Goal: Task Accomplishment & Management: Manage account settings

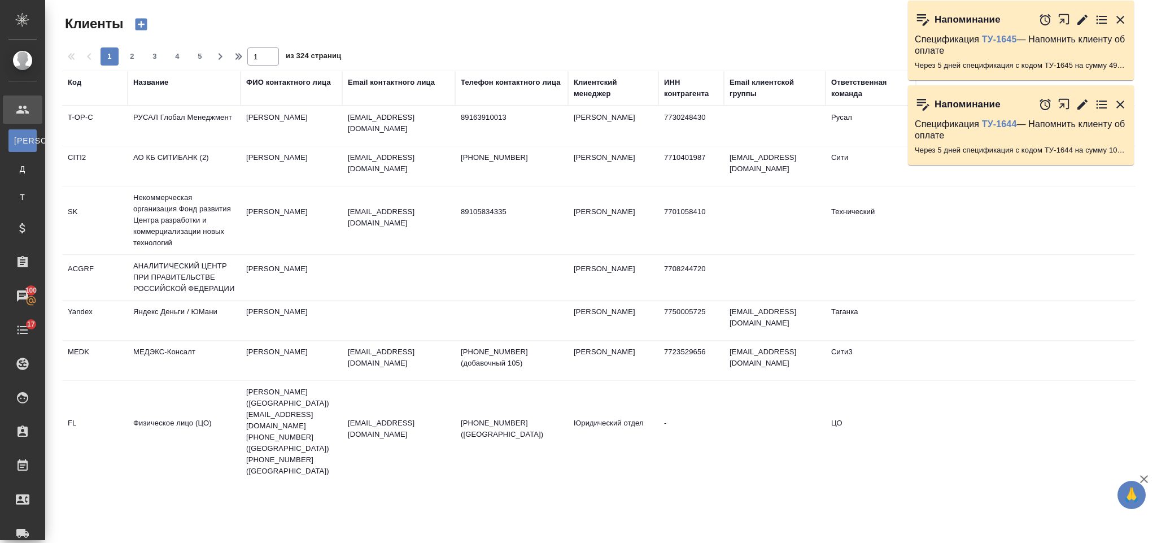
select select "RU"
click at [234, 122] on td "РУСАЛ Глобал Менеджмент" at bounding box center [184, 126] width 113 height 40
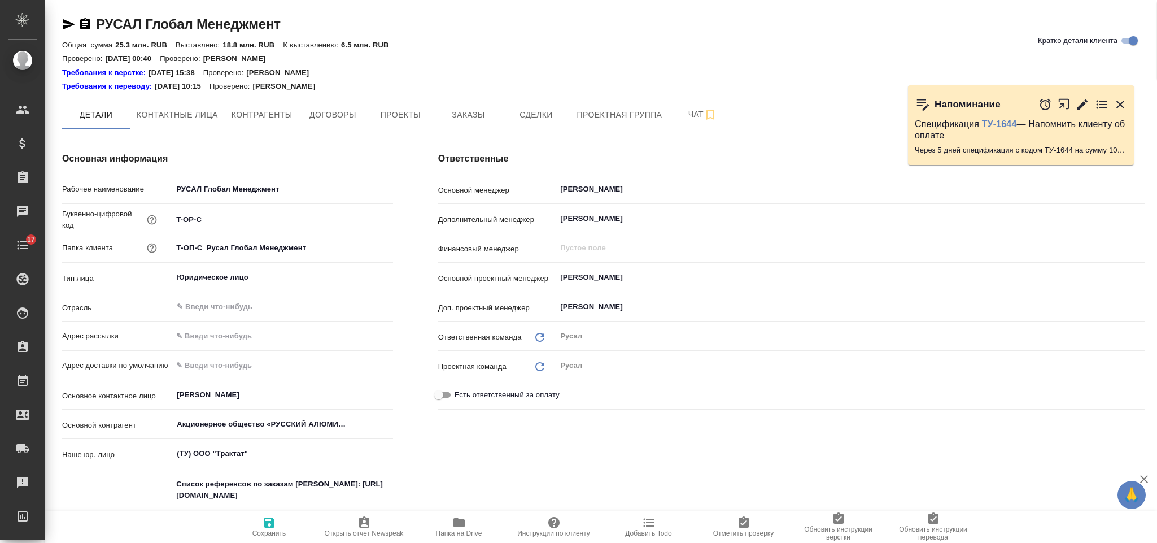
click at [1120, 98] on icon "button" at bounding box center [1120, 105] width 14 height 14
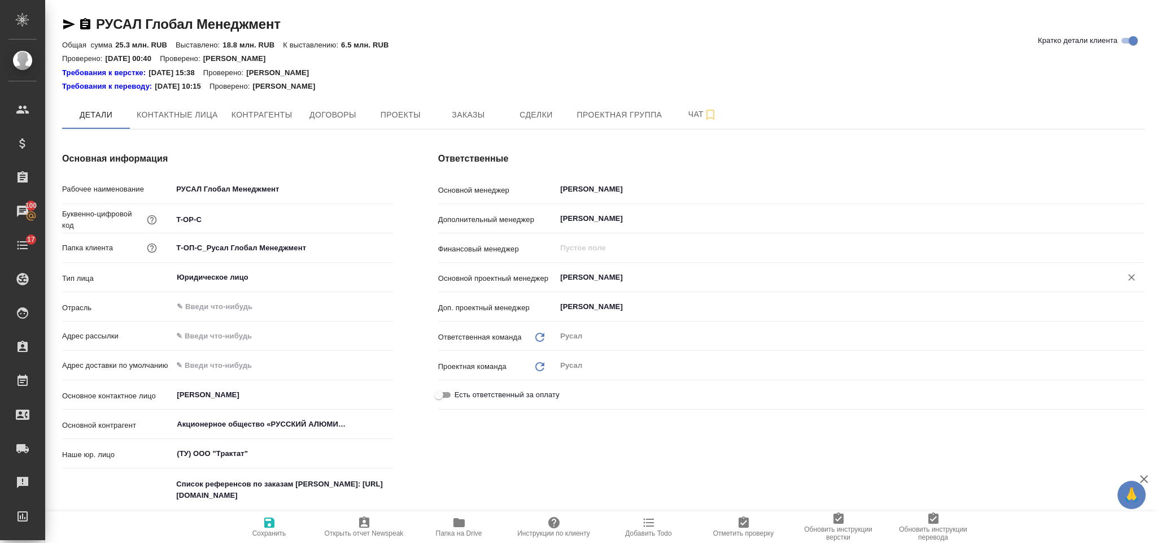
click at [632, 281] on input "Авдеенко Кирилл" at bounding box center [831, 277] width 544 height 14
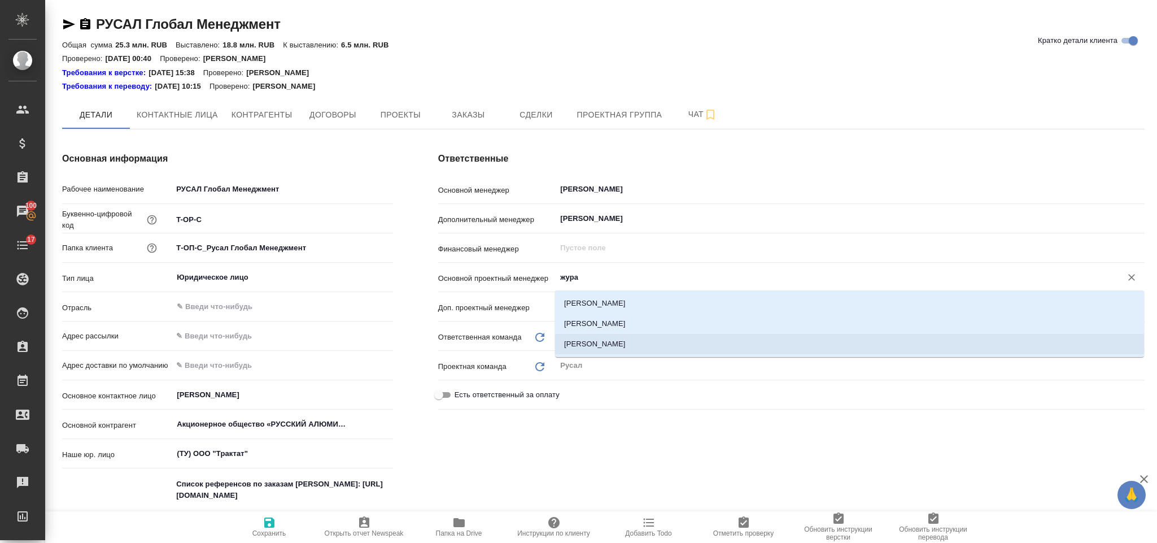
drag, startPoint x: 645, startPoint y: 347, endPoint x: 488, endPoint y: 442, distance: 183.4
click at [646, 348] on li "[PERSON_NAME]" at bounding box center [849, 344] width 589 height 20
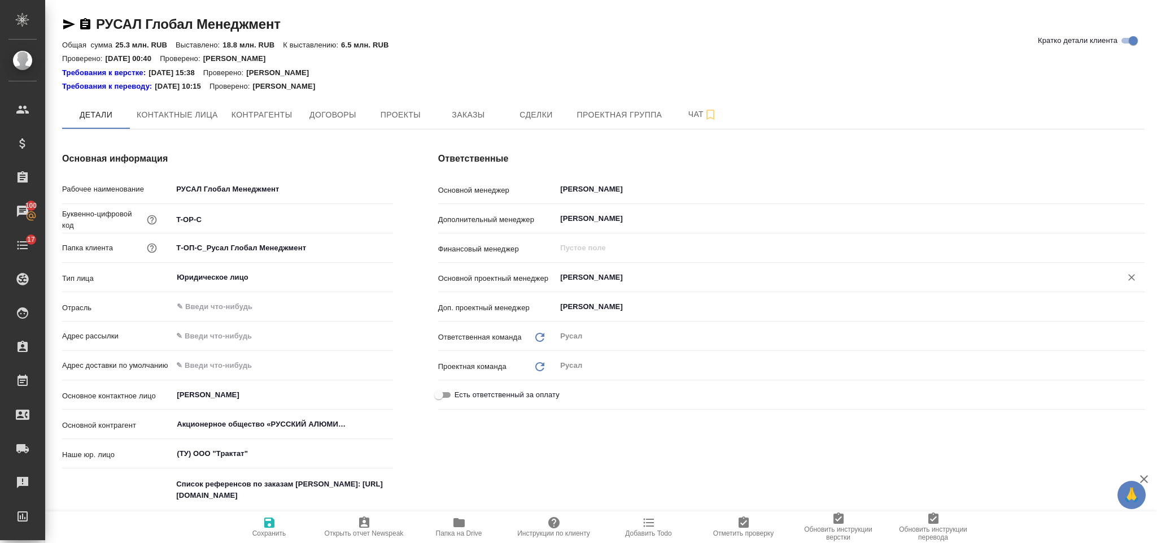
type input "Журавлева Александра"
click at [268, 512] on button "Сохранить" at bounding box center [269, 527] width 95 height 32
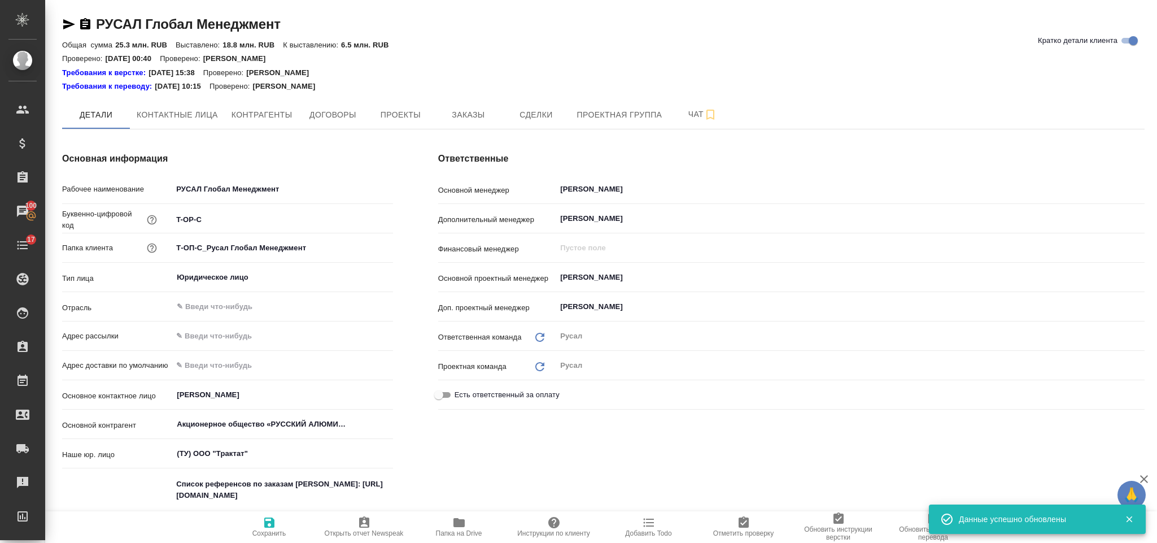
click at [268, 525] on icon "button" at bounding box center [270, 522] width 14 height 14
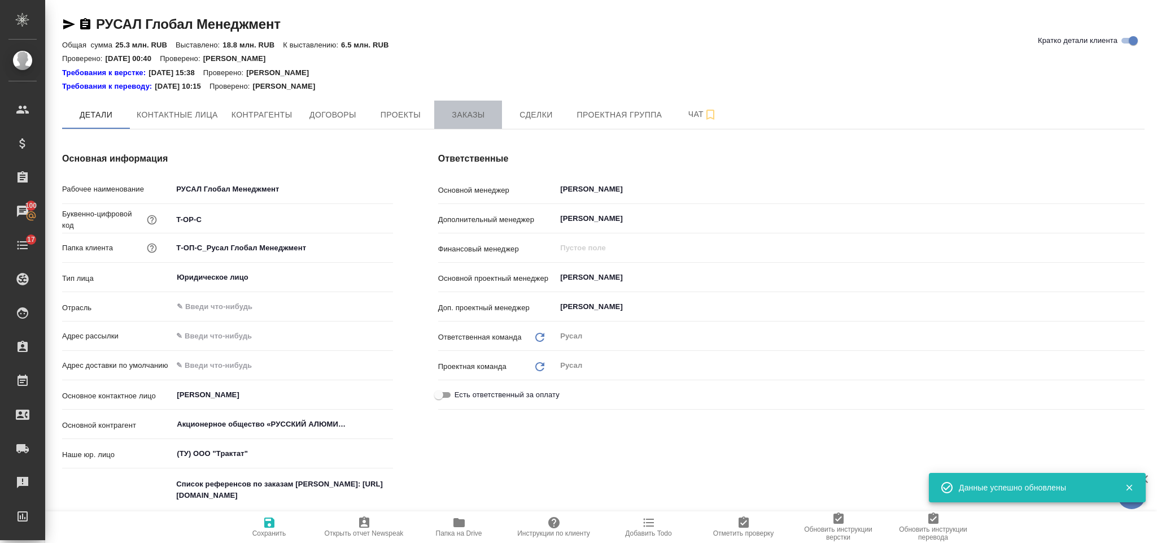
click at [459, 111] on span "Заказы" at bounding box center [468, 115] width 54 height 14
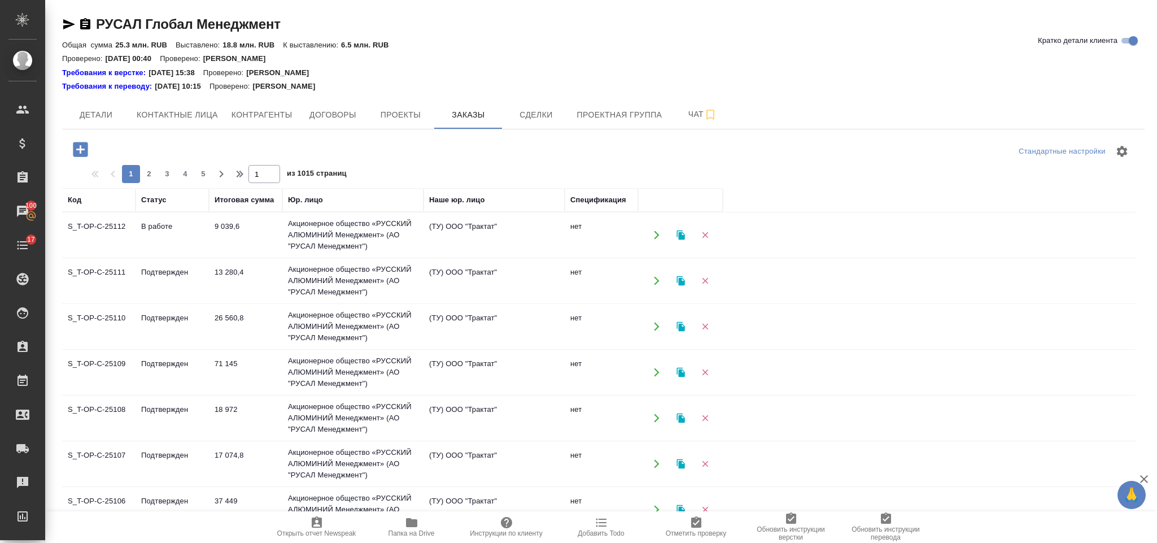
click at [80, 143] on icon "button" at bounding box center [80, 149] width 15 height 15
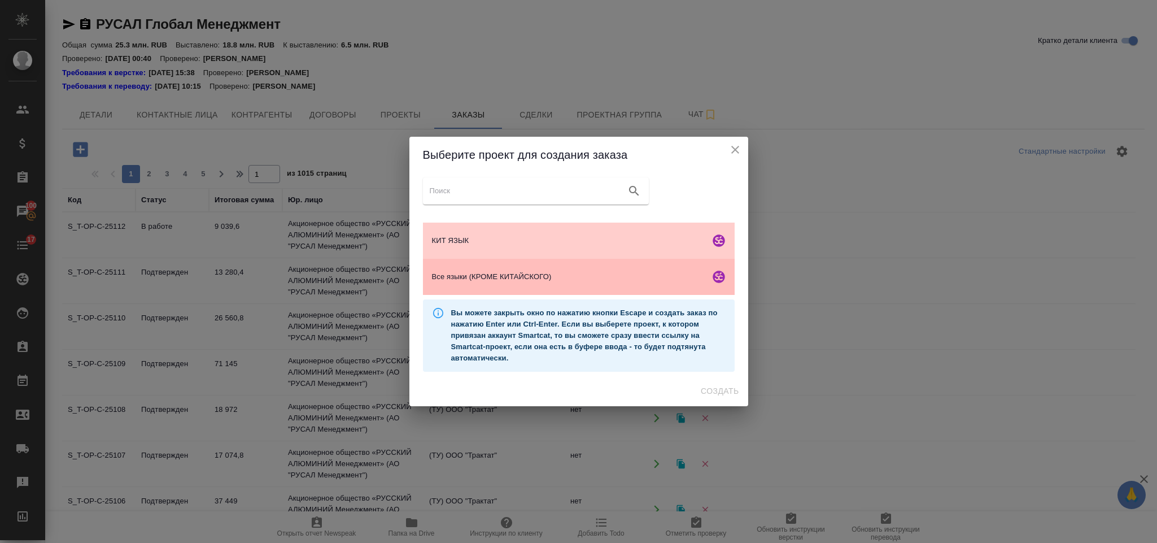
click at [449, 278] on span "Все языки (КРОМЕ КИТАЙСКОГО)" at bounding box center [568, 276] width 273 height 11
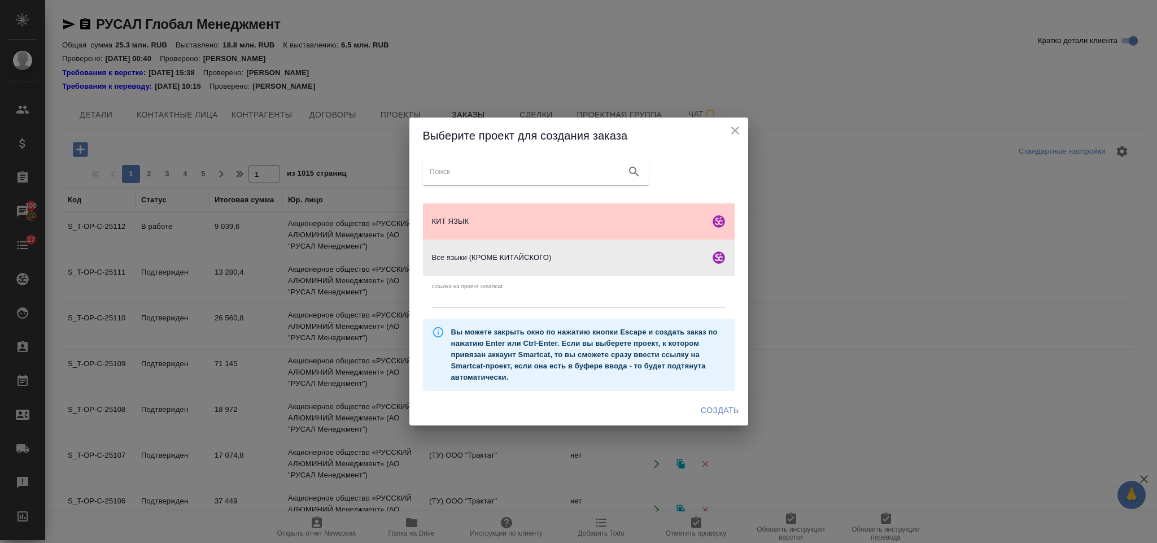
click at [736, 408] on span "Создать" at bounding box center [720, 410] width 38 height 14
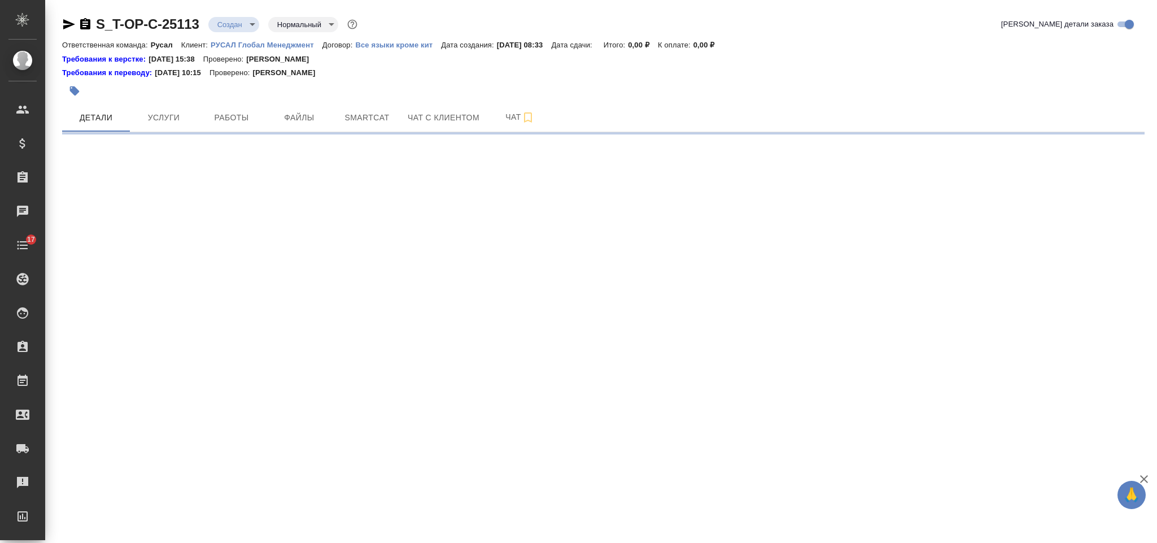
select select "RU"
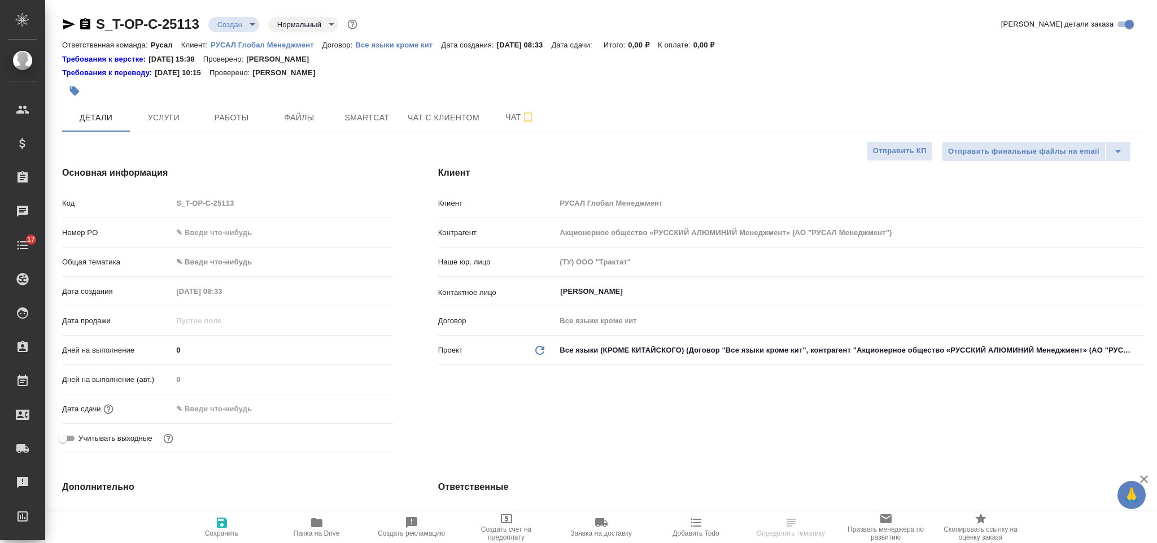
click at [266, 236] on input "text" at bounding box center [282, 232] width 220 height 16
type textarea "x"
type input "от Исаева_"
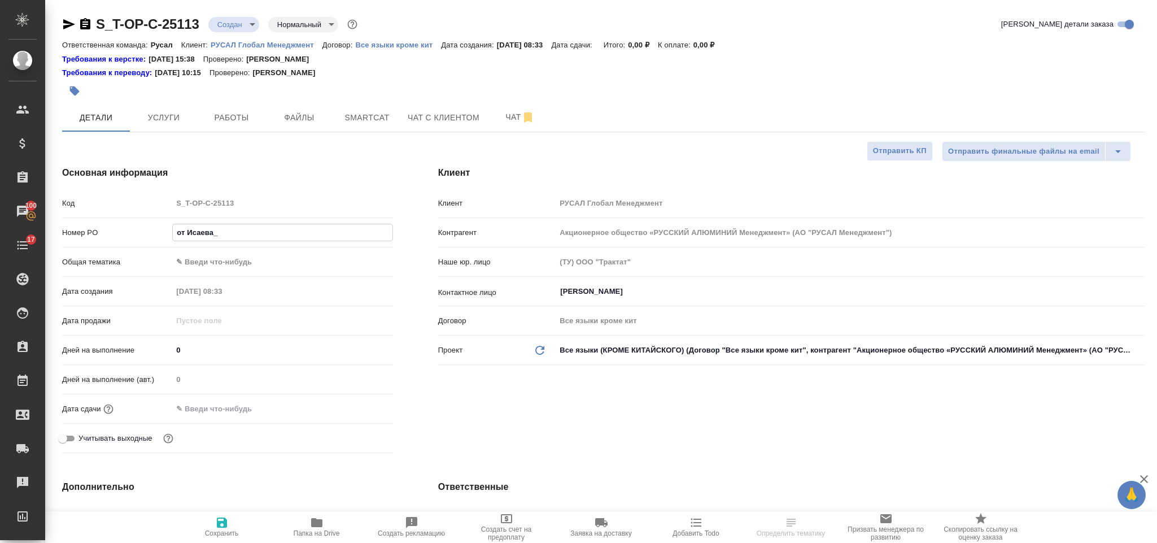
type textarea "x"
type input "от Исаева_1"
type textarea "x"
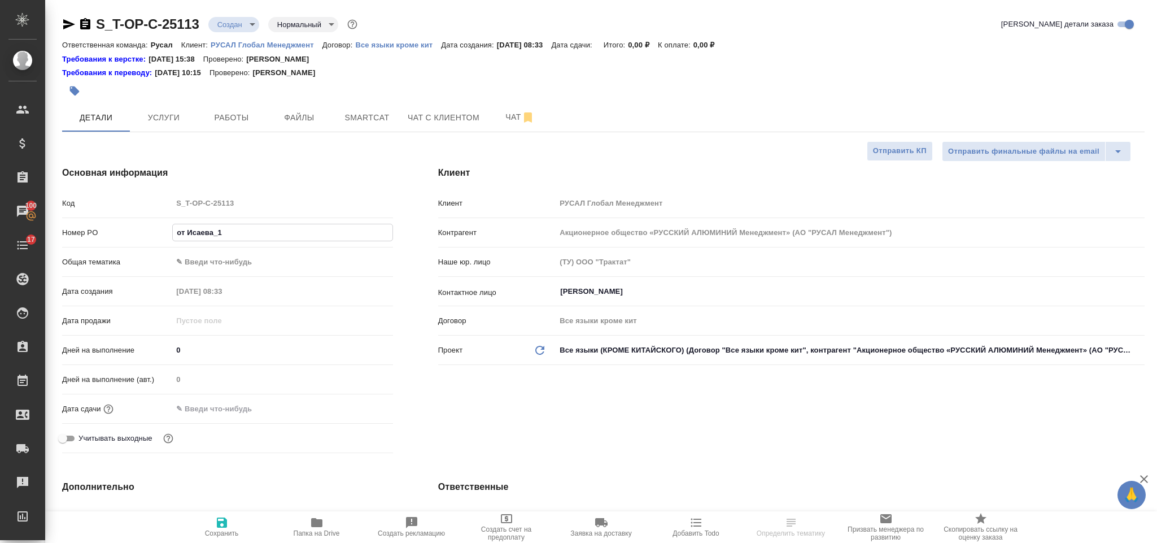
type textarea "x"
type input "от Исаева_16."
type textarea "x"
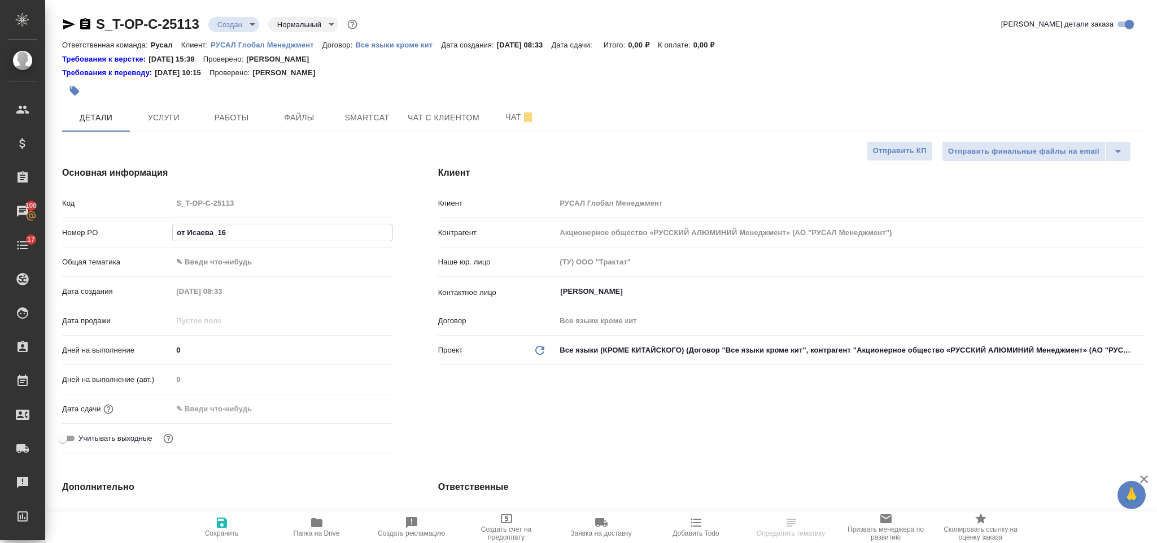
type textarea "x"
type input "от Исаева_16.09"
type textarea "x"
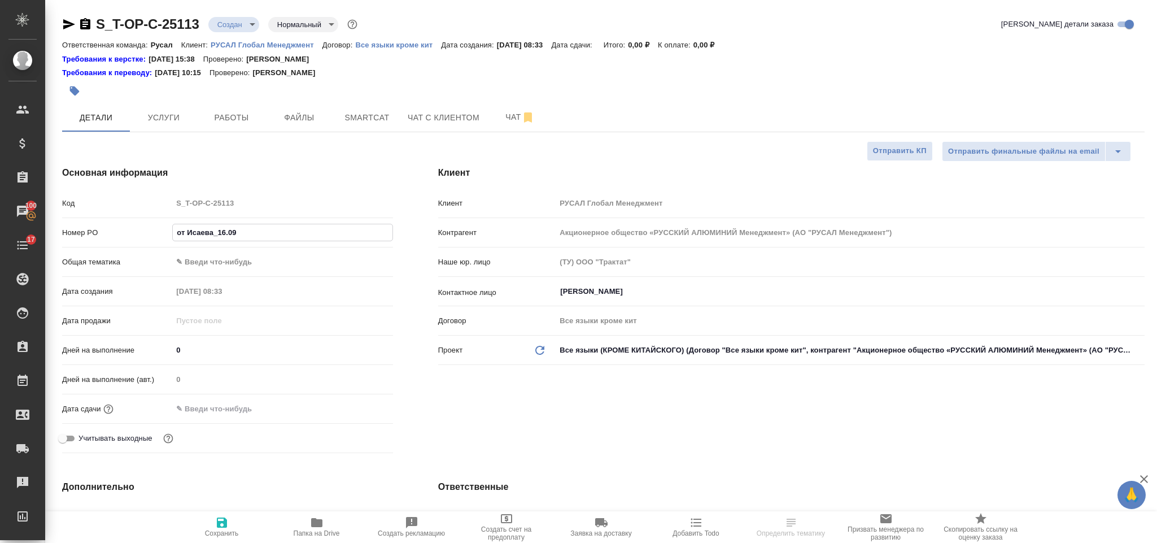
type input "от Исаева_16.09"
click at [361, 178] on h4 "Основная информация" at bounding box center [227, 173] width 331 height 14
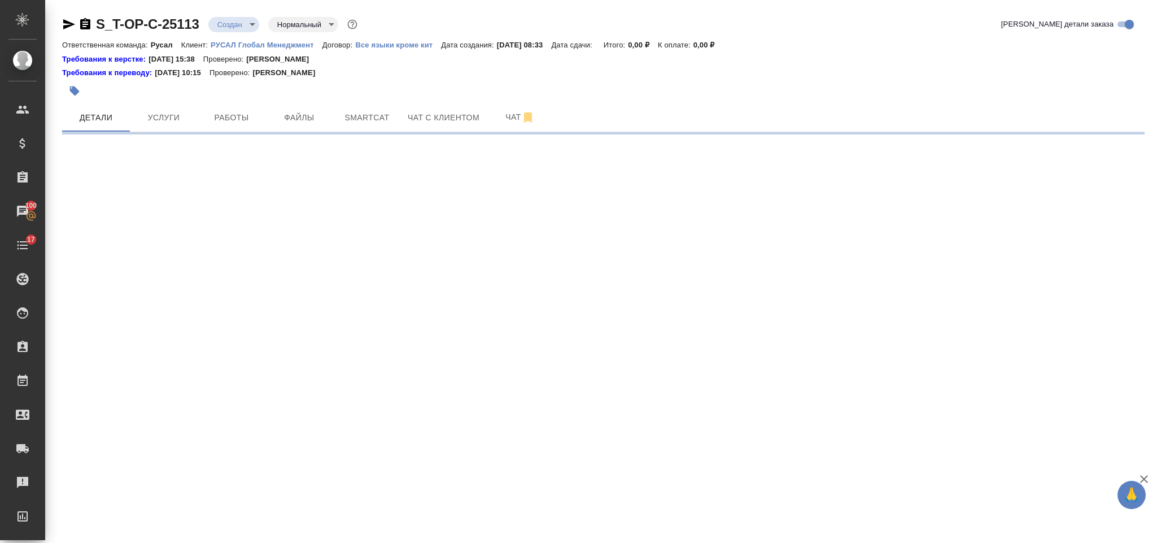
click at [277, 268] on div ".cls-1 fill:#fff; AWATERA Gorlenko Yuliua Клиенты Спецификации Заказы 100 Чаты …" at bounding box center [578, 271] width 1157 height 543
select select "RU"
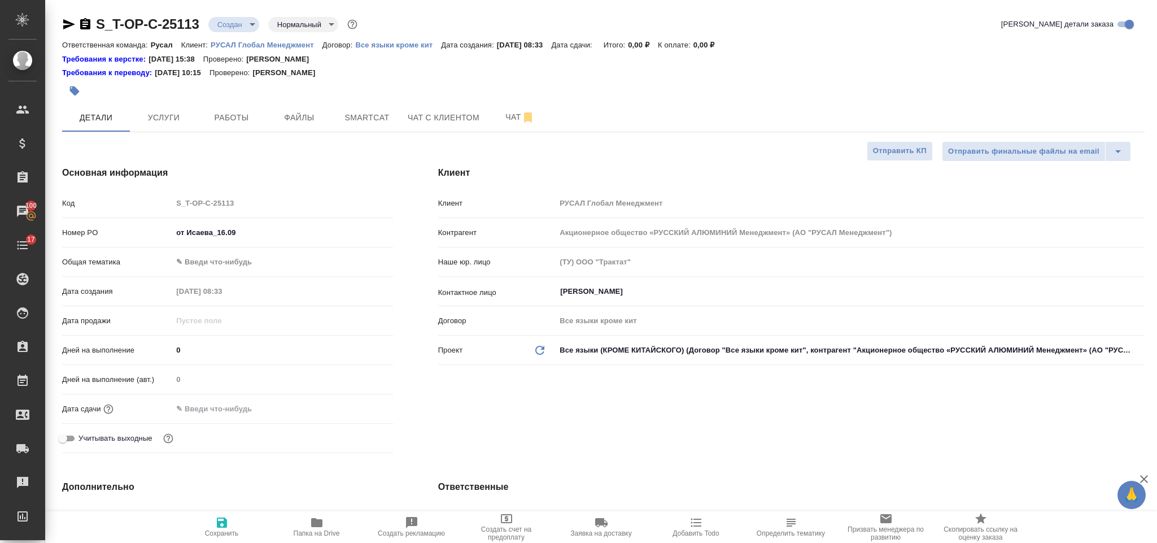
type textarea "x"
click at [277, 268] on body "🙏 .cls-1 fill:#fff; AWATERA Gorlenko Yuliua Клиенты Спецификации Заказы 100 Чат…" at bounding box center [578, 271] width 1157 height 543
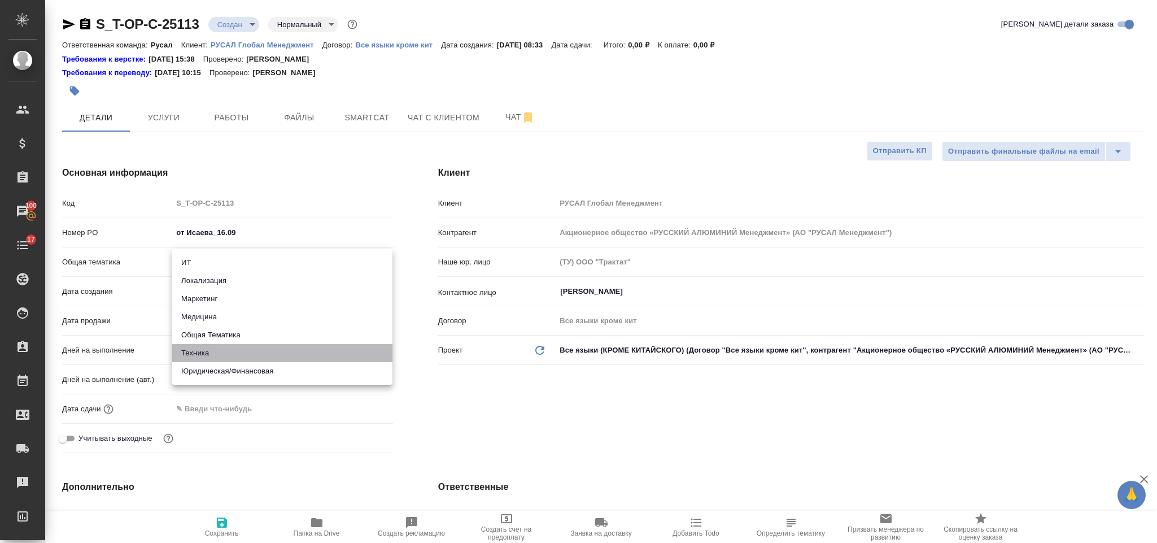
click at [251, 352] on li "Техника" at bounding box center [282, 353] width 220 height 18
type input "tech"
type textarea "x"
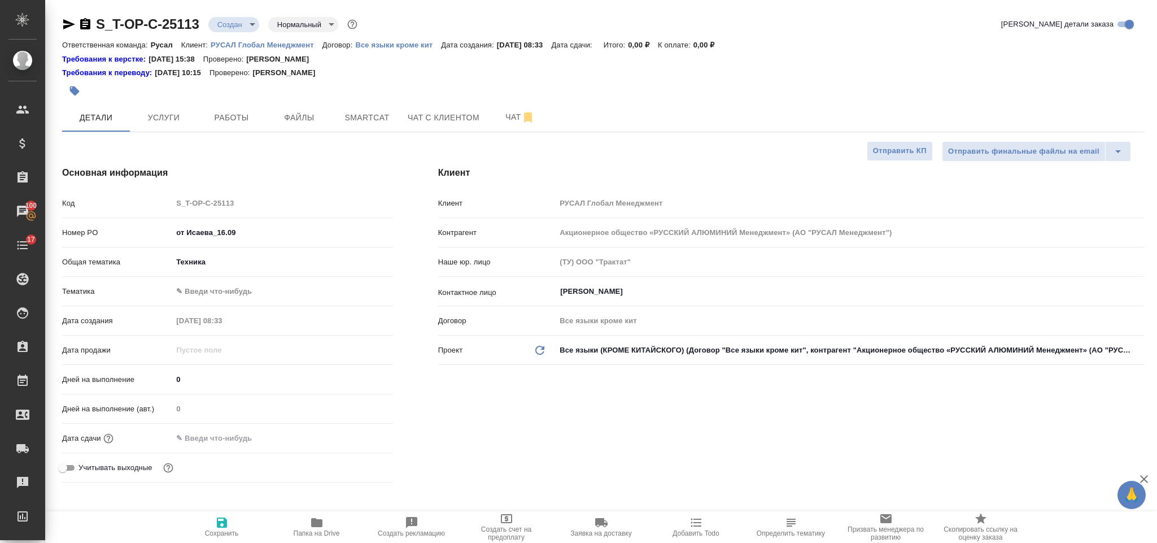
click at [258, 296] on body "🙏 .cls-1 fill:#fff; AWATERA Gorlenko Yuliua Клиенты Спецификации Заказы 100 Чат…" at bounding box center [578, 271] width 1157 height 543
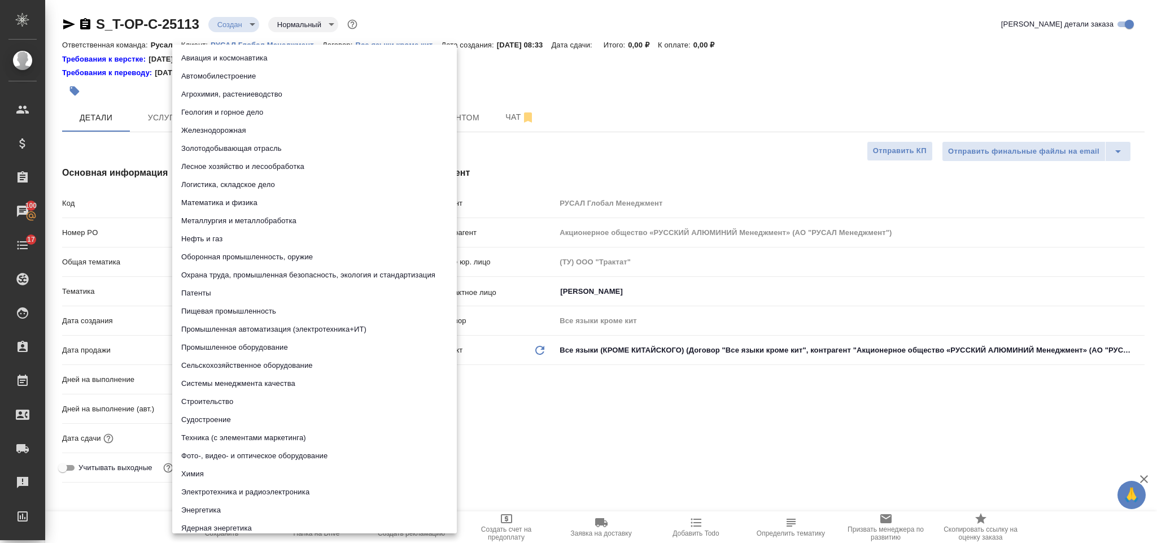
click at [227, 195] on li "Математика и физика" at bounding box center [314, 203] width 285 height 18
type textarea "x"
type input "5f647204b73bc97568ca66ac"
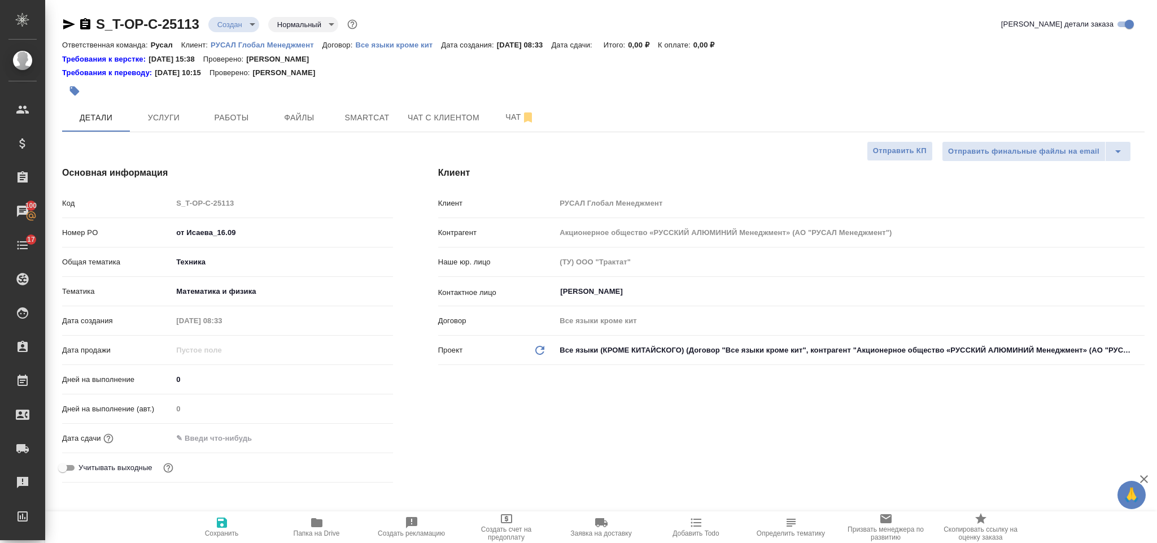
click at [228, 439] on input "text" at bounding box center [221, 438] width 99 height 16
click at [360, 435] on icon "button" at bounding box center [360, 437] width 14 height 14
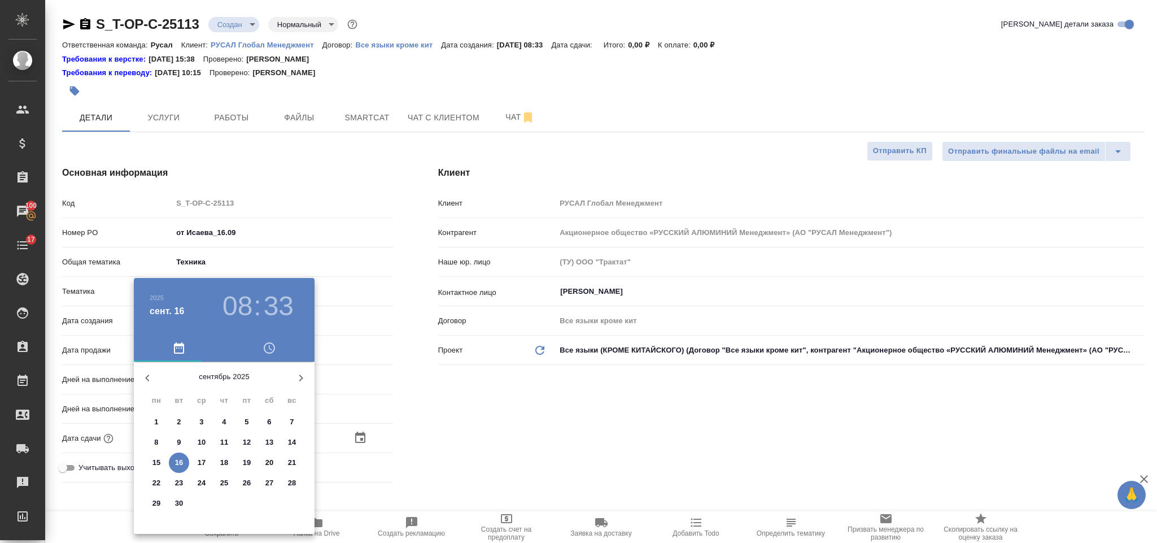
click at [195, 460] on span "17" at bounding box center [201, 462] width 20 height 11
type input "17.09.2025 08:33"
type textarea "x"
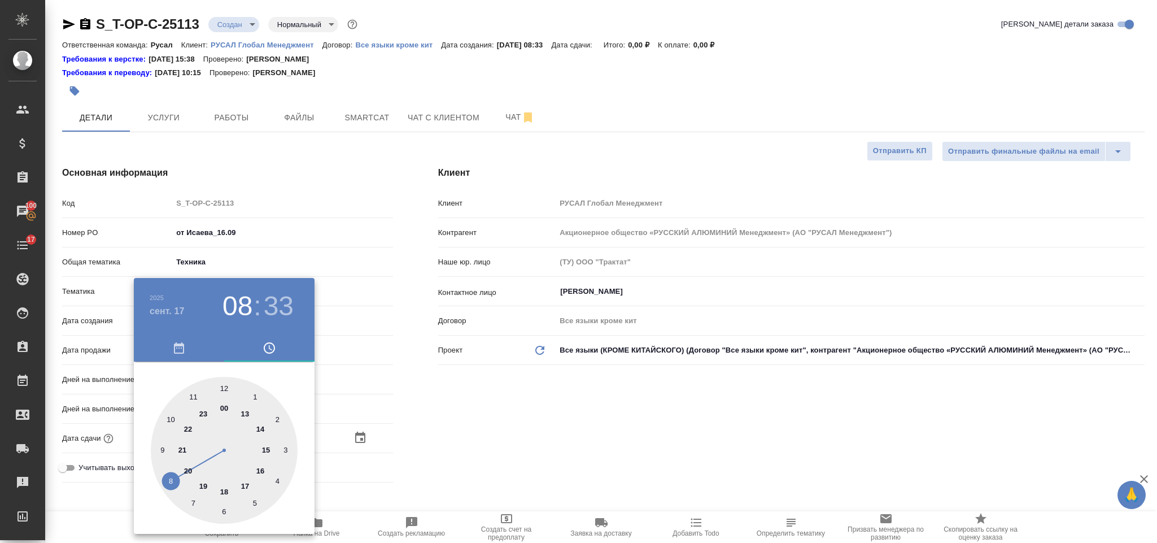
click at [226, 490] on div at bounding box center [224, 450] width 147 height 147
type input "17.09.2025 18:33"
type textarea "x"
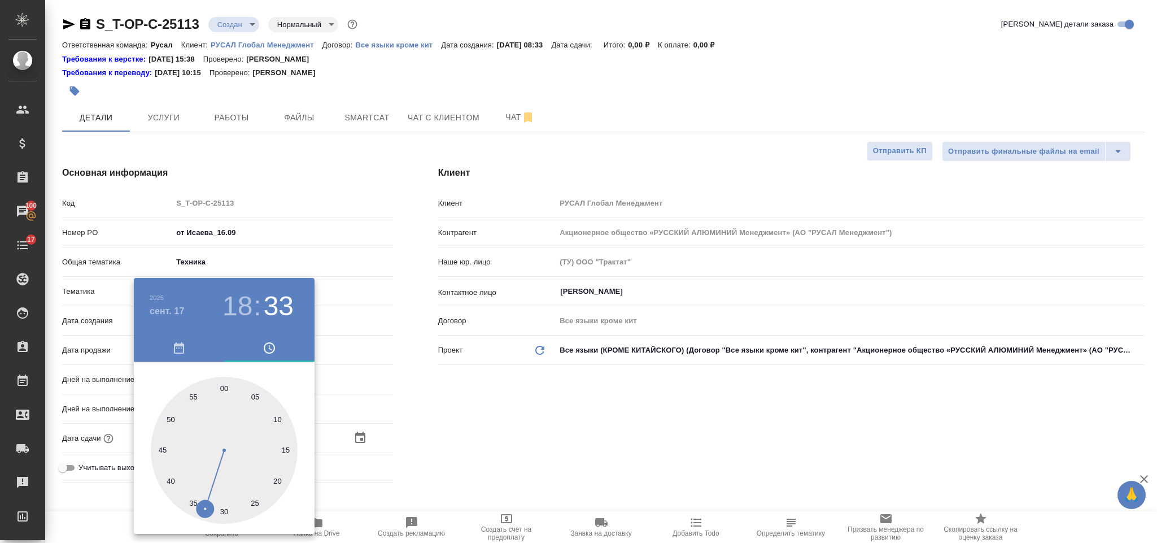
click at [226, 380] on div at bounding box center [224, 450] width 147 height 147
type input "17.09.2025 18:00"
type textarea "x"
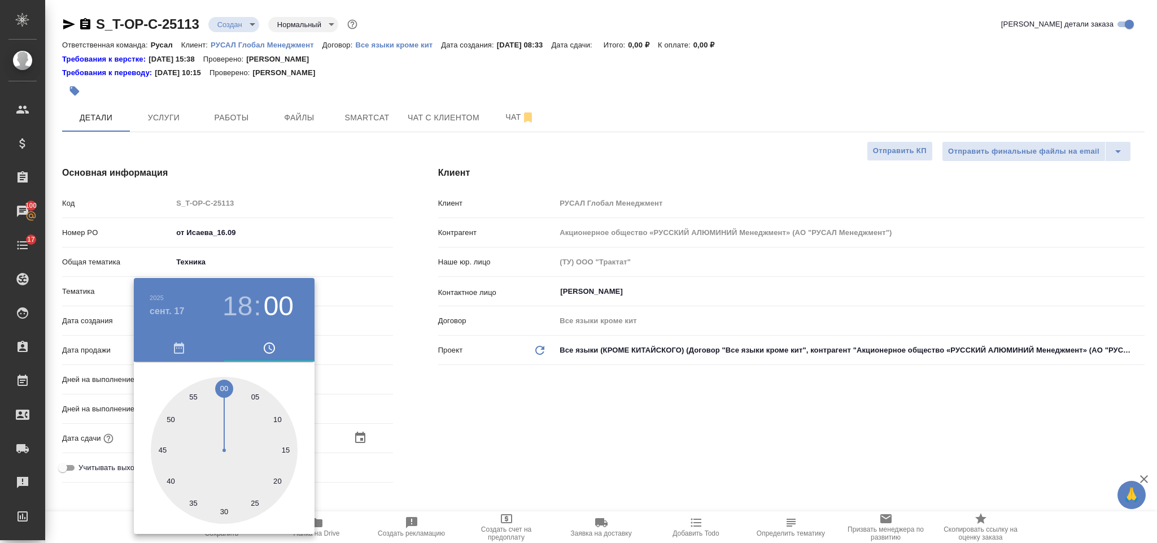
click at [493, 424] on div at bounding box center [578, 271] width 1157 height 543
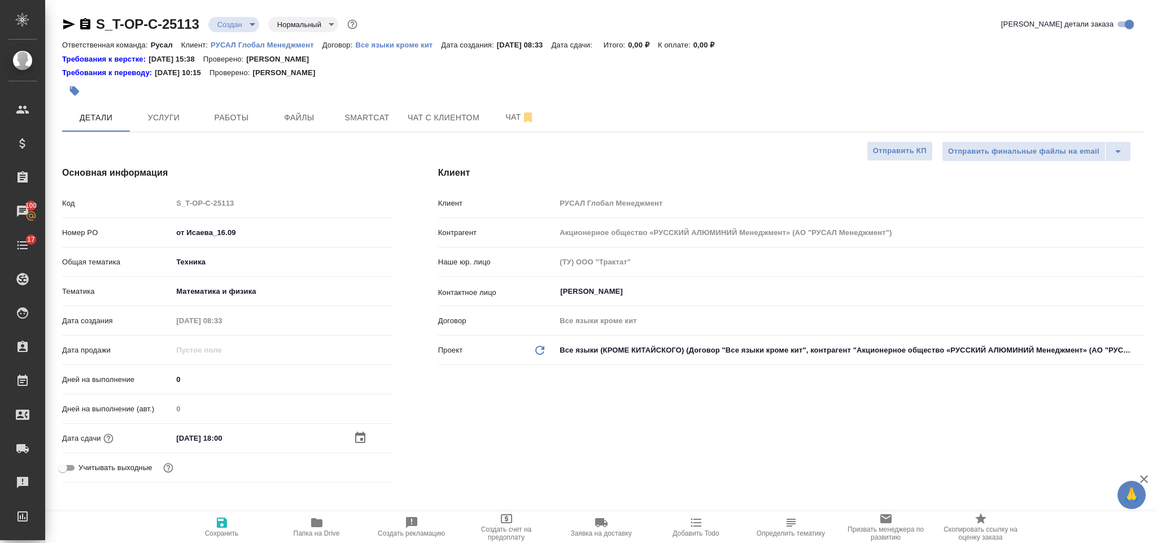
click at [218, 521] on icon "button" at bounding box center [222, 522] width 14 height 14
type textarea "x"
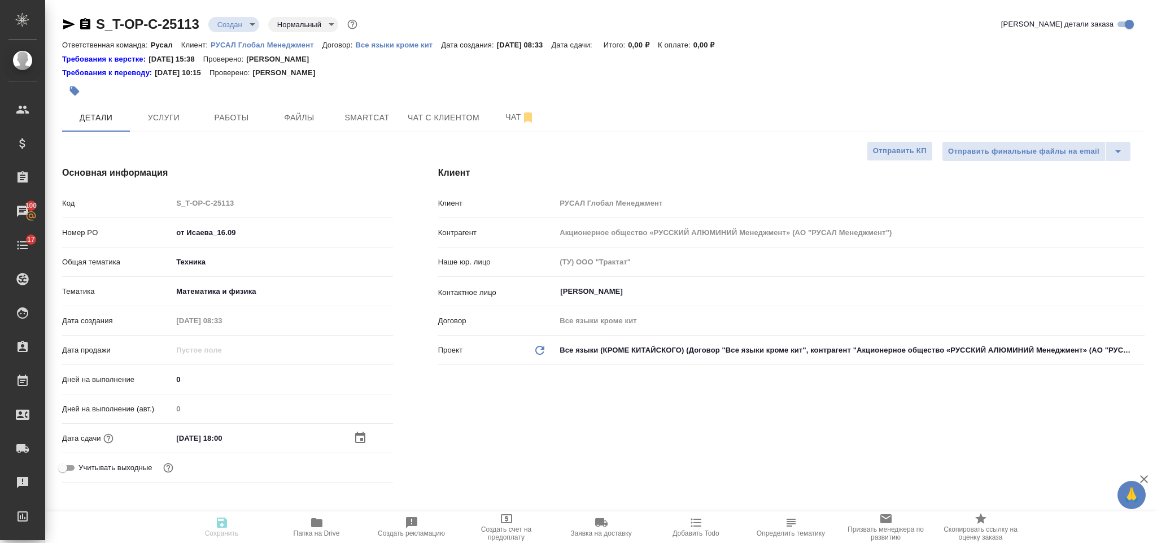
type textarea "x"
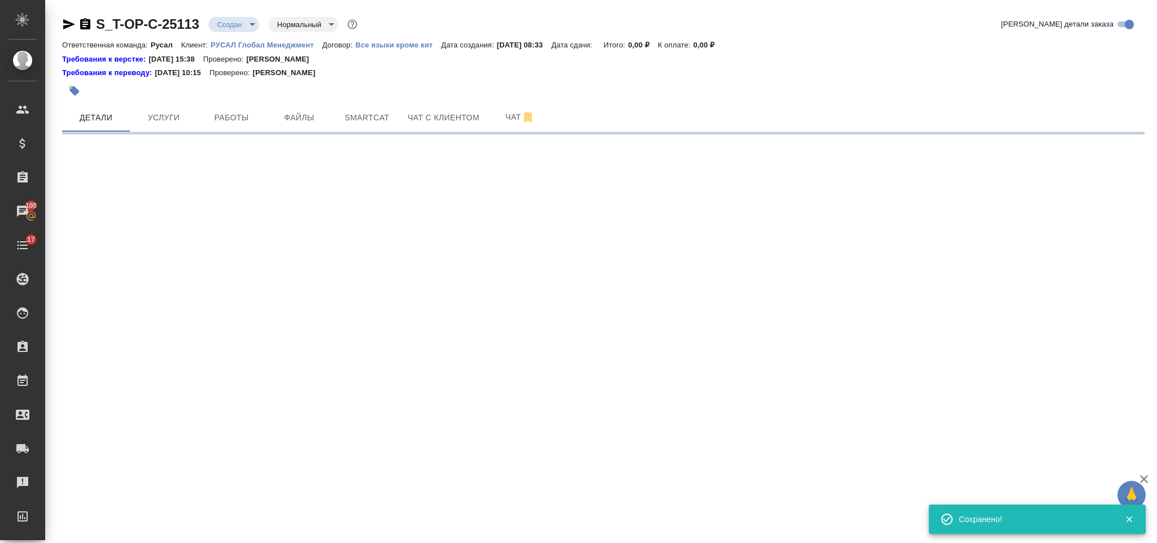
select select "RU"
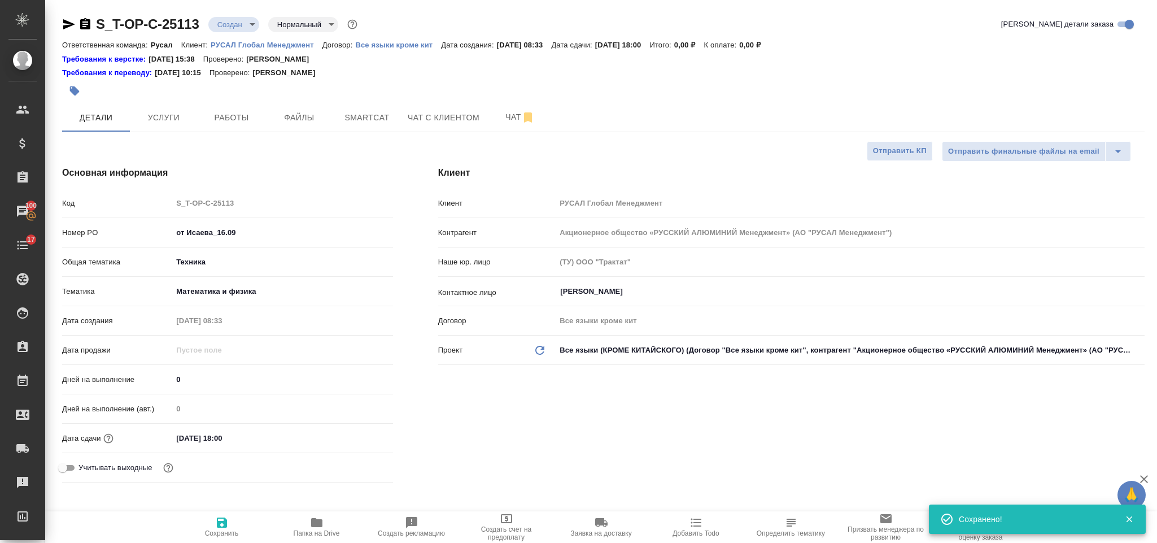
type textarea "x"
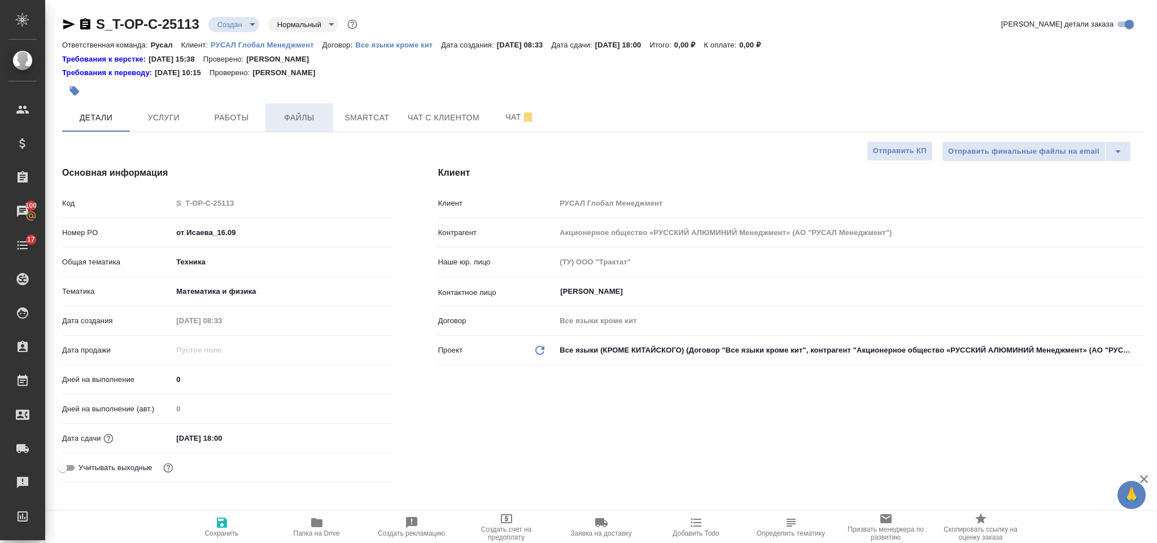
click at [313, 107] on button "Файлы" at bounding box center [299, 117] width 68 height 28
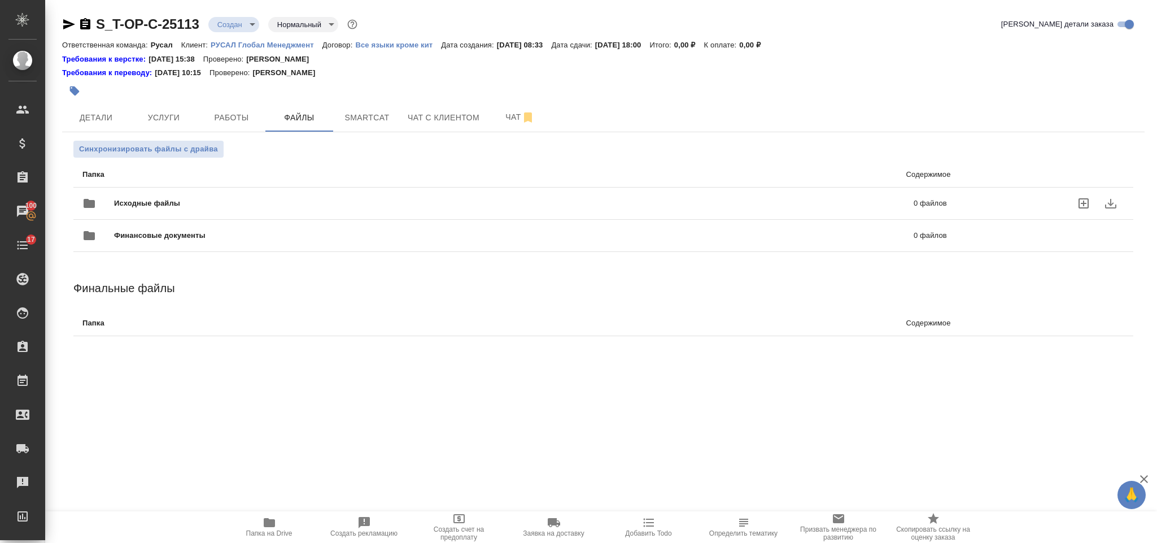
click at [164, 194] on div "Исходные файлы 0 файлов" at bounding box center [514, 203] width 864 height 27
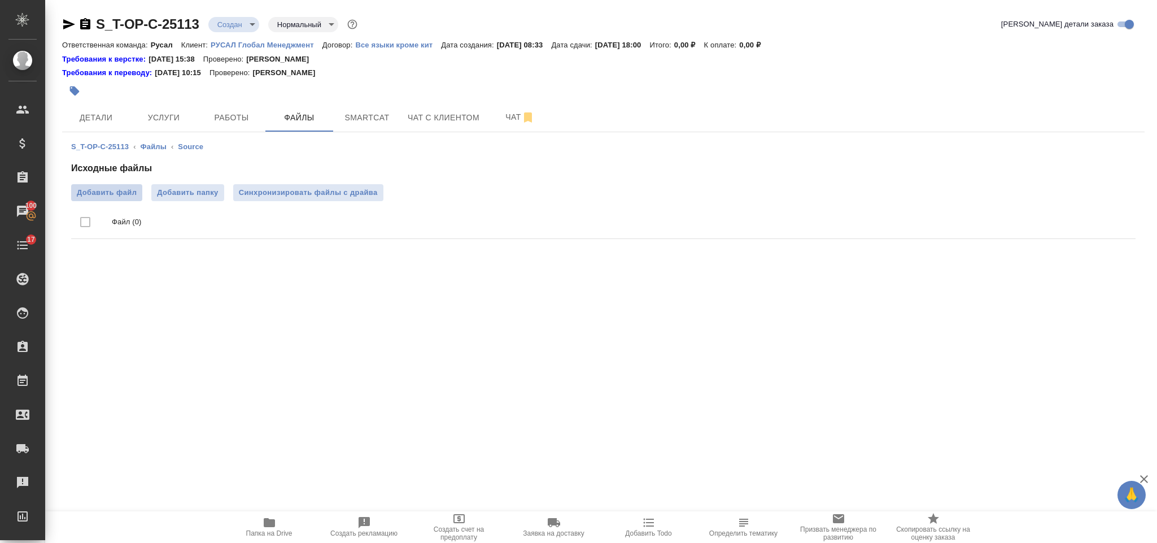
click at [130, 190] on span "Добавить файл" at bounding box center [107, 192] width 60 height 11
click at [0, 0] on input "Добавить файл" at bounding box center [0, 0] width 0 height 0
click at [143, 114] on span "Услуги" at bounding box center [164, 118] width 54 height 14
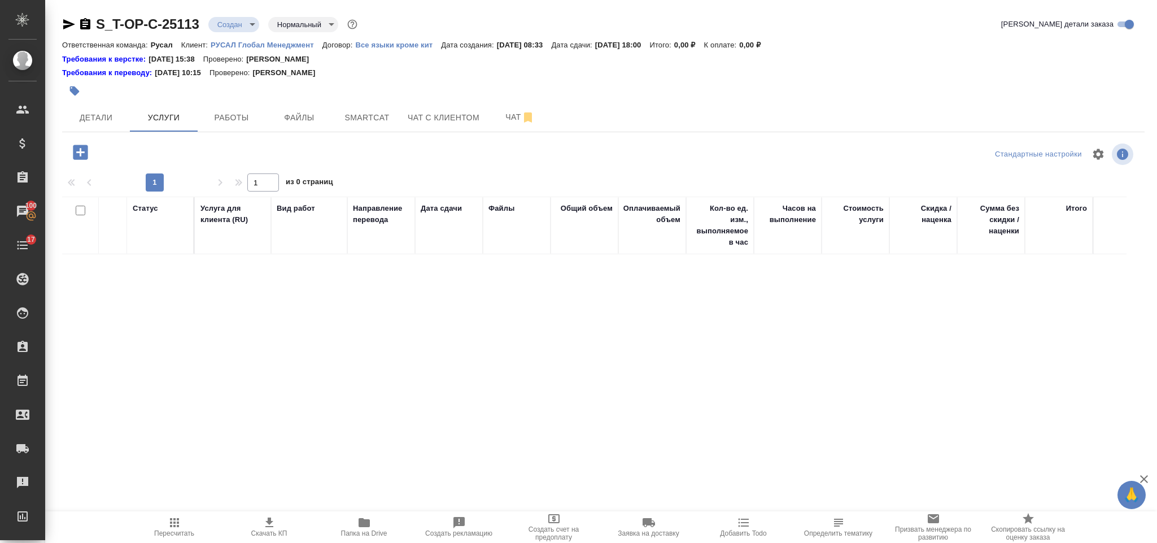
click at [81, 151] on icon "button" at bounding box center [80, 152] width 15 height 15
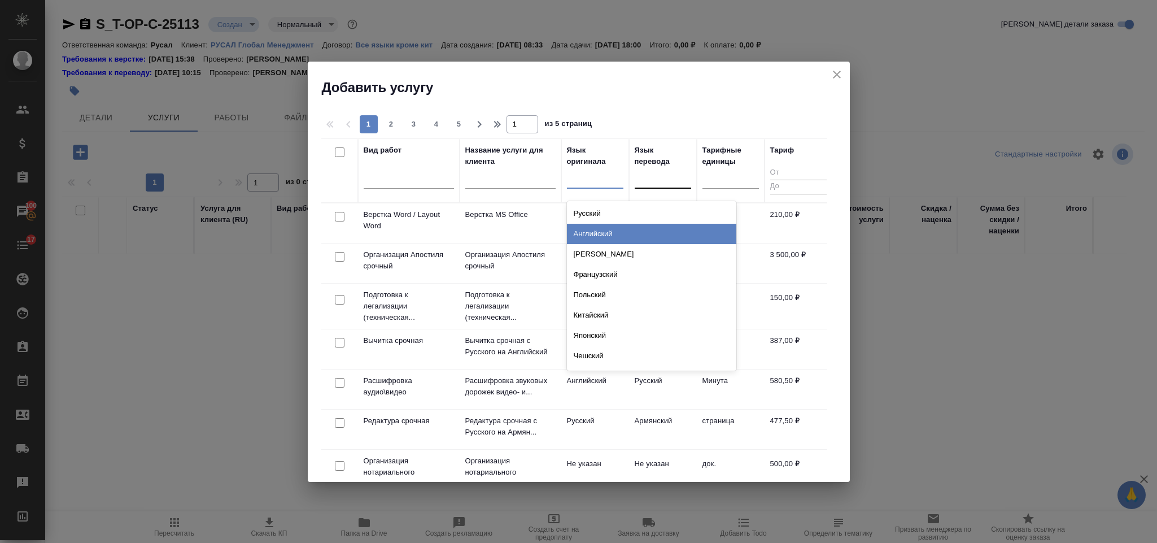
click at [608, 243] on div "Английский" at bounding box center [651, 234] width 169 height 20
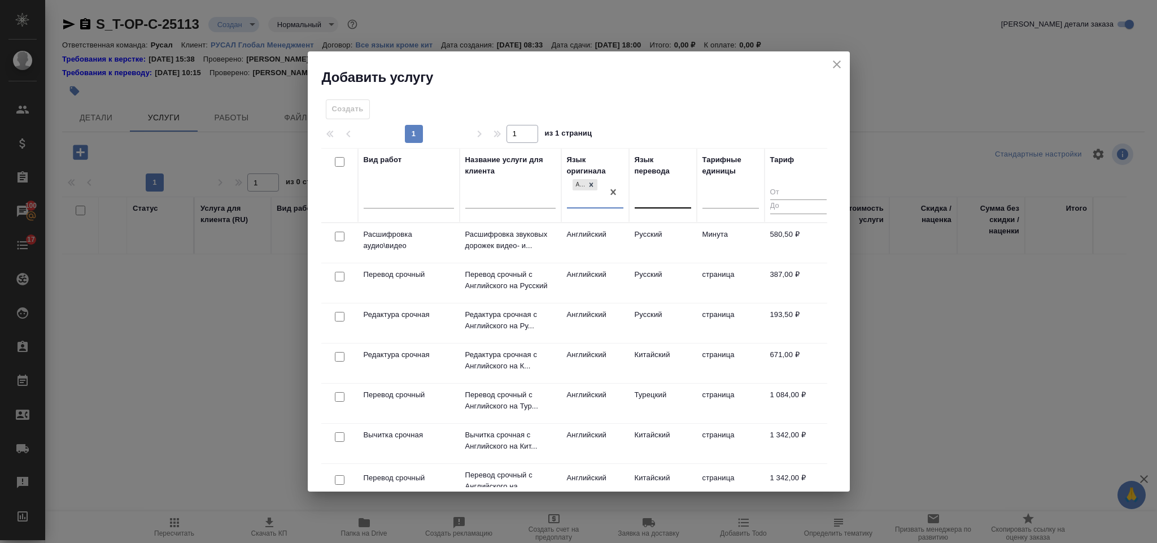
click at [649, 194] on div at bounding box center [663, 197] width 56 height 16
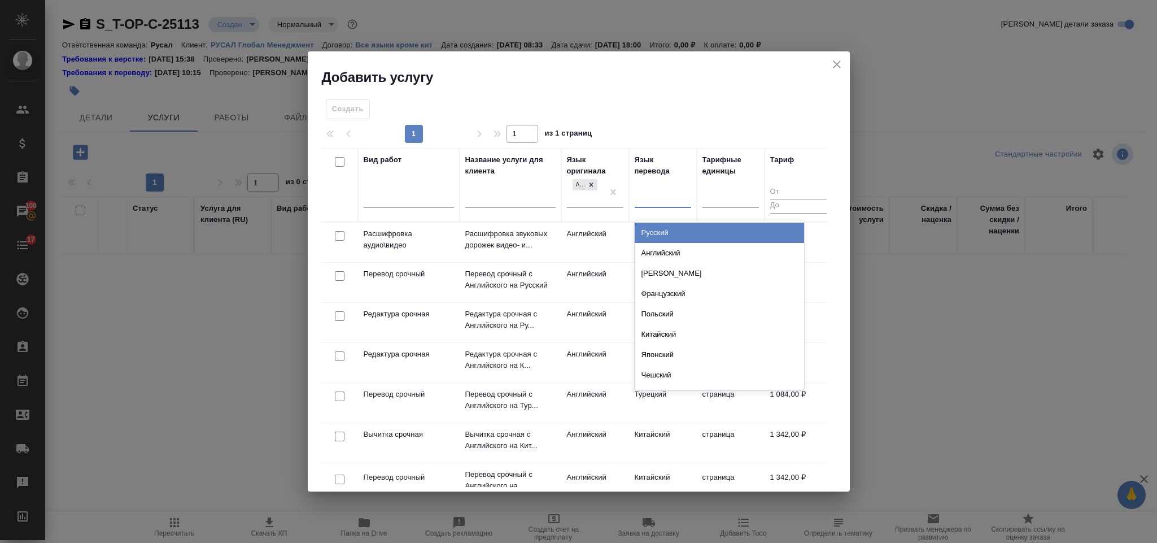
click at [649, 229] on div "Русский" at bounding box center [719, 232] width 169 height 20
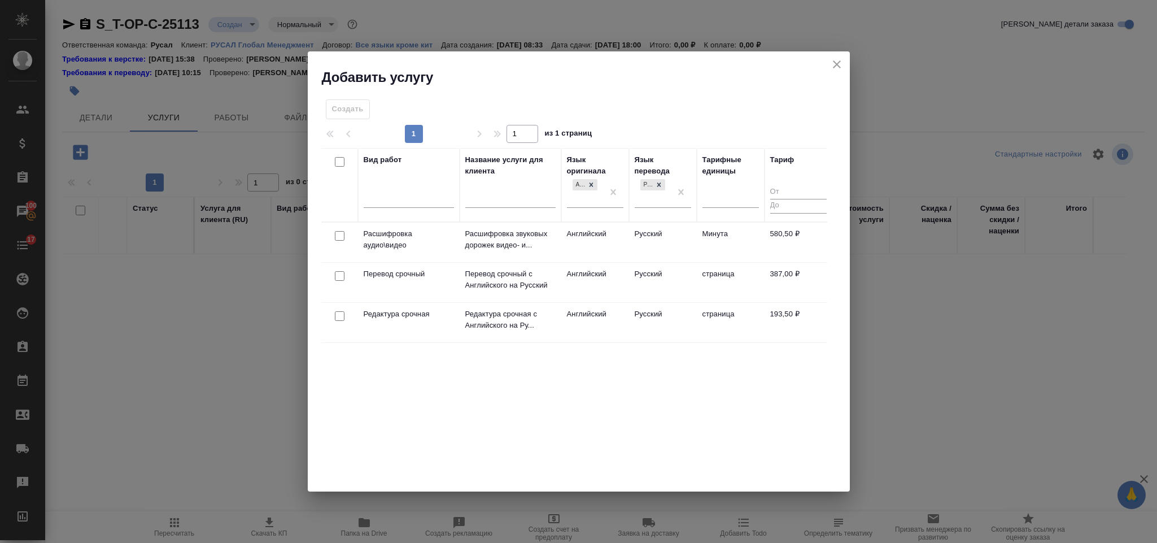
click at [335, 317] on input "checkbox" at bounding box center [340, 316] width 10 height 10
checkbox input "true"
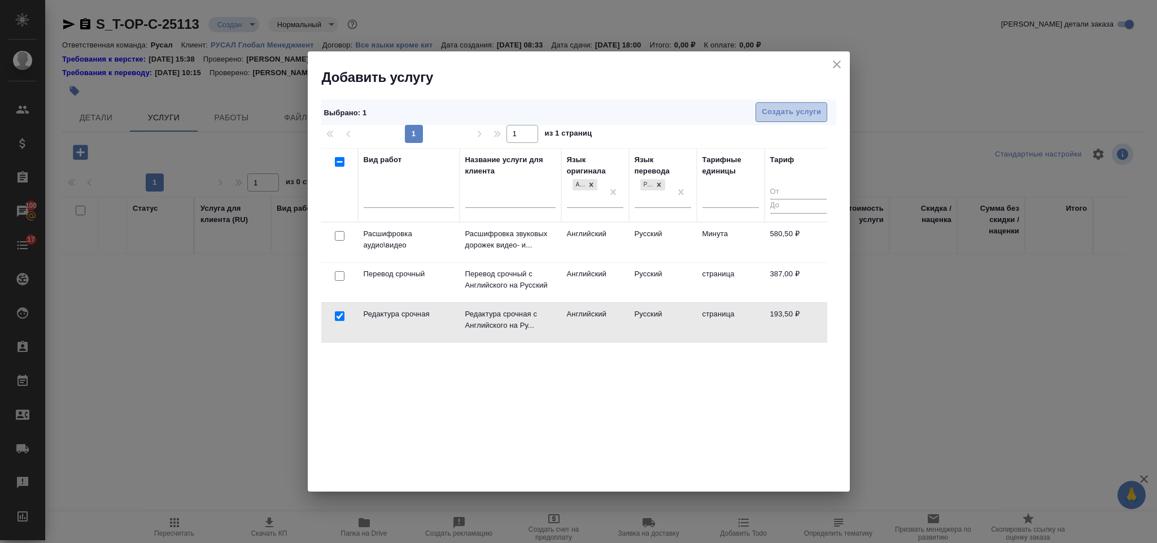
click at [791, 113] on span "Создать услуги" at bounding box center [791, 112] width 59 height 13
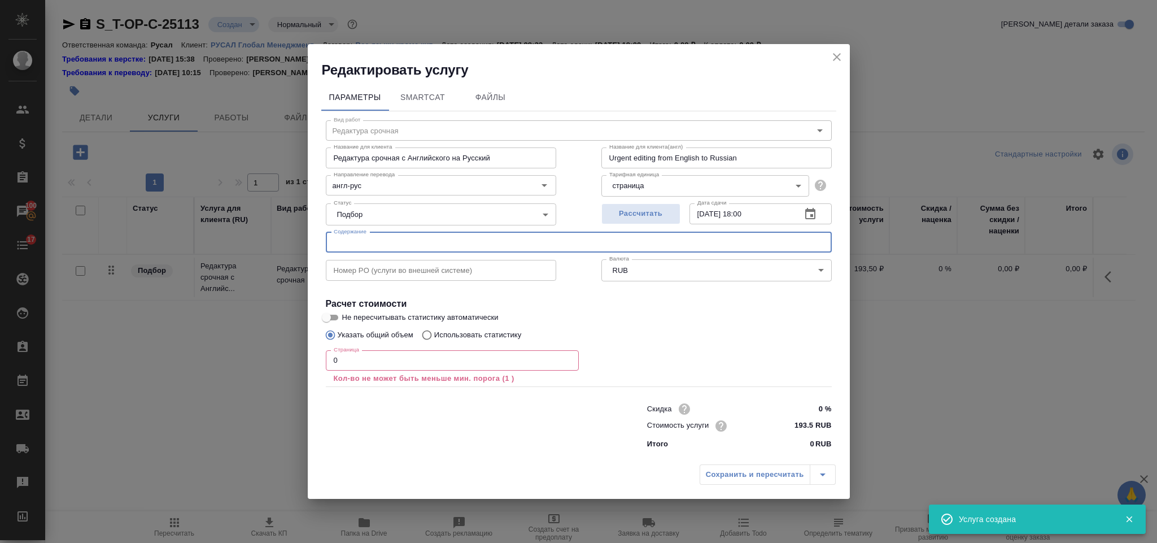
click at [376, 243] on input "text" at bounding box center [579, 242] width 506 height 20
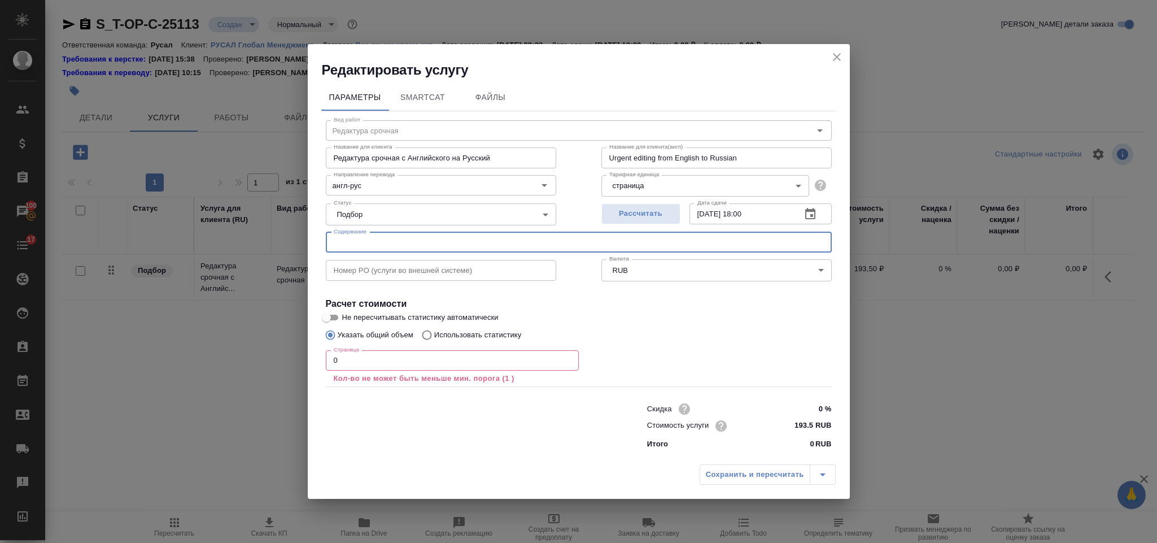
paste input "PCT, Spin and Statistics, and All That"
type input "PCT, Spin and Statistics, and All That"
click at [347, 363] on input "0" at bounding box center [452, 360] width 253 height 20
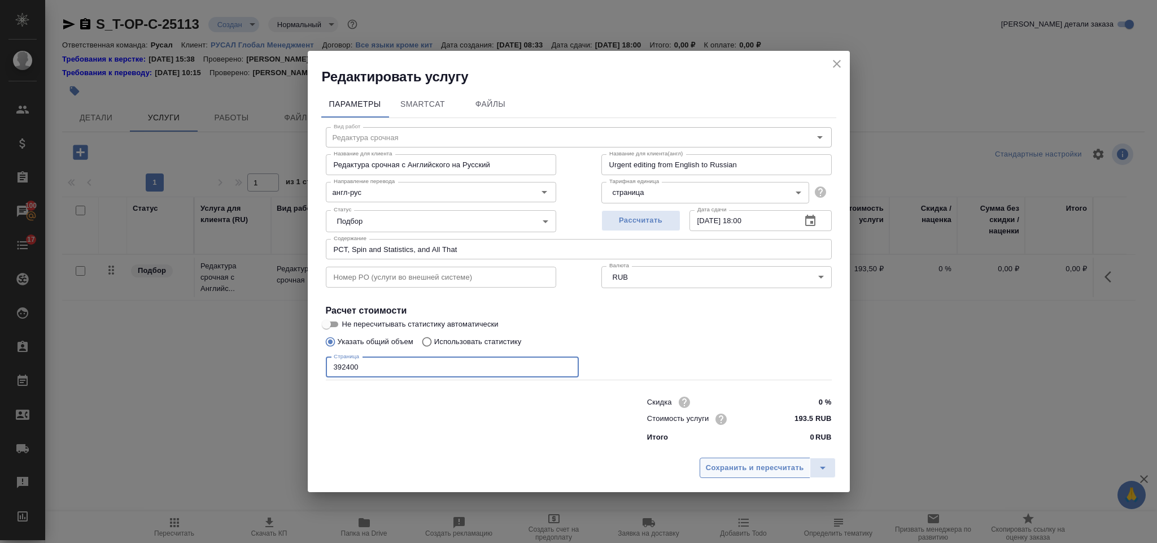
type input "392400"
click at [745, 465] on span "Сохранить и пересчитать" at bounding box center [755, 467] width 98 height 13
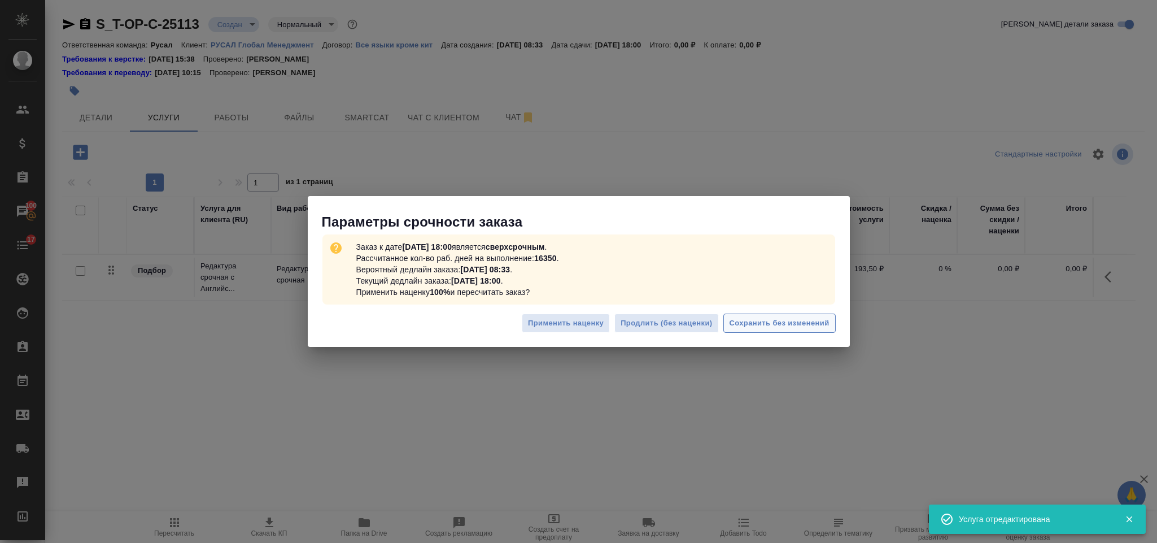
click at [808, 322] on span "Сохранить без изменений" at bounding box center [779, 323] width 100 height 13
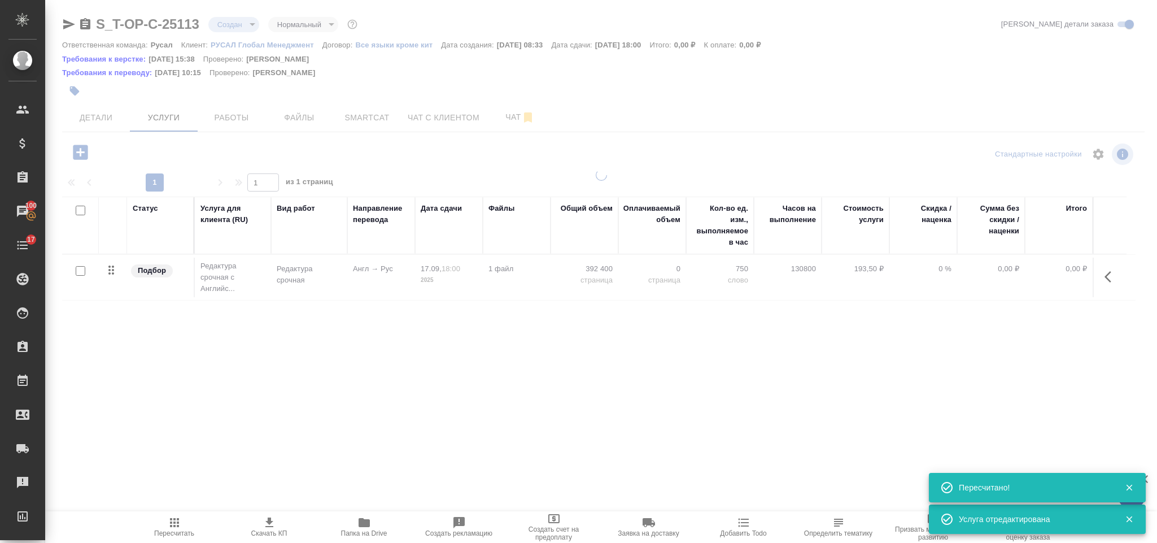
type input "urgent"
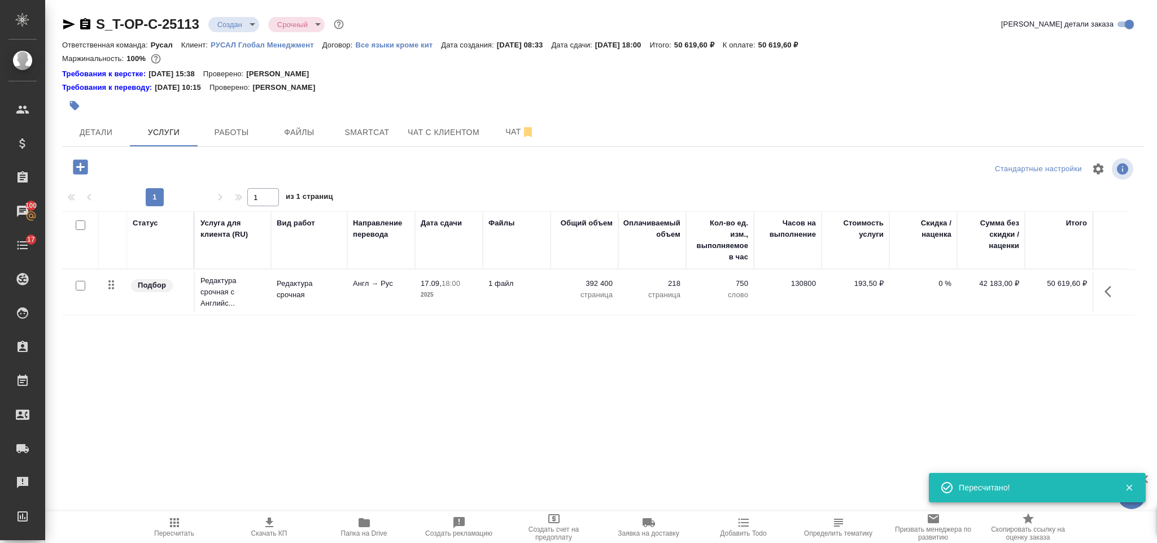
click at [81, 166] on icon "button" at bounding box center [80, 166] width 15 height 15
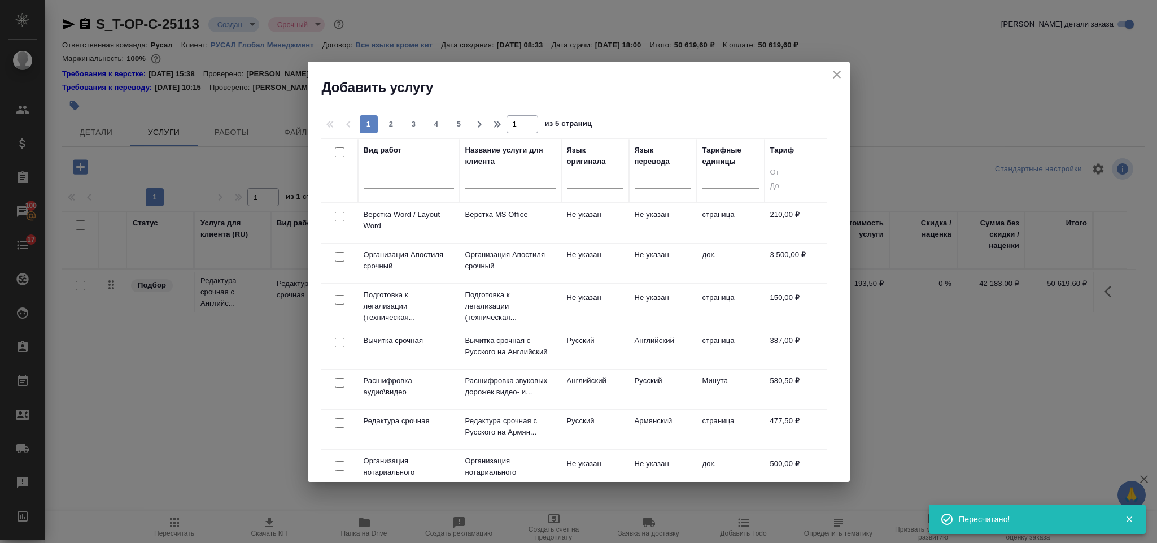
click at [344, 214] on div at bounding box center [339, 217] width 25 height 16
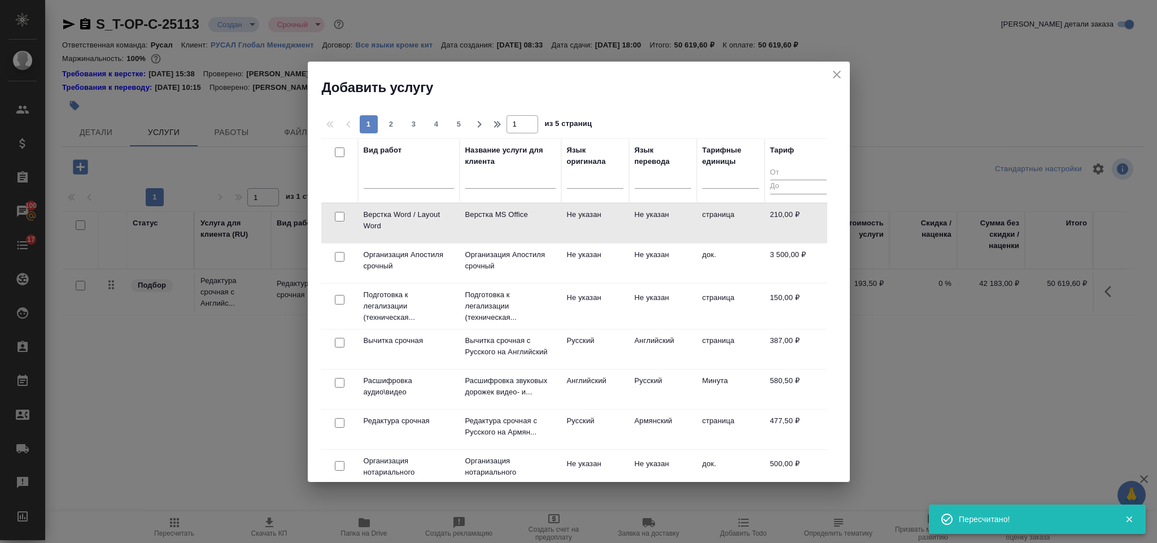
click at [339, 214] on input "checkbox" at bounding box center [340, 217] width 10 height 10
checkbox input "true"
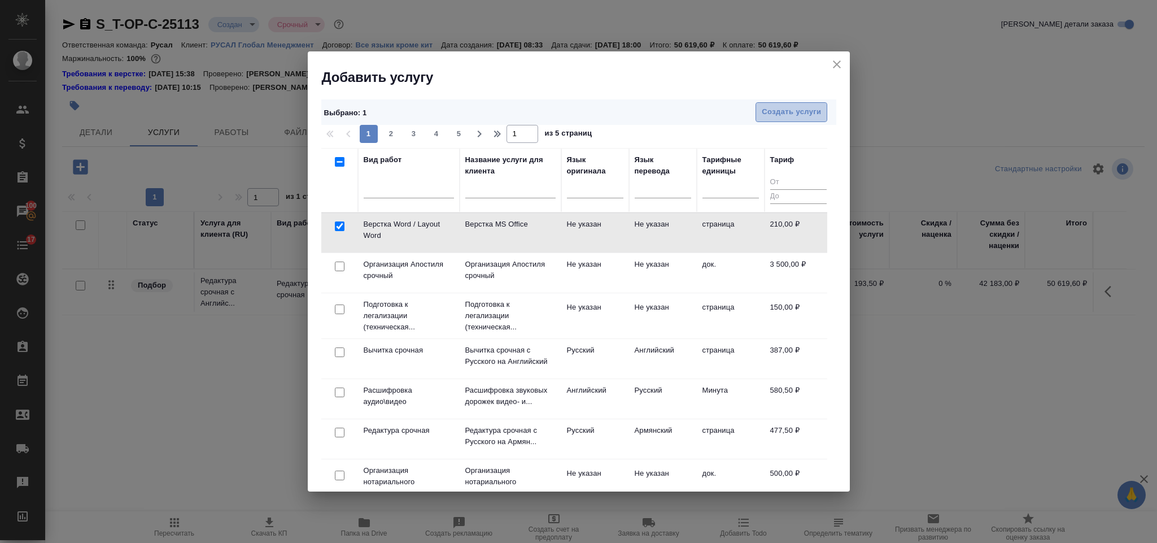
click at [806, 114] on span "Создать услуги" at bounding box center [791, 112] width 59 height 13
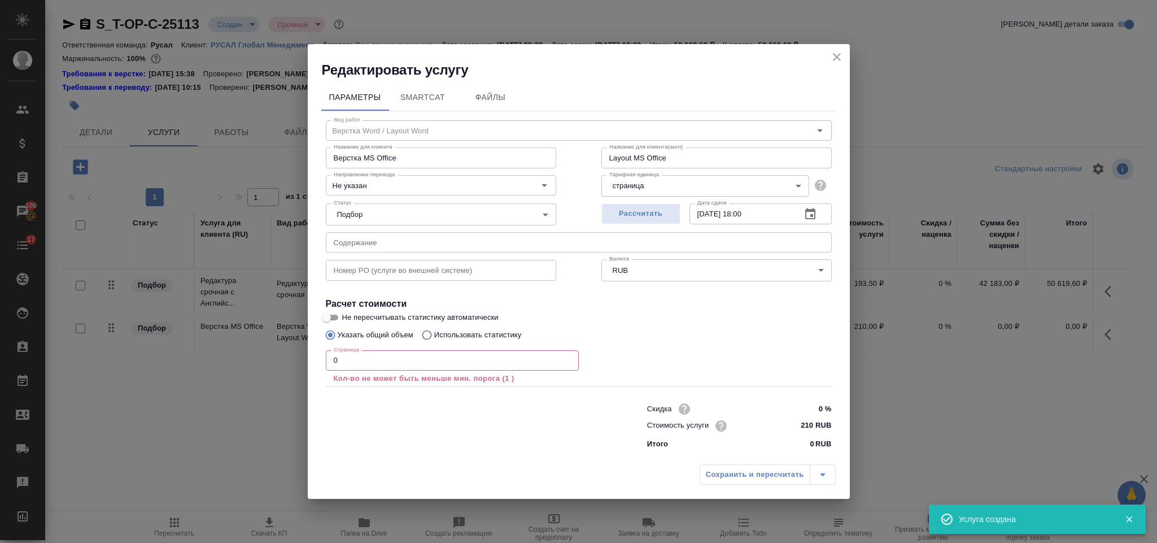
click at [346, 359] on input "0" at bounding box center [452, 360] width 253 height 20
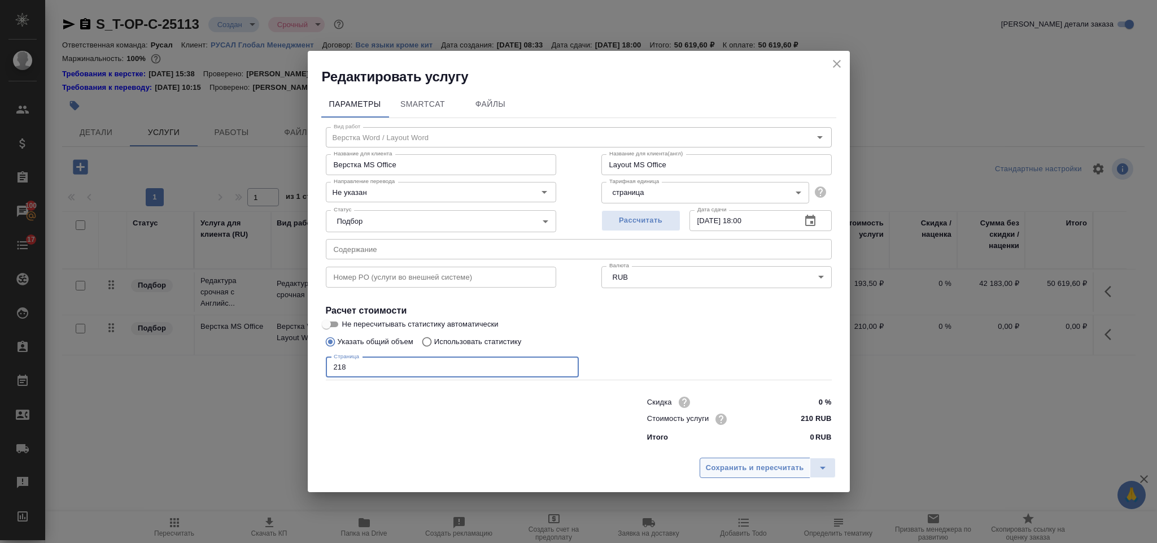
type input "218"
click at [750, 470] on span "Сохранить и пересчитать" at bounding box center [755, 467] width 98 height 13
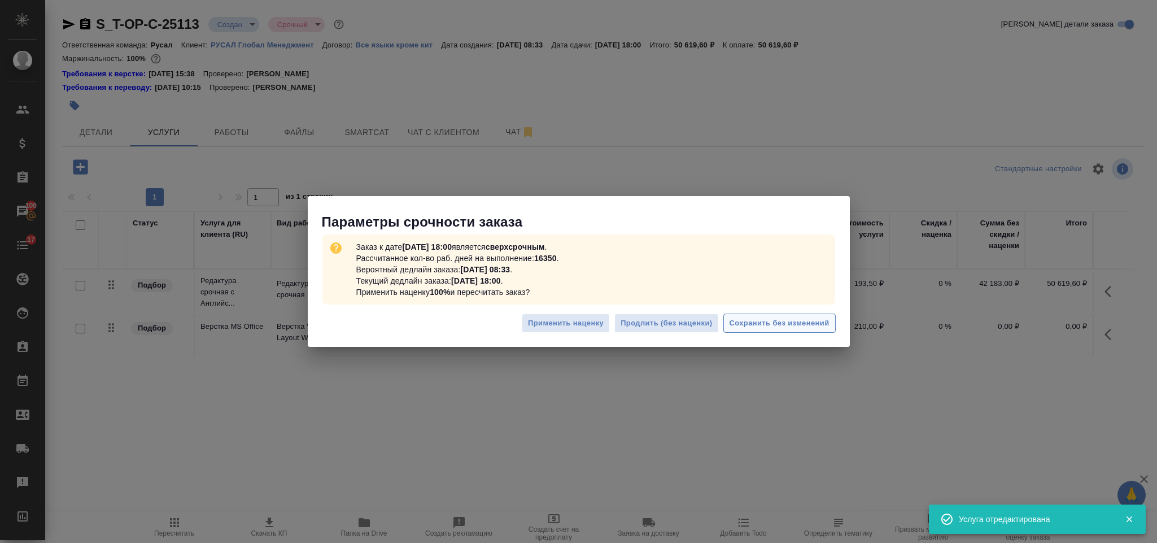
click at [815, 324] on span "Сохранить без изменений" at bounding box center [779, 323] width 100 height 13
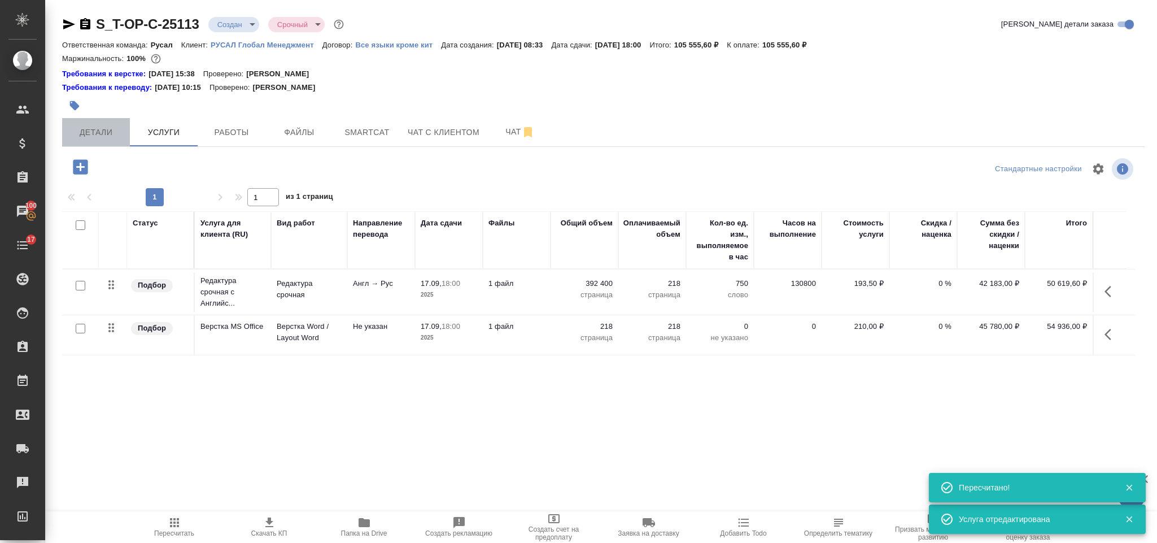
click at [102, 131] on span "Детали" at bounding box center [96, 132] width 54 height 14
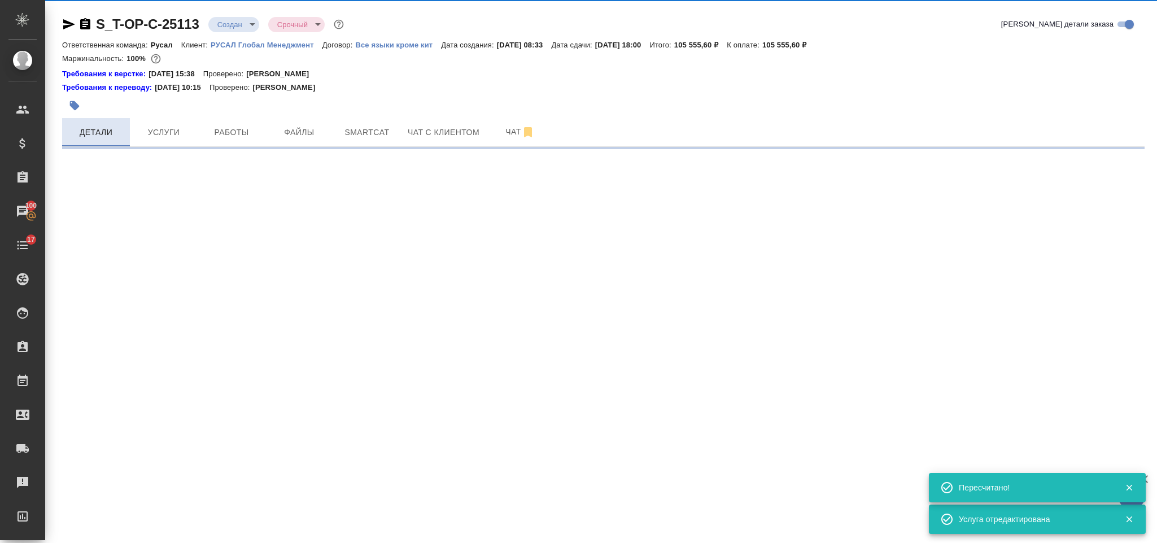
select select "RU"
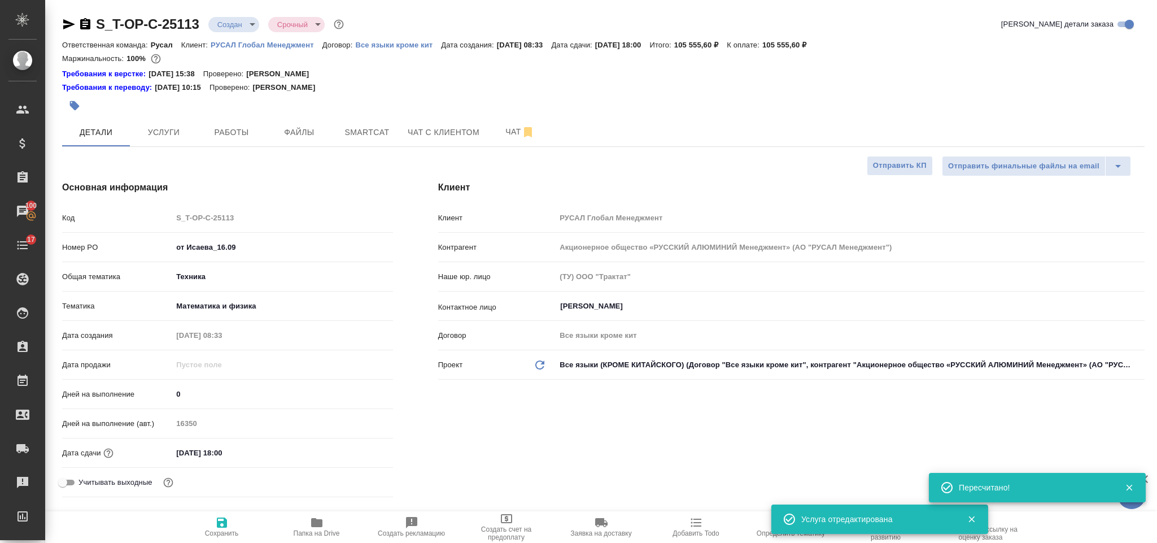
type textarea "x"
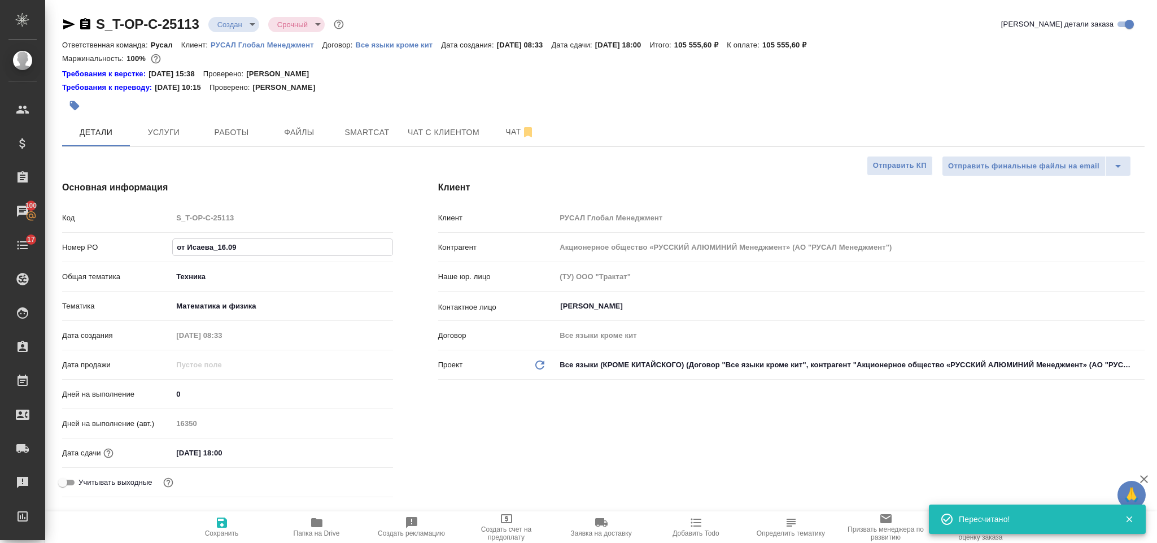
click at [254, 249] on input "от Исаева_16.09" at bounding box center [282, 247] width 219 height 16
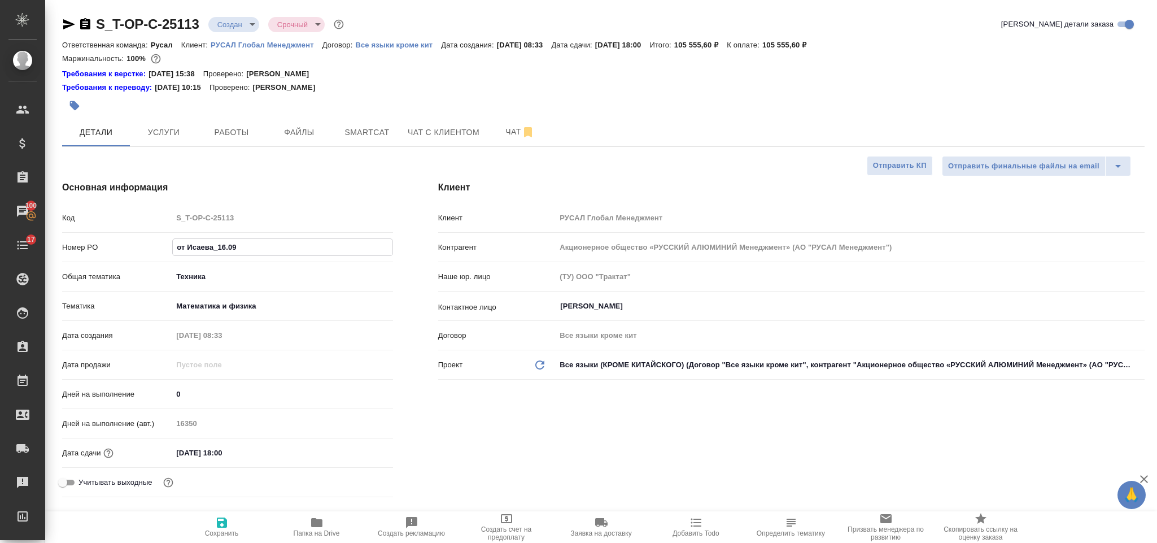
drag, startPoint x: 253, startPoint y: 244, endPoint x: 168, endPoint y: 242, distance: 85.3
click at [168, 242] on div "Номер PO от Исаева_16.09" at bounding box center [227, 247] width 331 height 20
drag, startPoint x: 189, startPoint y: 239, endPoint x: 171, endPoint y: 238, distance: 17.5
click at [171, 238] on div "Номер PO от Исаева_16.09" at bounding box center [227, 247] width 331 height 20
drag, startPoint x: 247, startPoint y: 242, endPoint x: 175, endPoint y: 250, distance: 72.6
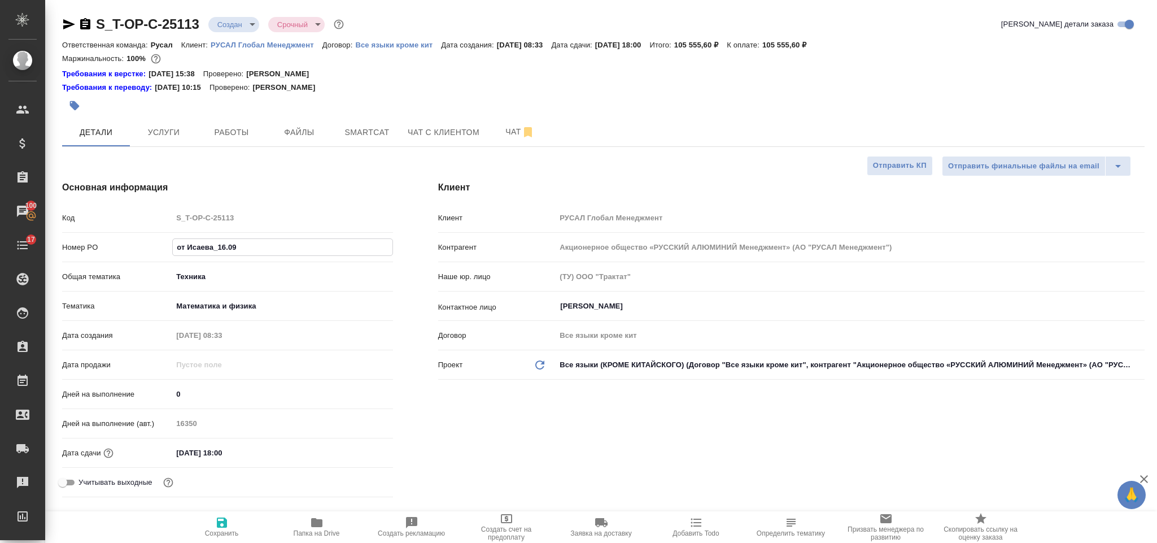
click at [169, 252] on div "Номер PO от Исаева_16.09" at bounding box center [227, 247] width 331 height 20
type textarea "x"
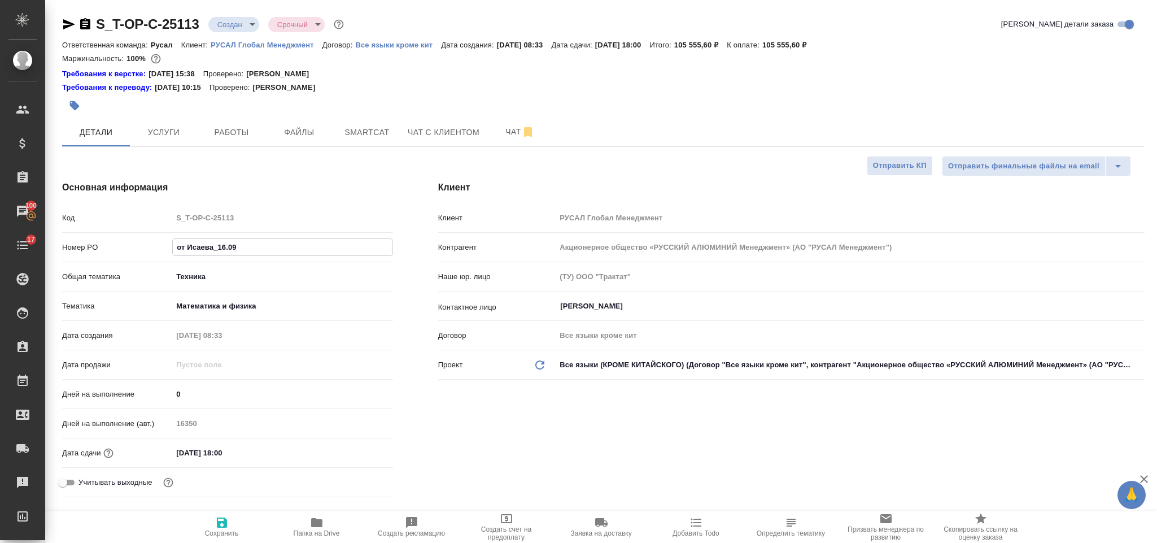
type textarea "x"
click at [66, 23] on icon "button" at bounding box center [69, 24] width 12 height 10
click at [90, 29] on icon "button" at bounding box center [85, 25] width 14 height 14
click at [68, 28] on icon "button" at bounding box center [69, 25] width 14 height 14
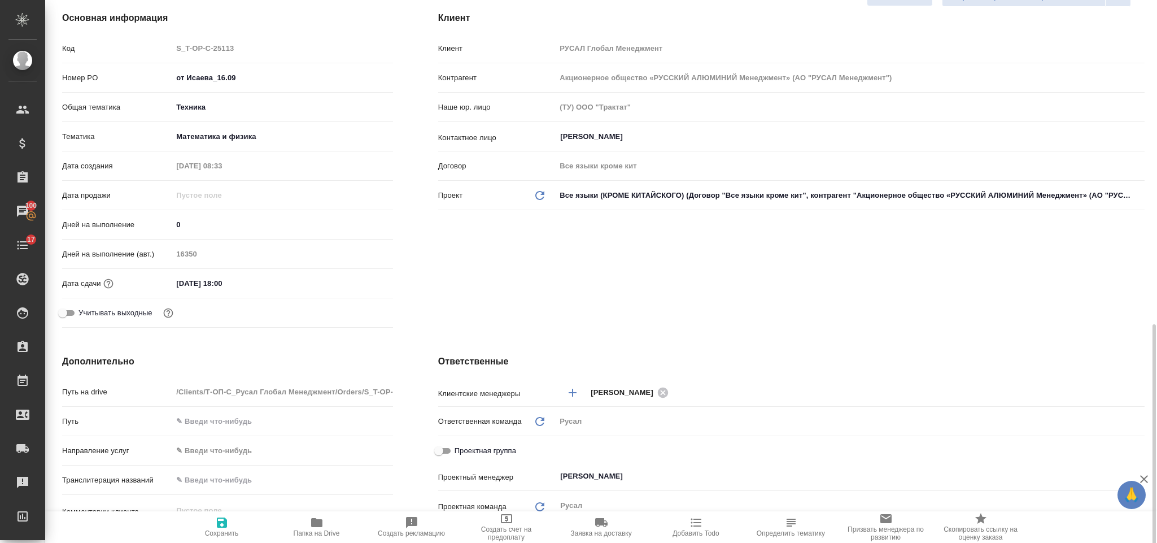
scroll to position [339, 0]
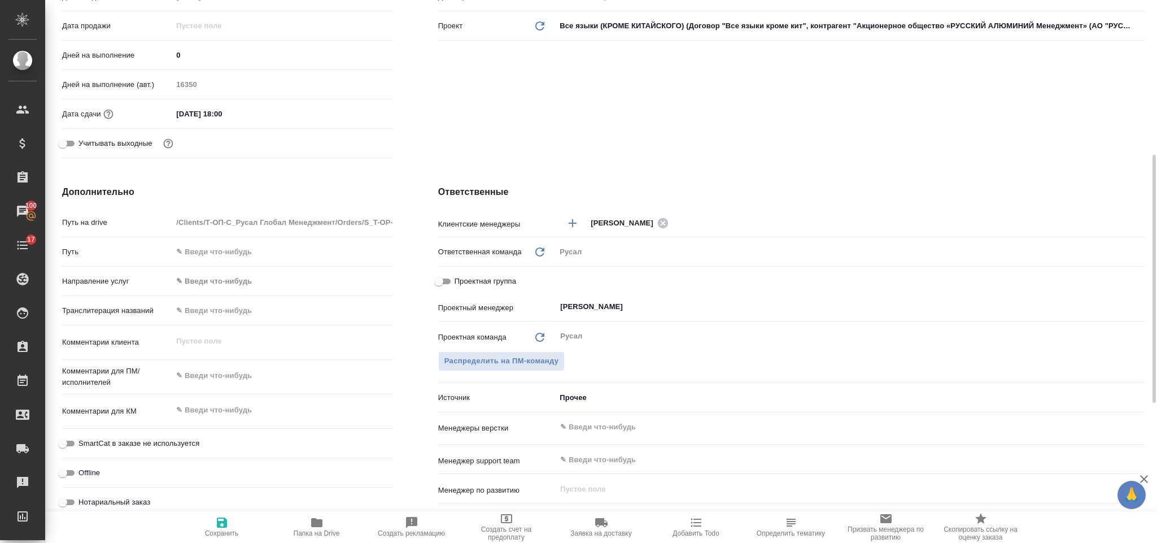
type textarea "x"
click at [235, 372] on textarea at bounding box center [282, 375] width 219 height 19
type textarea "к"
type textarea "x"
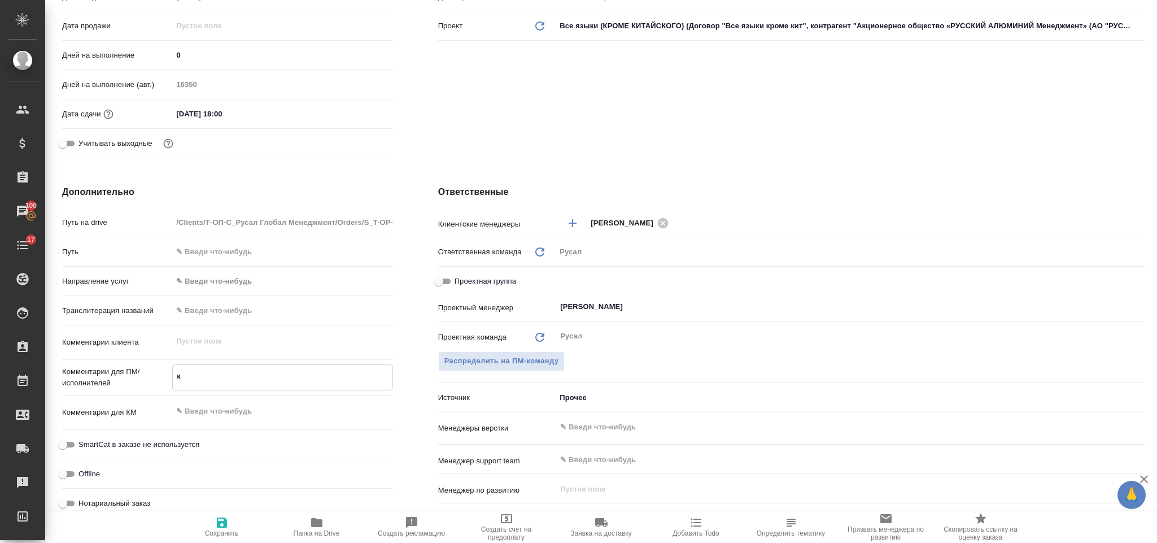
type textarea "x"
type textarea "кн"
type textarea "x"
type textarea "кни"
type textarea "x"
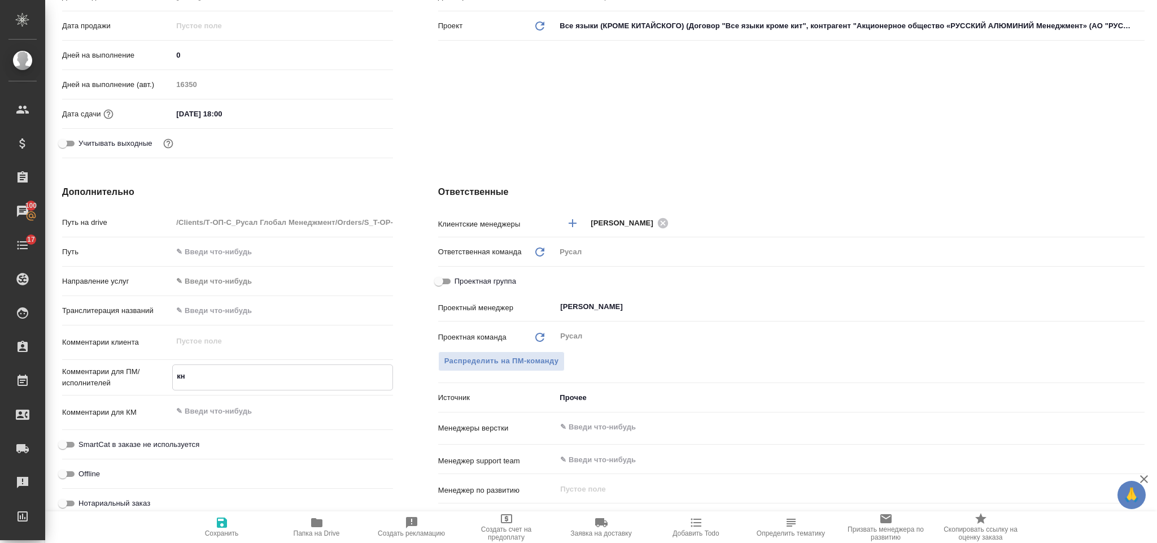
type textarea "x"
type textarea "книа"
type textarea "x"
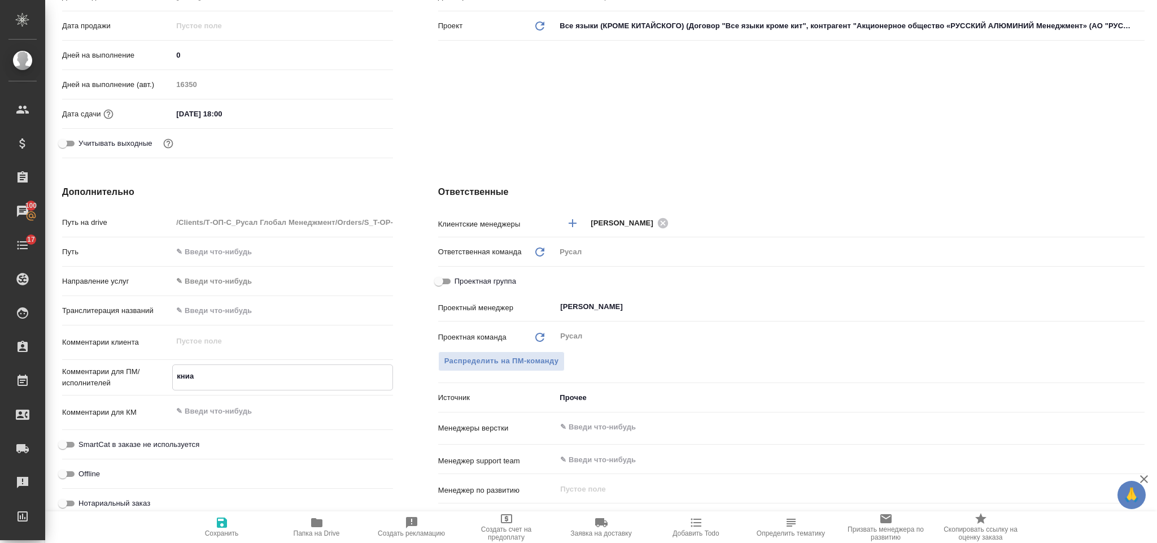
type textarea "книа"
type textarea "x"
type textarea "книа"
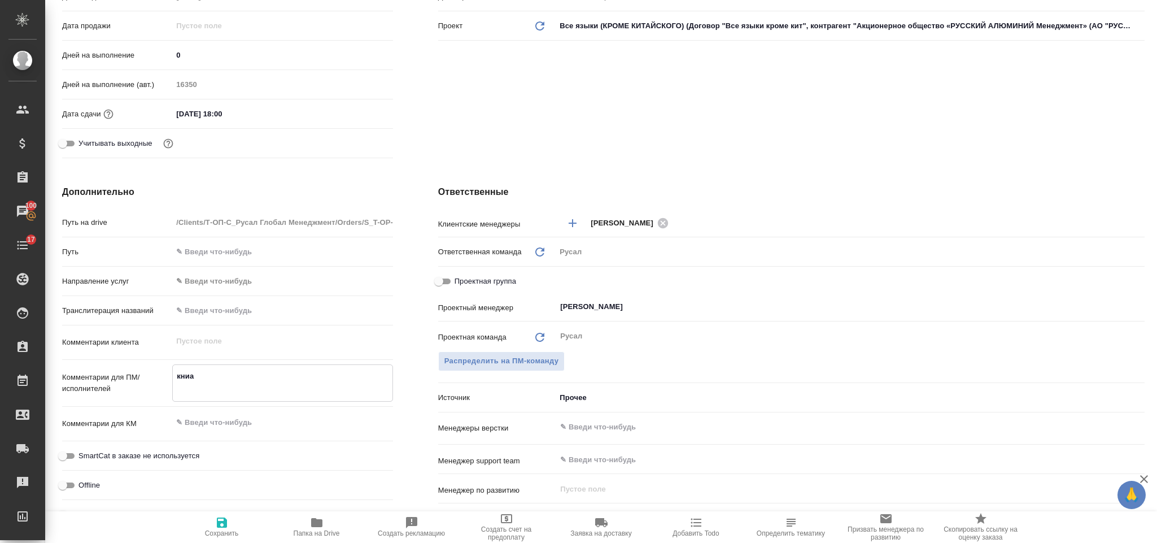
type textarea "x"
type textarea "книа"
type textarea "x"
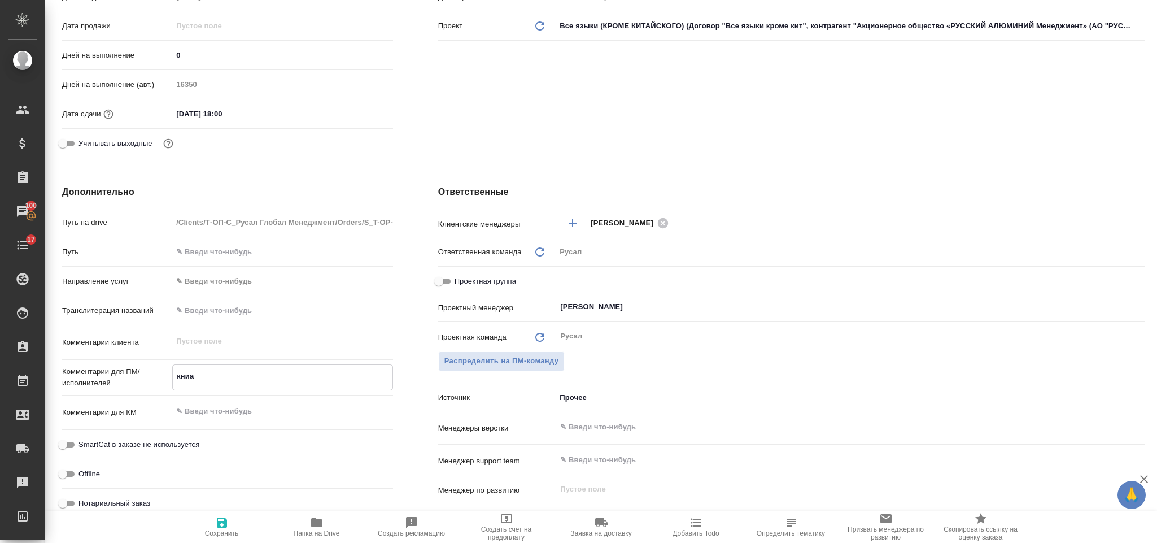
type textarea "x"
type textarea "кни"
type textarea "x"
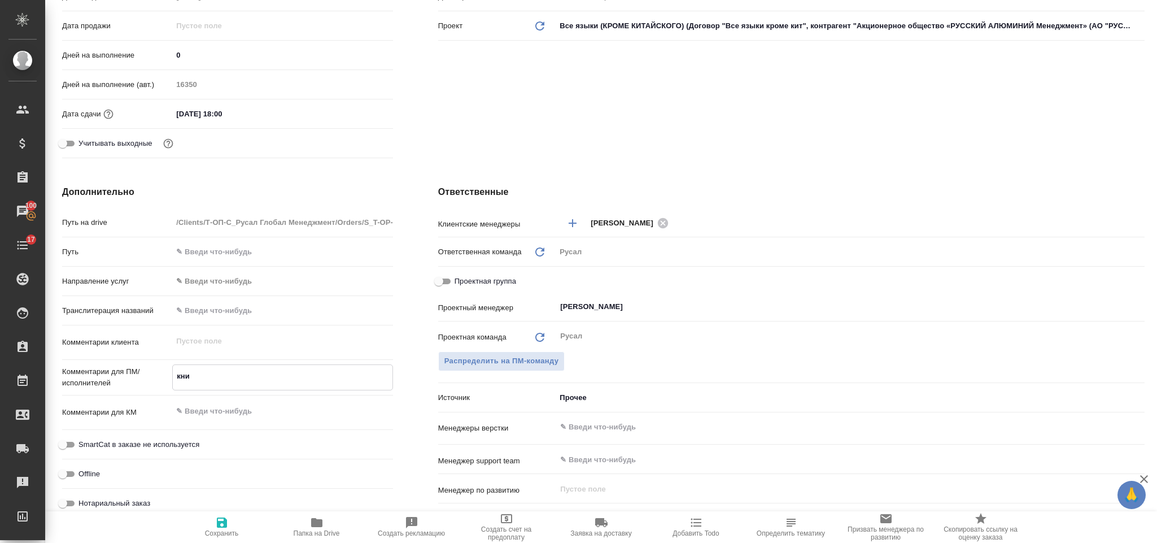
type textarea "x"
type textarea "книн"
type textarea "x"
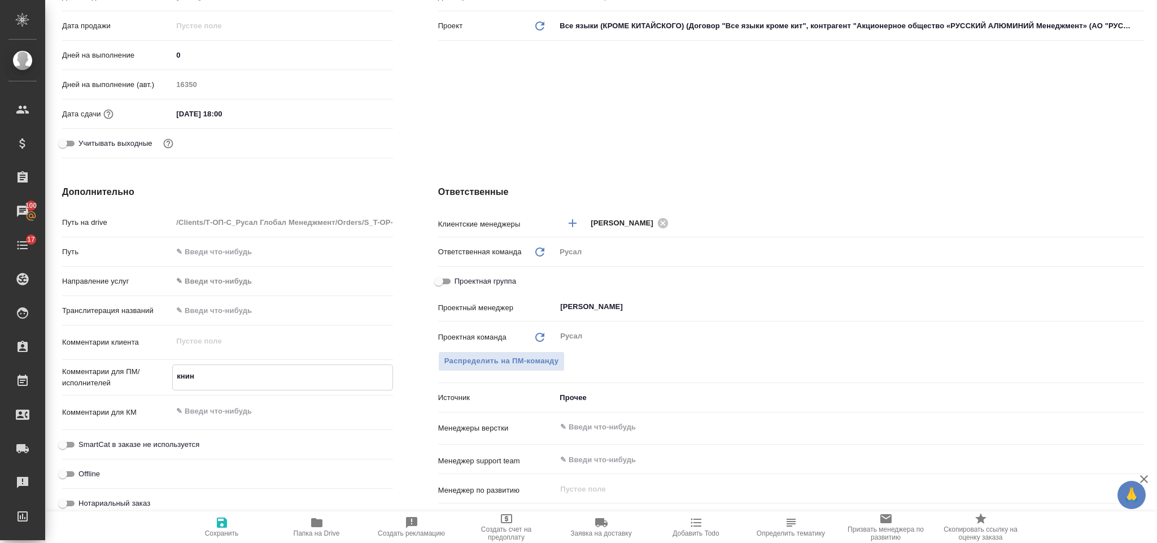
type textarea "книна"
type textarea "x"
type textarea "книна"
type textarea "x"
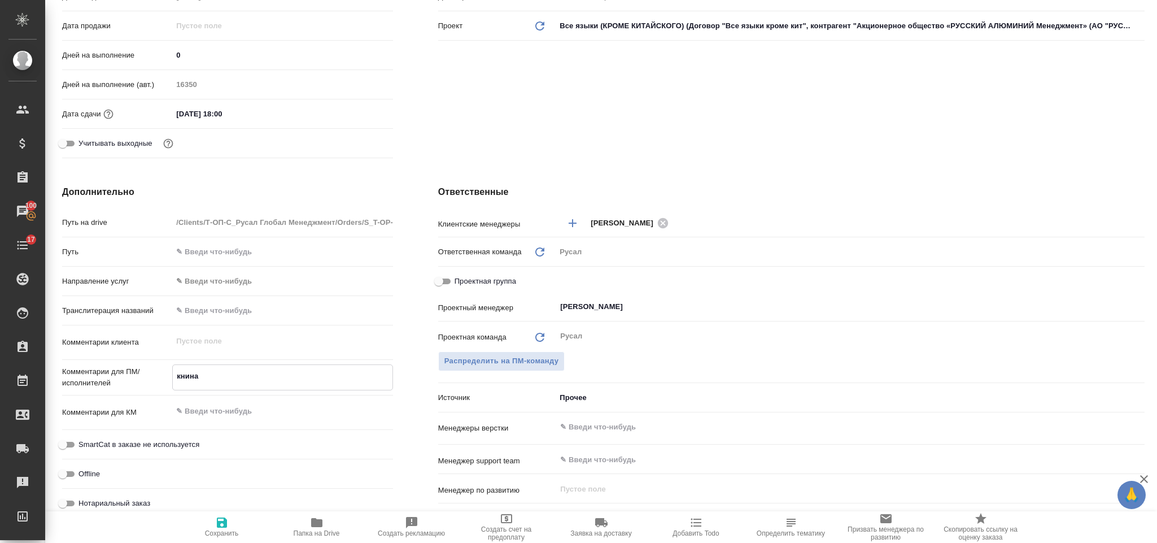
type textarea "книна"
type textarea "x"
type textarea "книна"
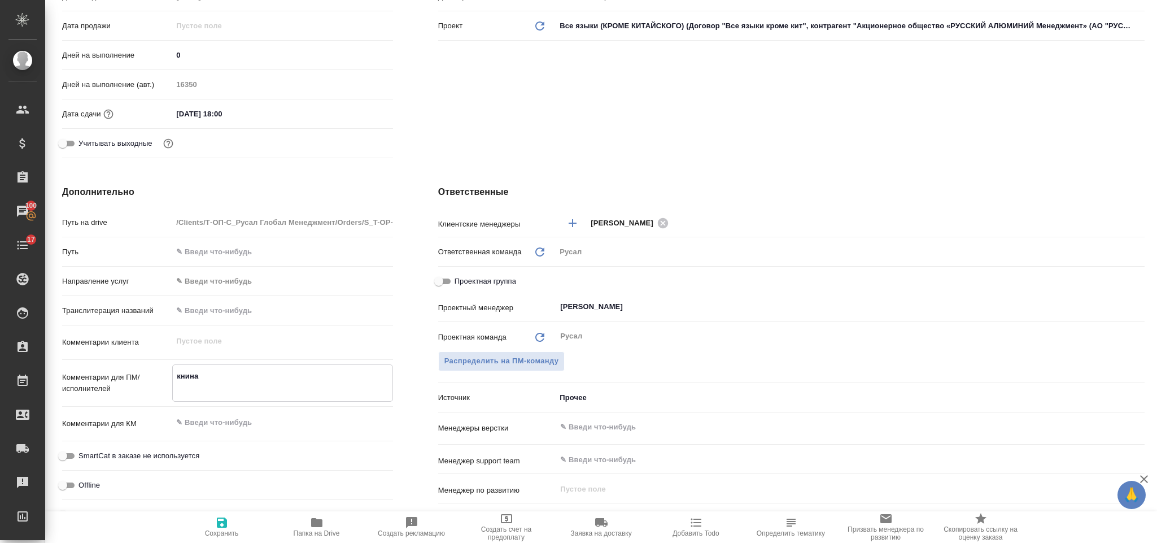
type textarea "x"
type textarea "книна"
type textarea "x"
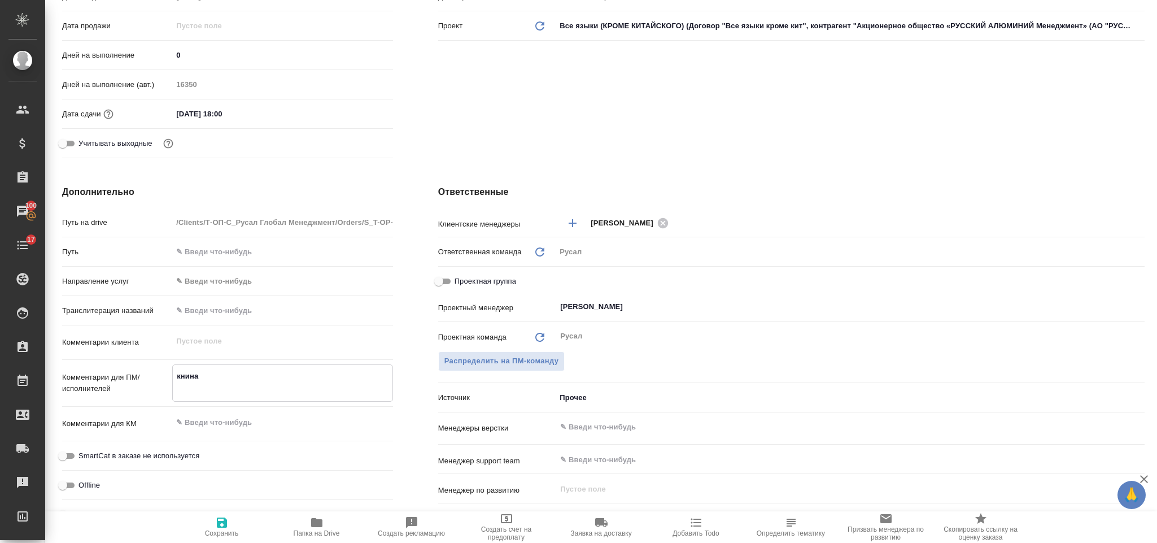
type textarea "x"
type textarea "книн"
type textarea "x"
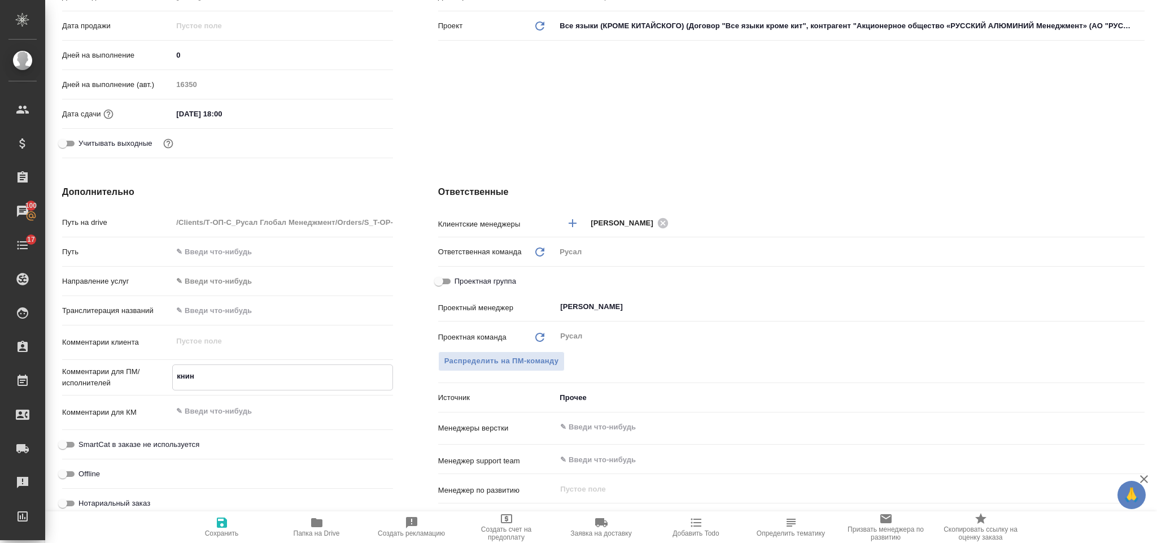
type textarea "x"
type textarea "кни"
type textarea "x"
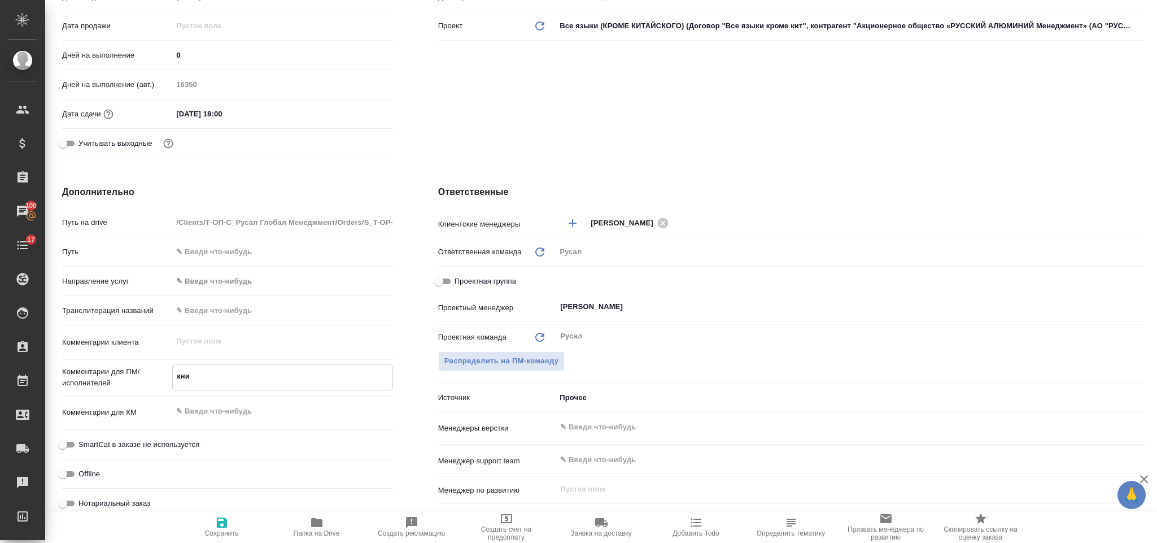
type textarea "книг"
type textarea "x"
type textarea "книга"
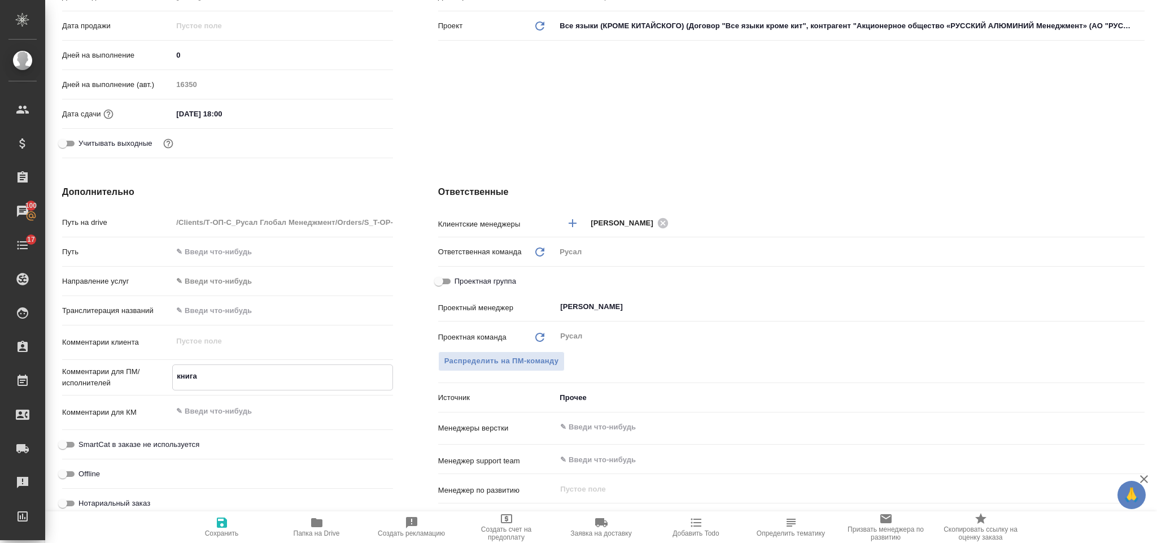
type textarea "x"
type textarea "книга"
type textarea "x"
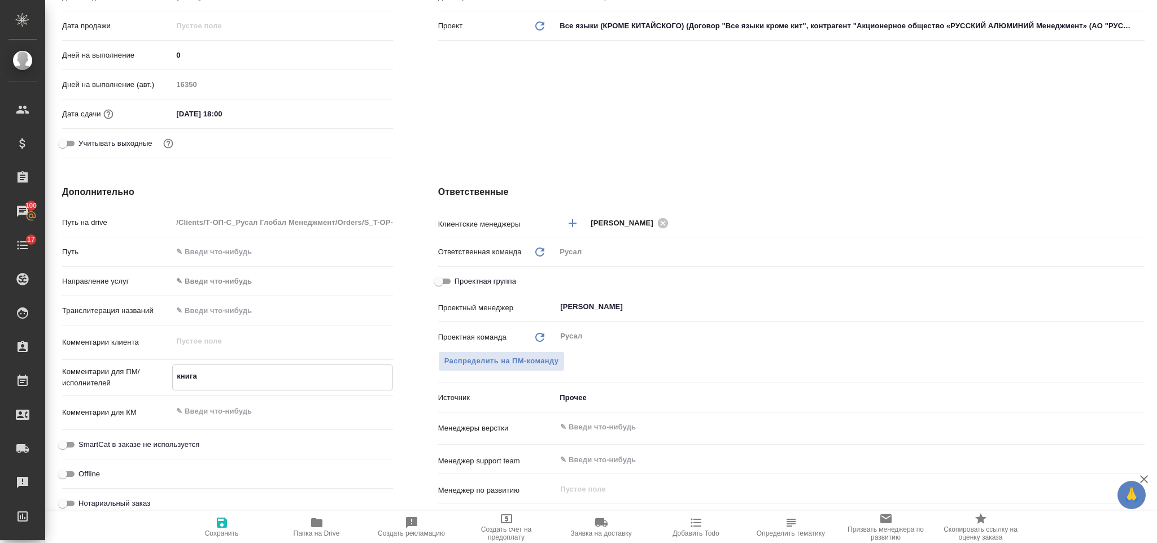
type textarea "x"
type textarea "книга"
type textarea "x"
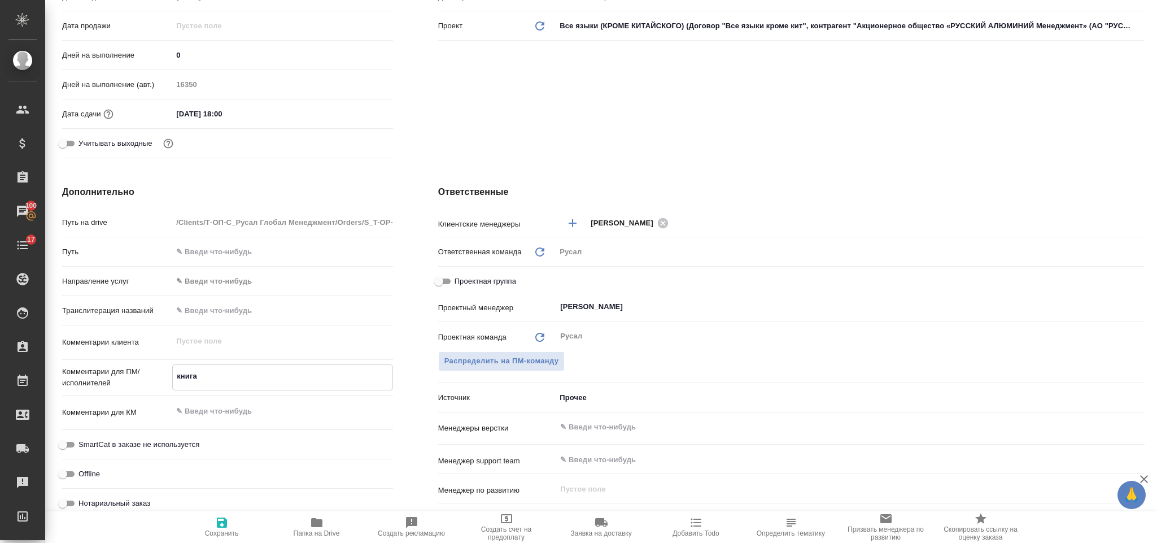
type textarea "x"
type textarea "книга И"
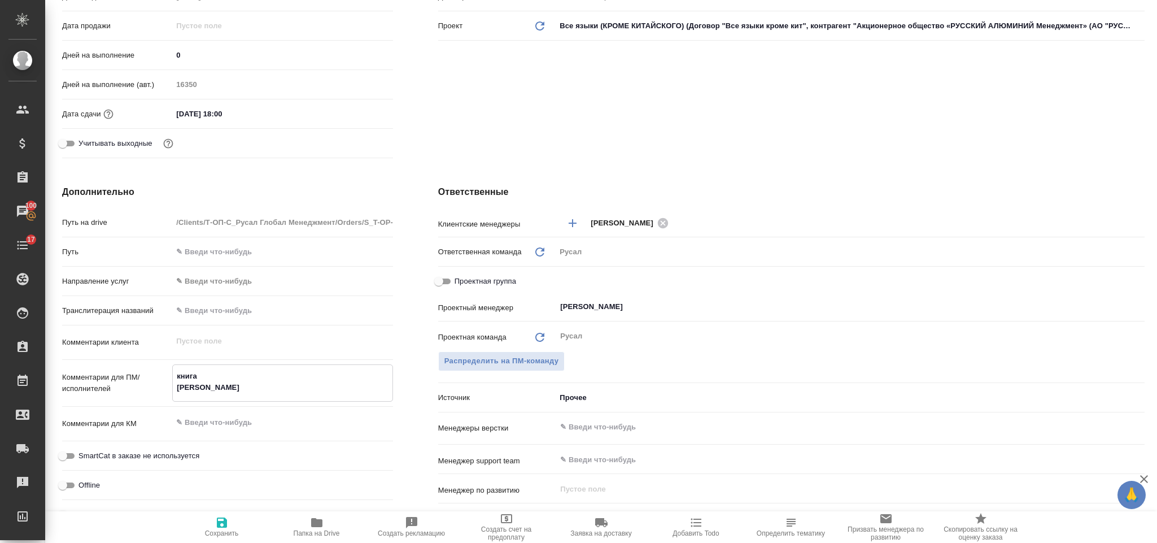
type textarea "x"
type textarea "книга ИС"
type textarea "x"
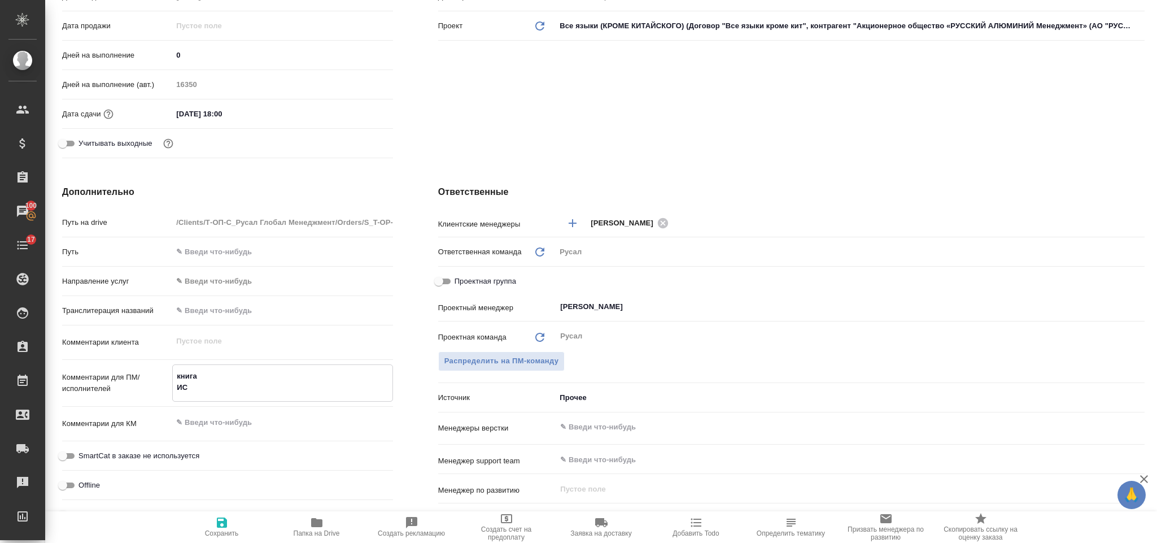
type textarea "x"
type textarea "книга ИСА"
type textarea "x"
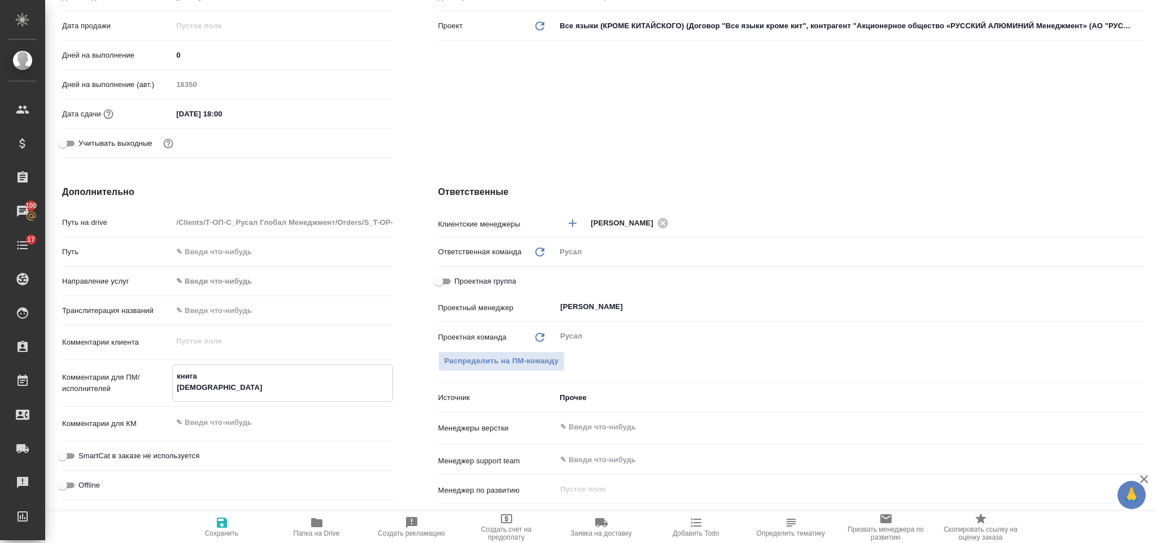
type textarea "x"
type textarea "книга ИСАЕ"
type textarea "x"
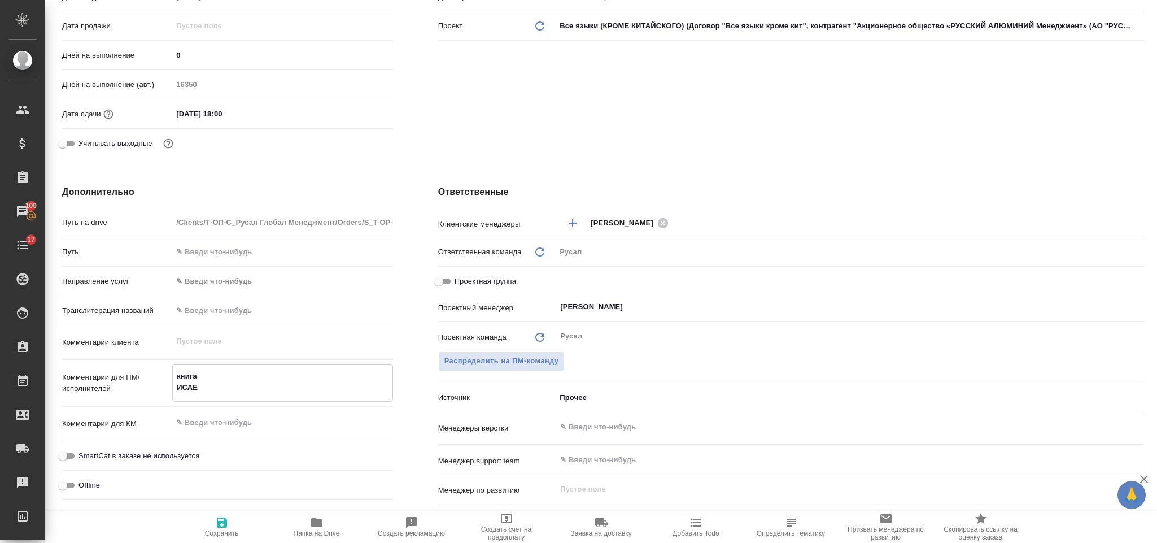
type textarea "книга ИСАЕВ"
type textarea "x"
type textarea "книга ИСАЕВ"
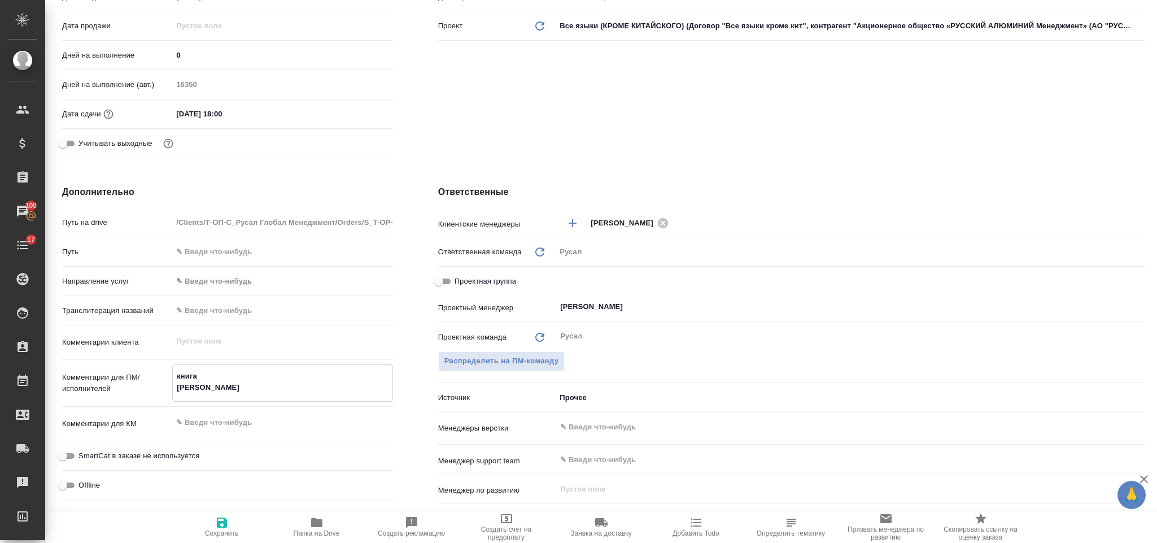
type textarea "x"
click at [219, 526] on icon "button" at bounding box center [222, 522] width 10 height 10
type textarea "x"
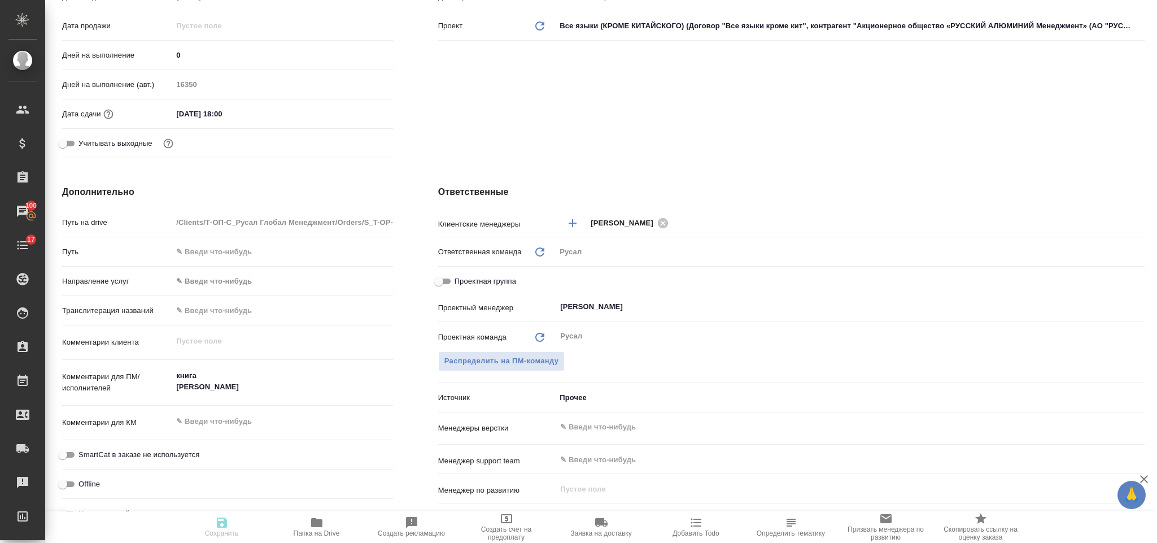
type textarea "x"
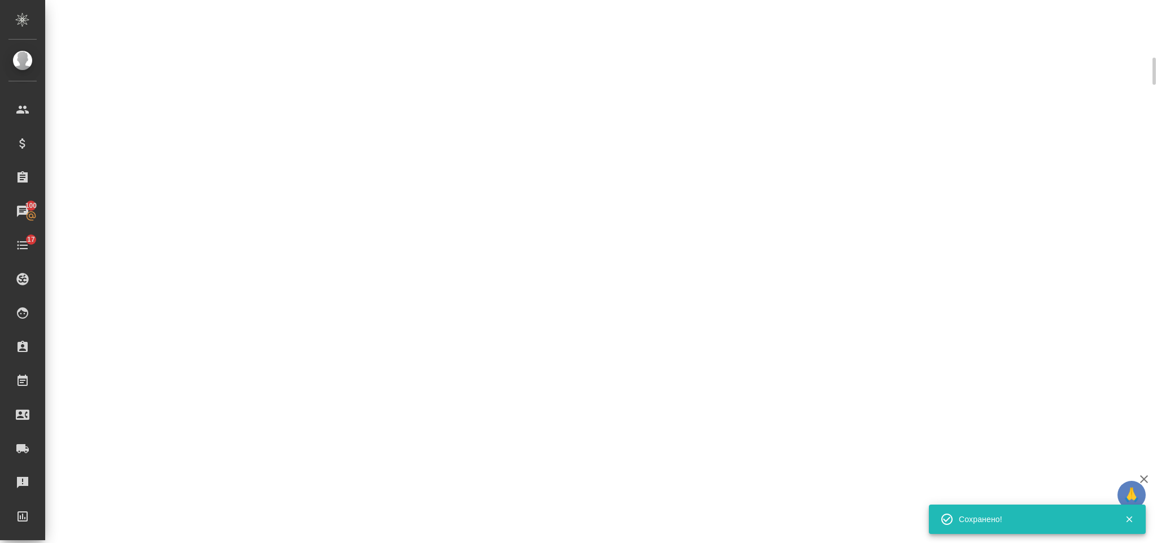
scroll to position [329, 0]
select select "RU"
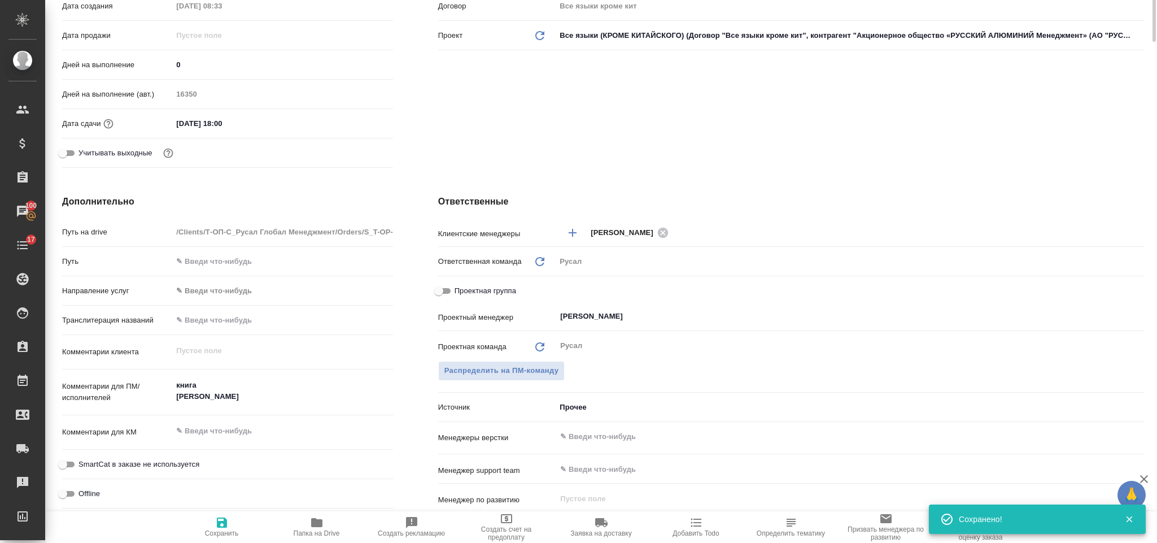
type textarea "x"
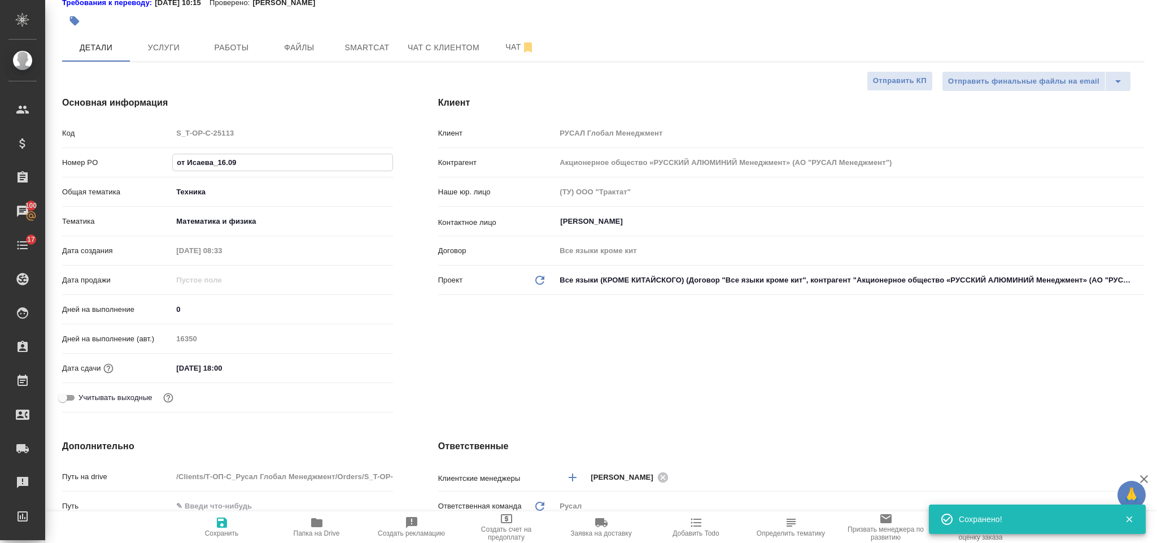
drag, startPoint x: 237, startPoint y: 161, endPoint x: 173, endPoint y: 156, distance: 64.0
click at [173, 156] on input "от Исаева_16.09" at bounding box center [282, 162] width 219 height 16
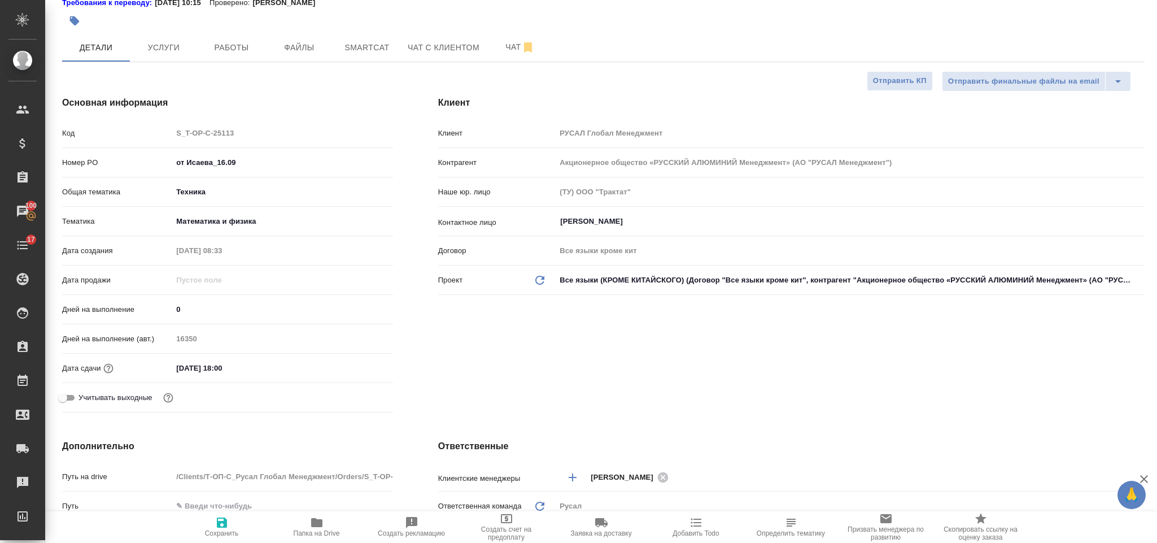
click at [232, 363] on input "17.09.2025 18:00" at bounding box center [221, 368] width 99 height 16
click at [355, 365] on icon "button" at bounding box center [360, 366] width 10 height 11
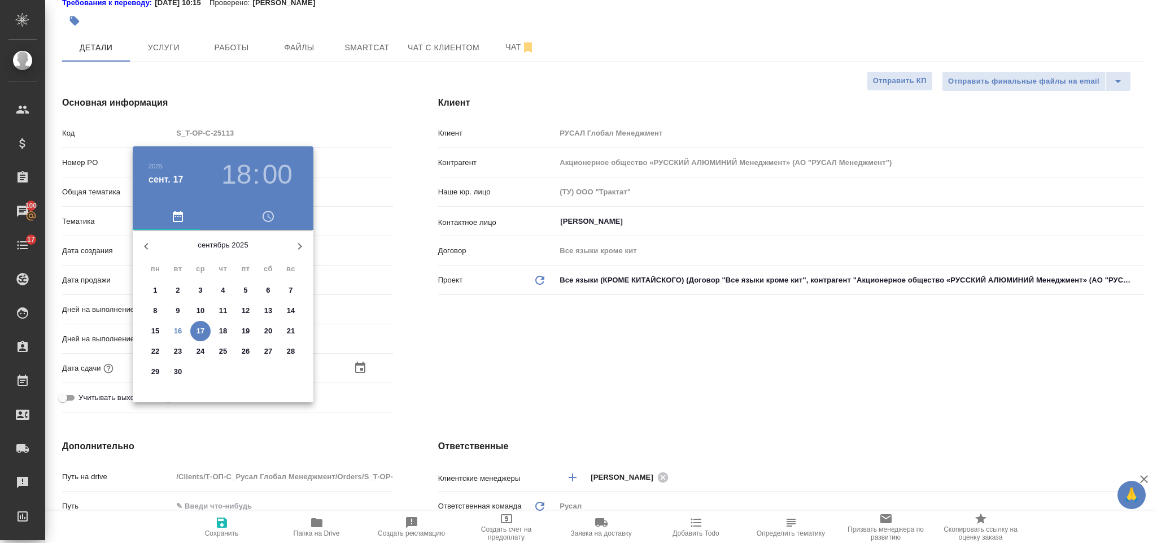
click at [272, 330] on p "20" at bounding box center [268, 330] width 8 height 11
type input "20.09.2025 18:00"
type textarea "x"
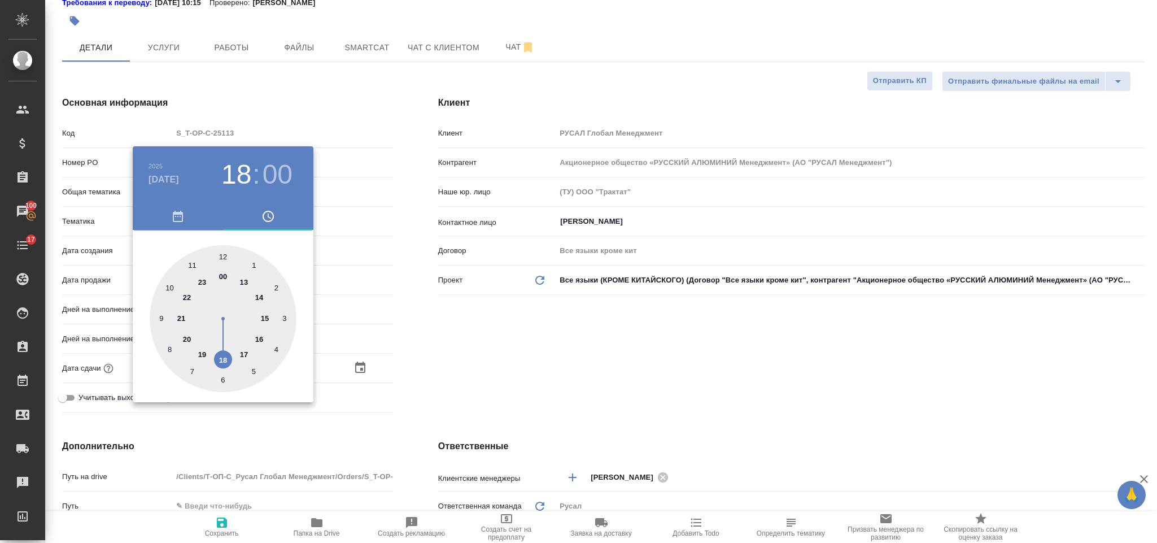
click at [225, 356] on div at bounding box center [223, 318] width 147 height 147
type textarea "x"
click at [532, 342] on div at bounding box center [578, 271] width 1157 height 543
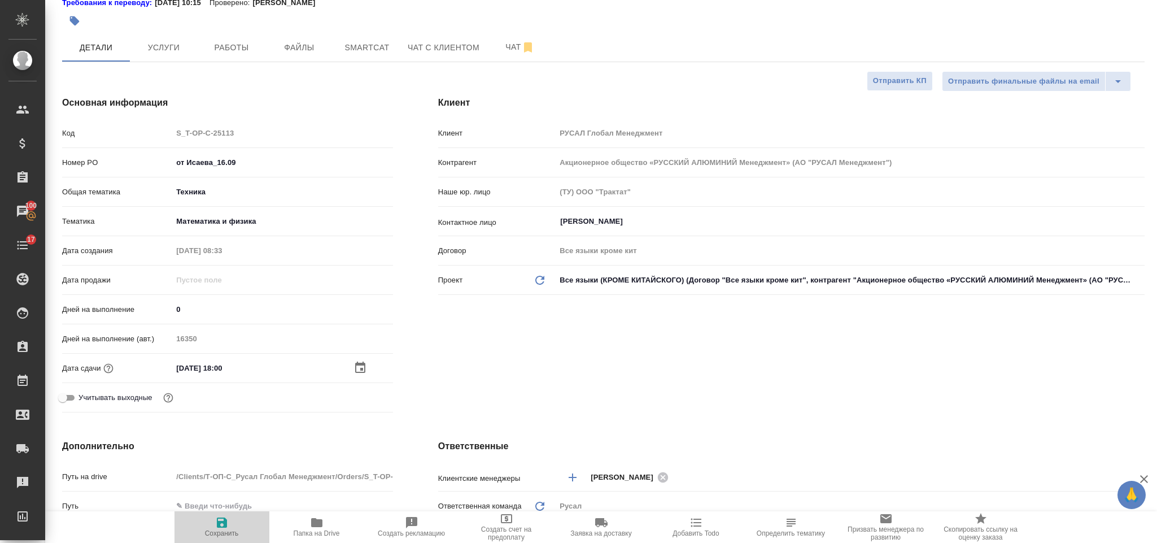
click at [221, 524] on icon "button" at bounding box center [222, 522] width 14 height 14
type textarea "x"
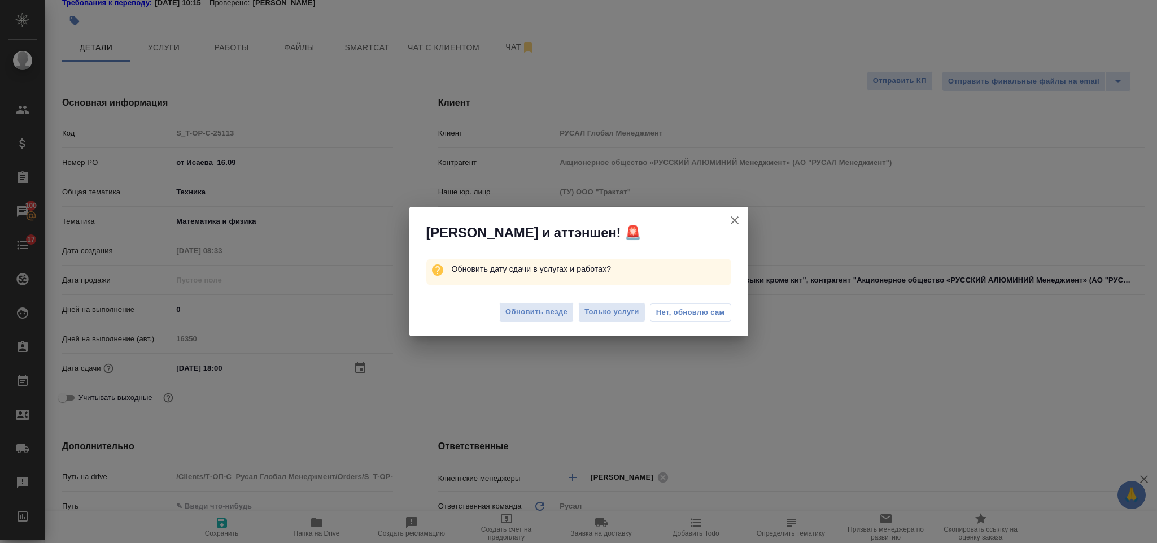
type textarea "x"
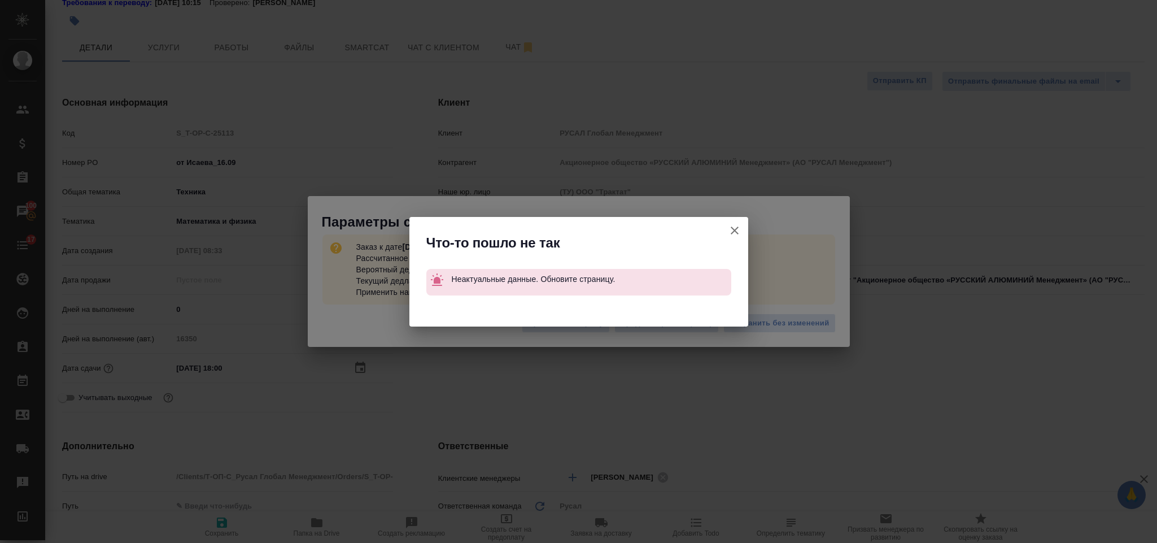
type textarea "x"
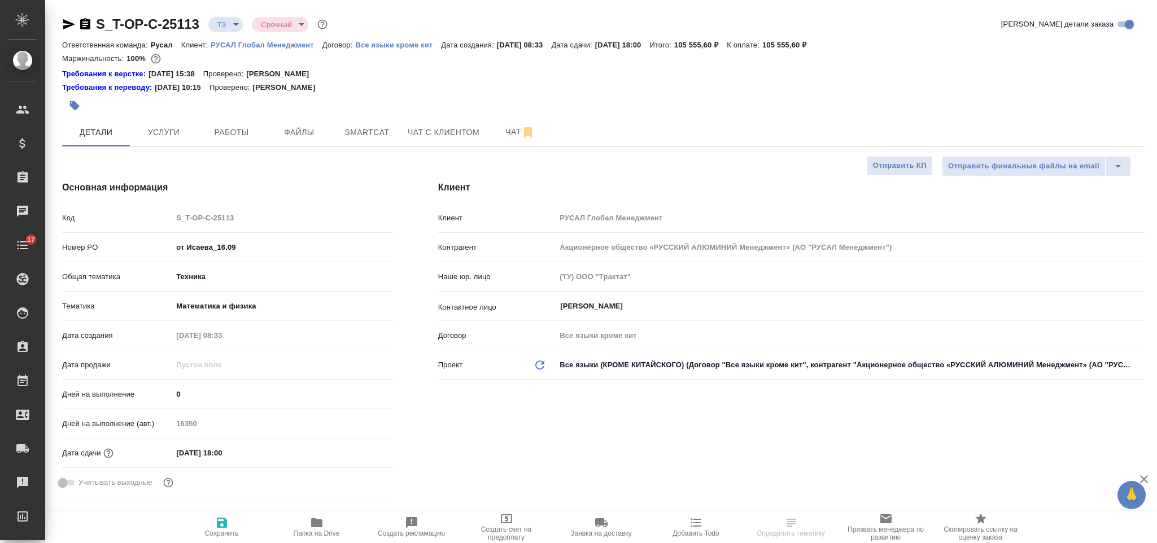
select select "RU"
click at [263, 456] on input "17.09.2025 18:00" at bounding box center [221, 452] width 99 height 16
click at [356, 451] on icon "button" at bounding box center [360, 452] width 14 height 14
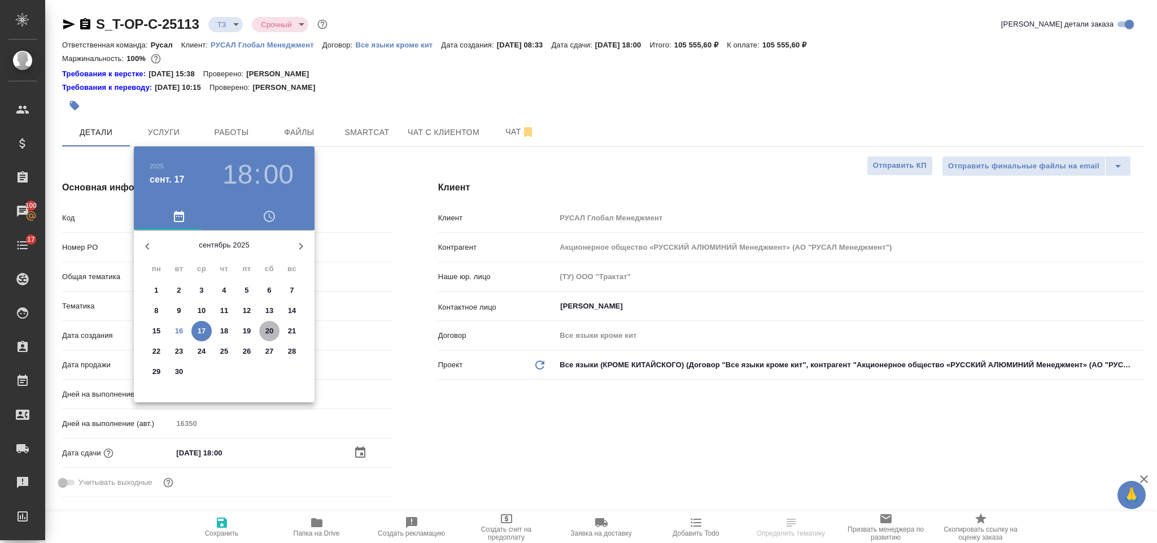
click at [273, 327] on p "20" at bounding box center [269, 330] width 8 height 11
type input "20.09.2025 18:00"
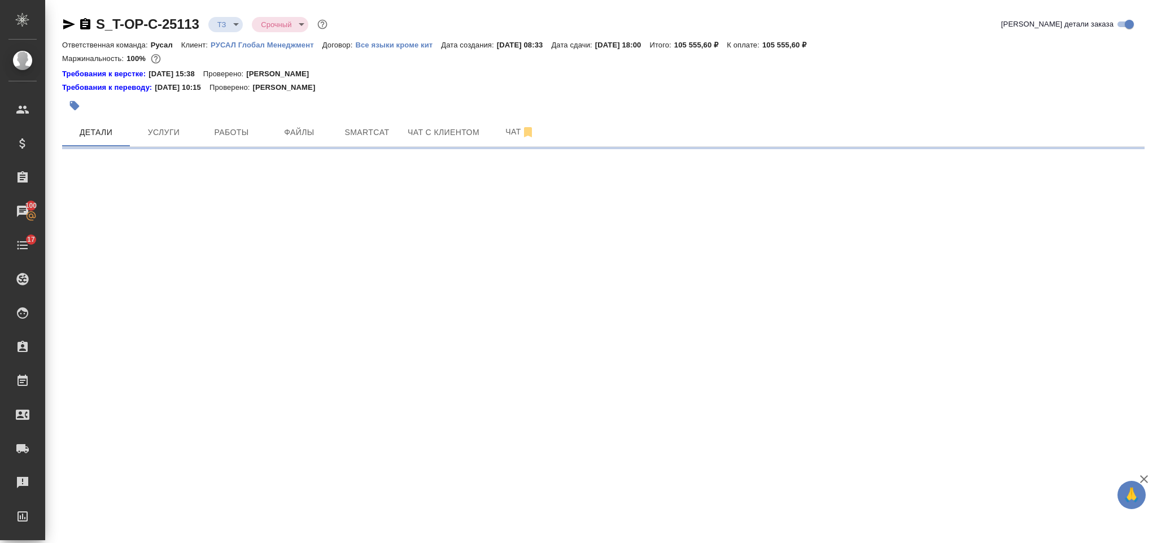
select select "RU"
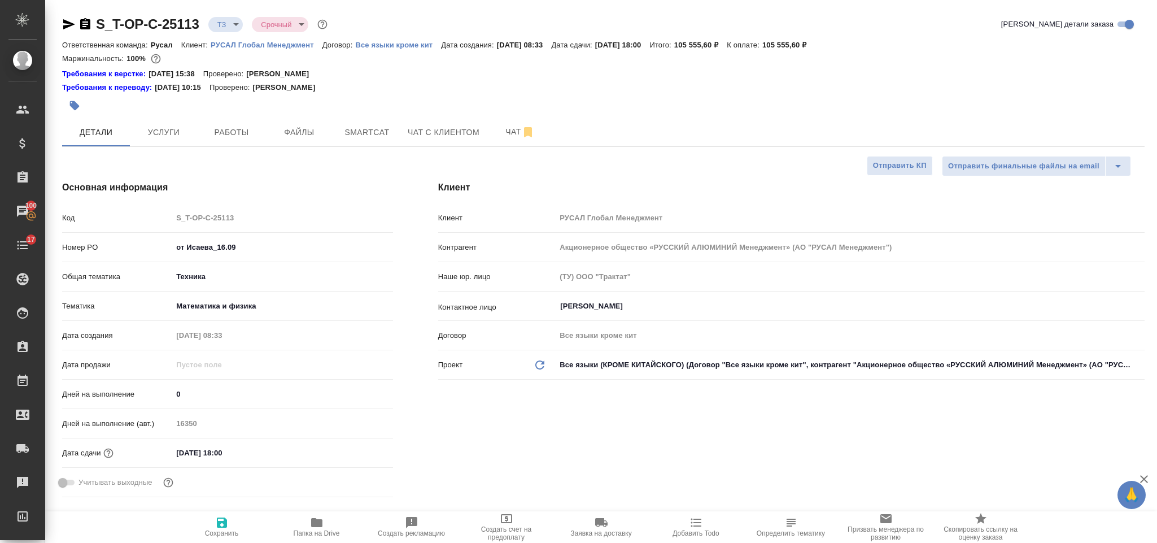
type textarea "x"
click at [252, 449] on input "17.09.2025 18:00" at bounding box center [221, 452] width 99 height 16
click at [358, 454] on icon "button" at bounding box center [360, 452] width 14 height 14
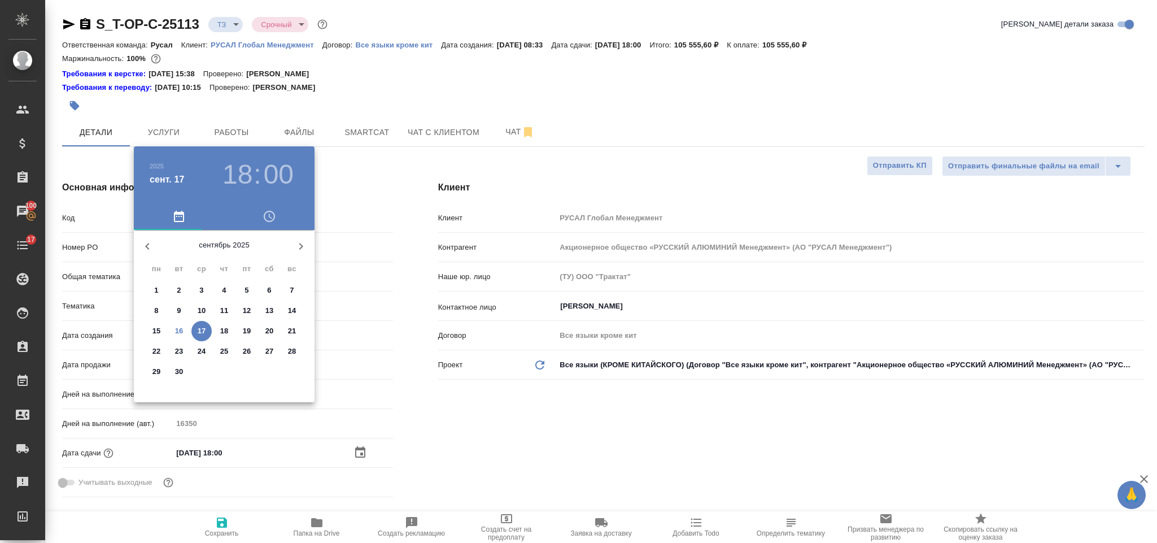
click at [270, 332] on p "20" at bounding box center [269, 330] width 8 height 11
type input "20.09.2025 18:00"
type textarea "x"
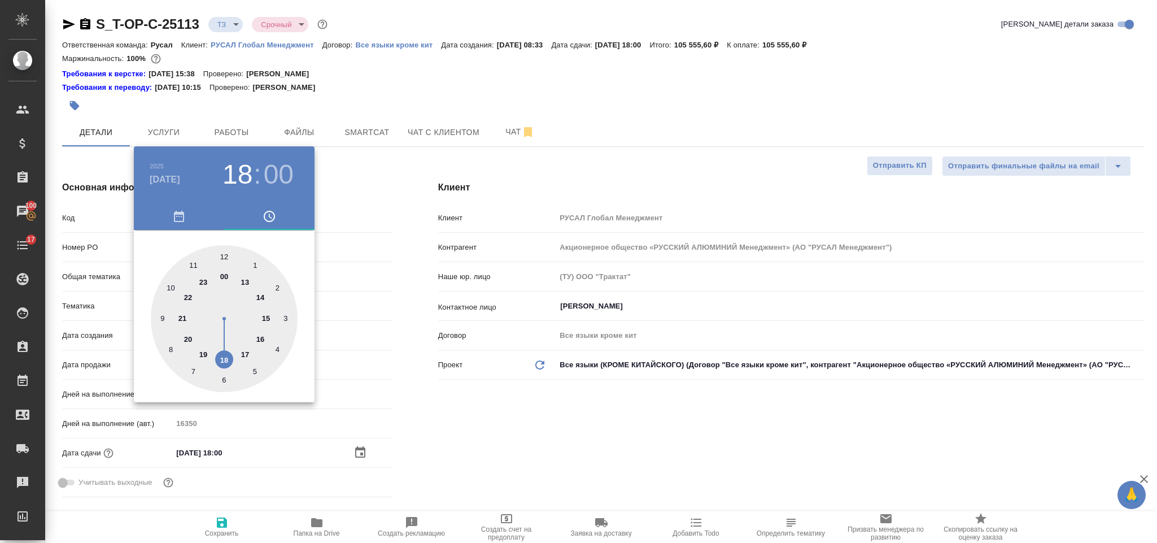
click at [243, 354] on div at bounding box center [224, 318] width 147 height 147
type input "20.09.2025 17:00"
type textarea "x"
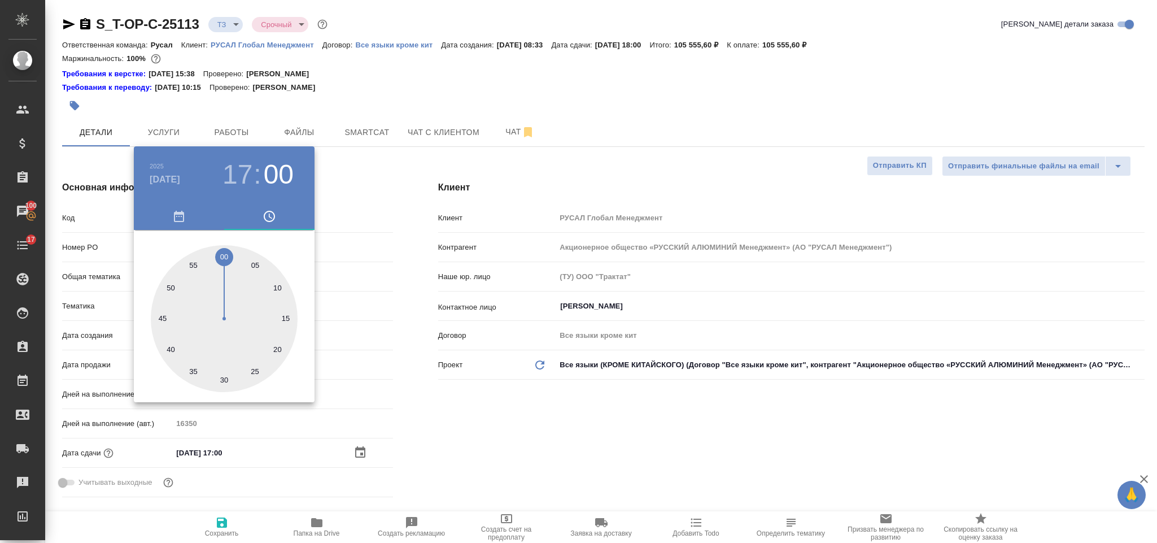
click at [512, 439] on div at bounding box center [578, 271] width 1157 height 543
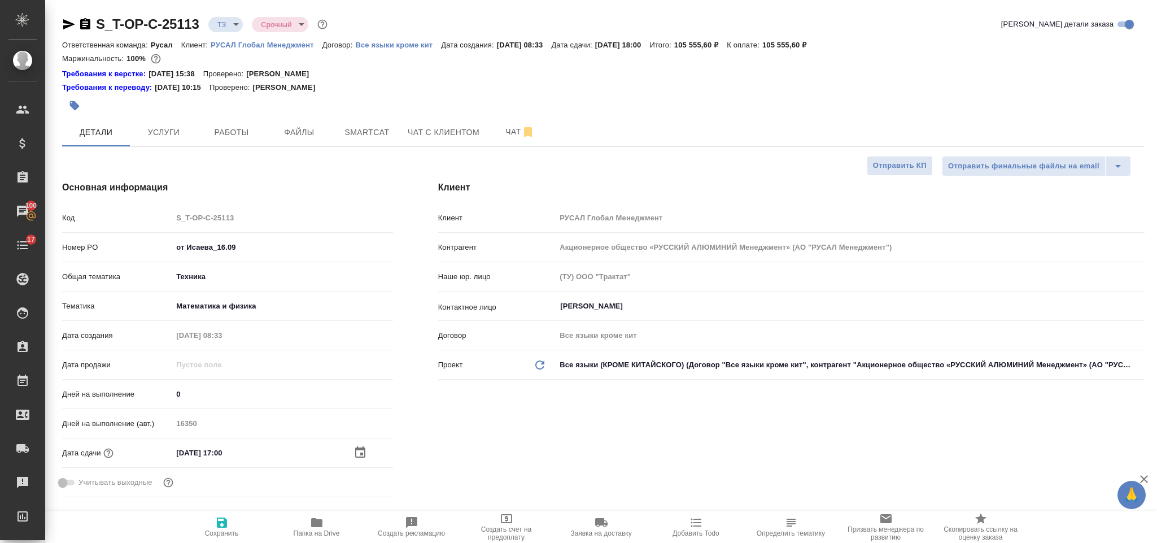
click at [224, 518] on icon "button" at bounding box center [222, 522] width 10 height 10
type textarea "x"
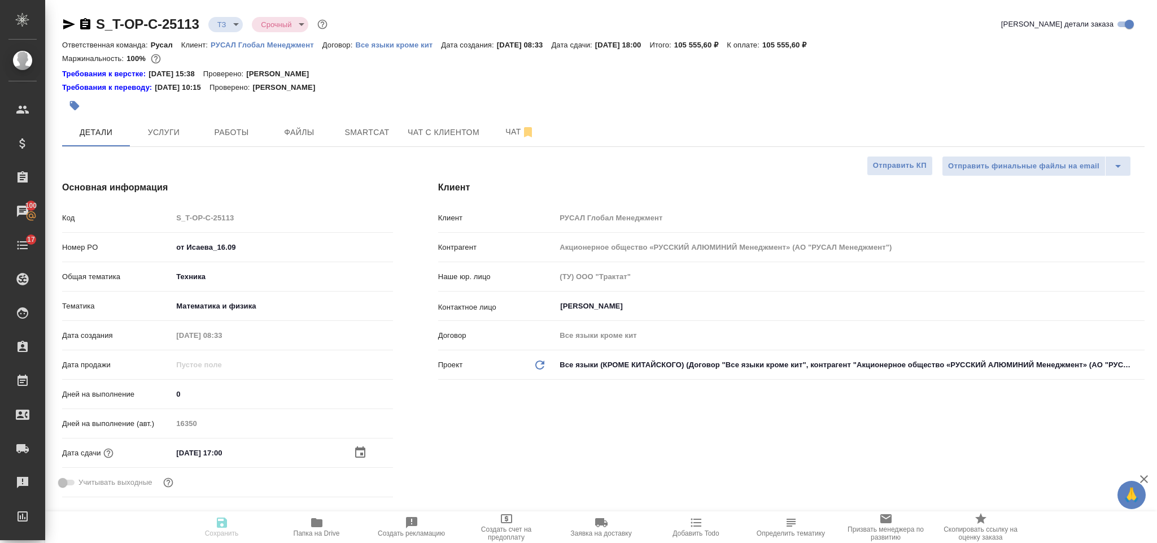
type textarea "x"
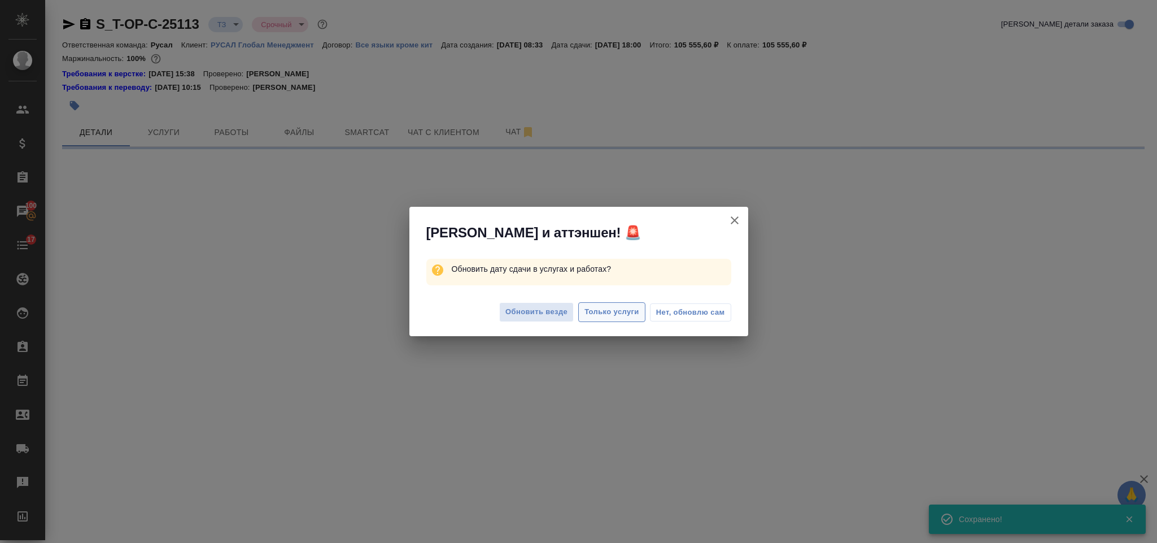
click at [617, 312] on span "Только услуги" at bounding box center [611, 311] width 55 height 13
select select "RU"
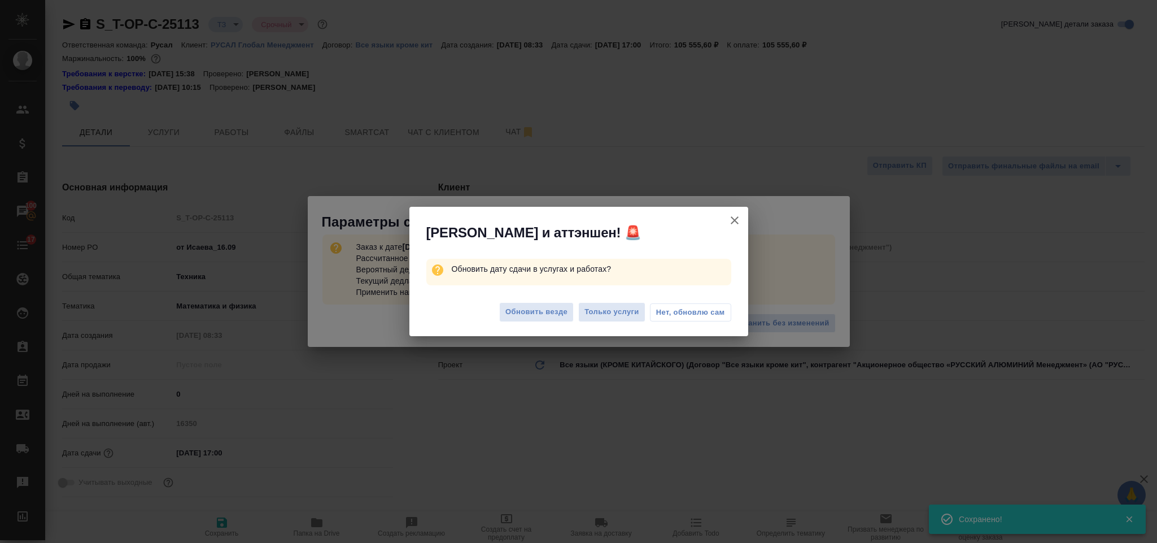
type textarea "x"
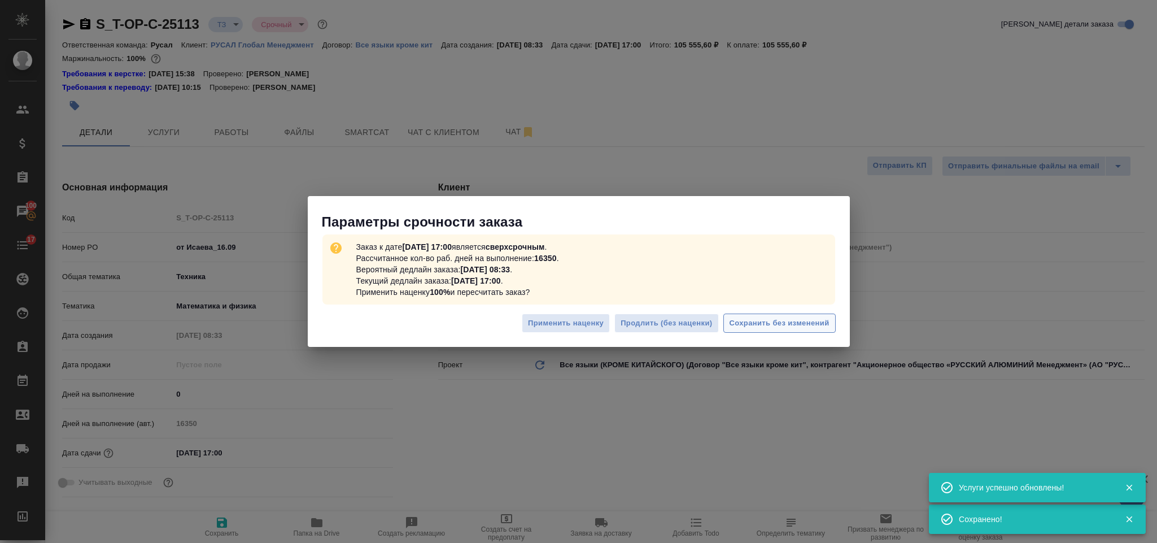
click at [783, 319] on span "Сохранить без изменений" at bounding box center [779, 323] width 100 height 13
type textarea "x"
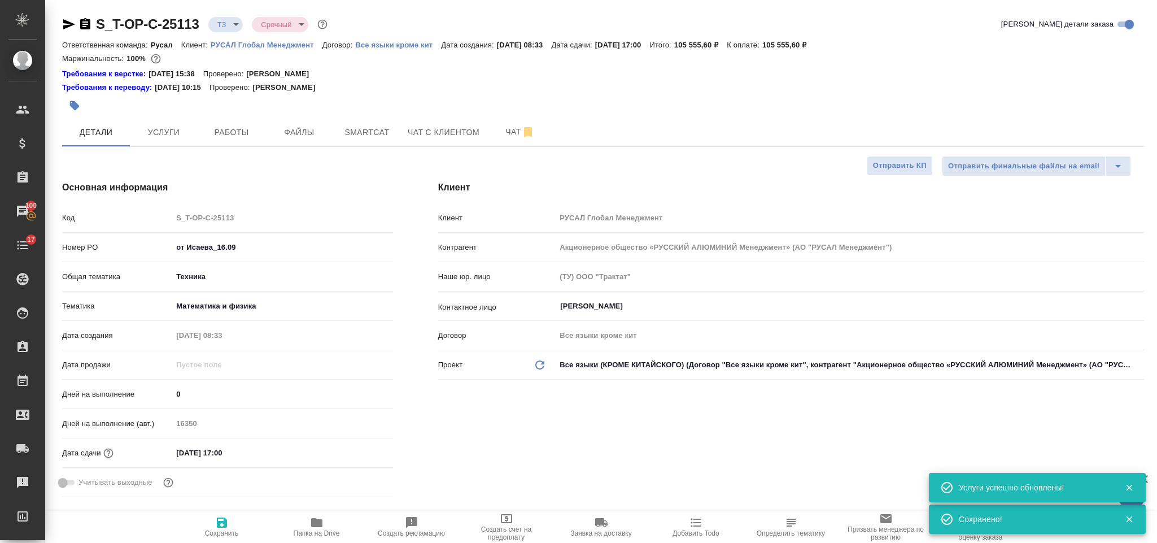
type textarea "x"
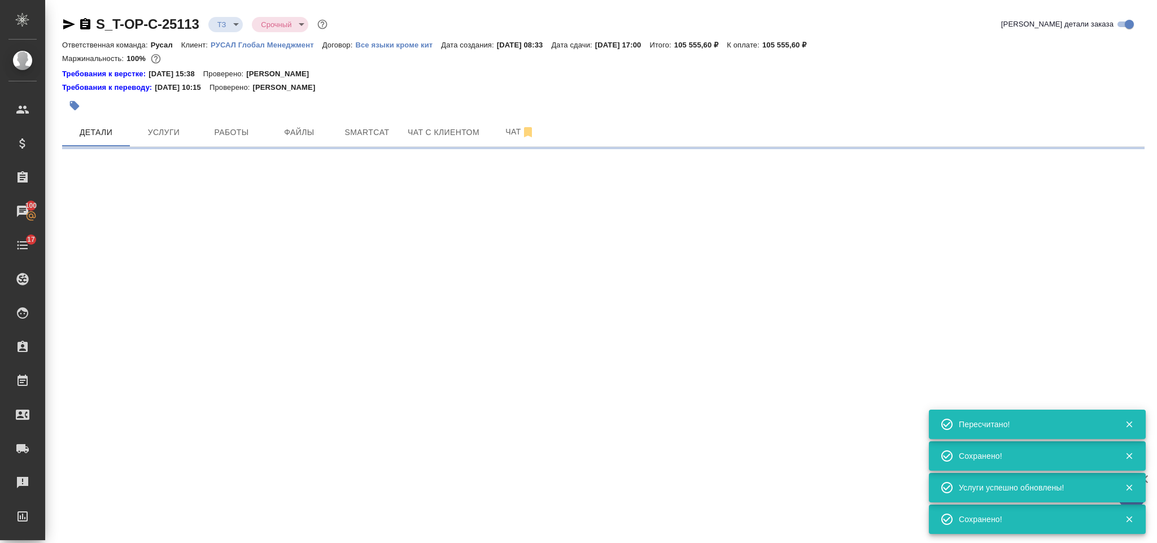
select select "RU"
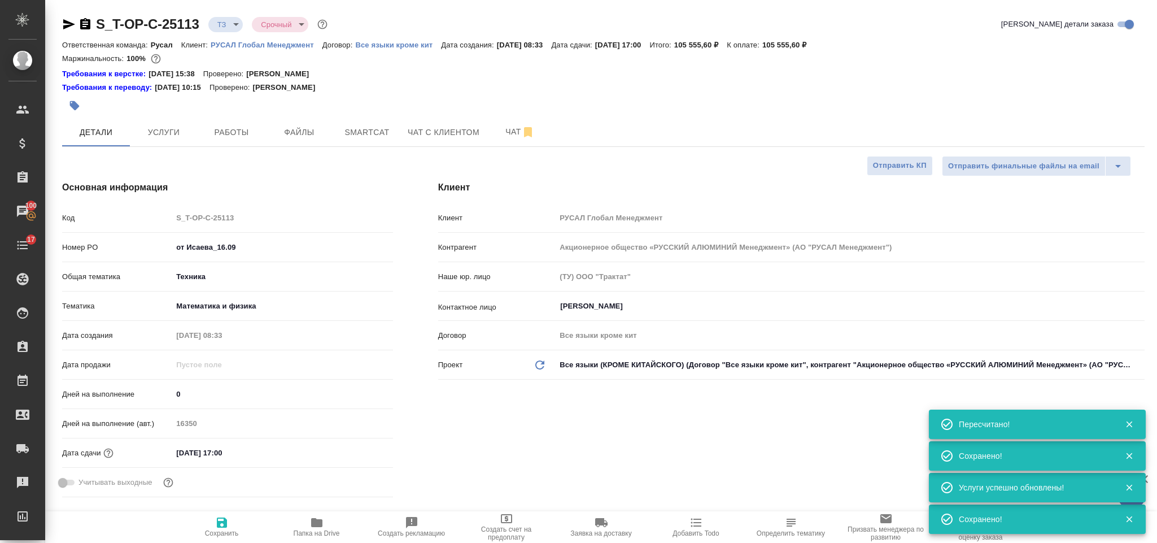
type textarea "x"
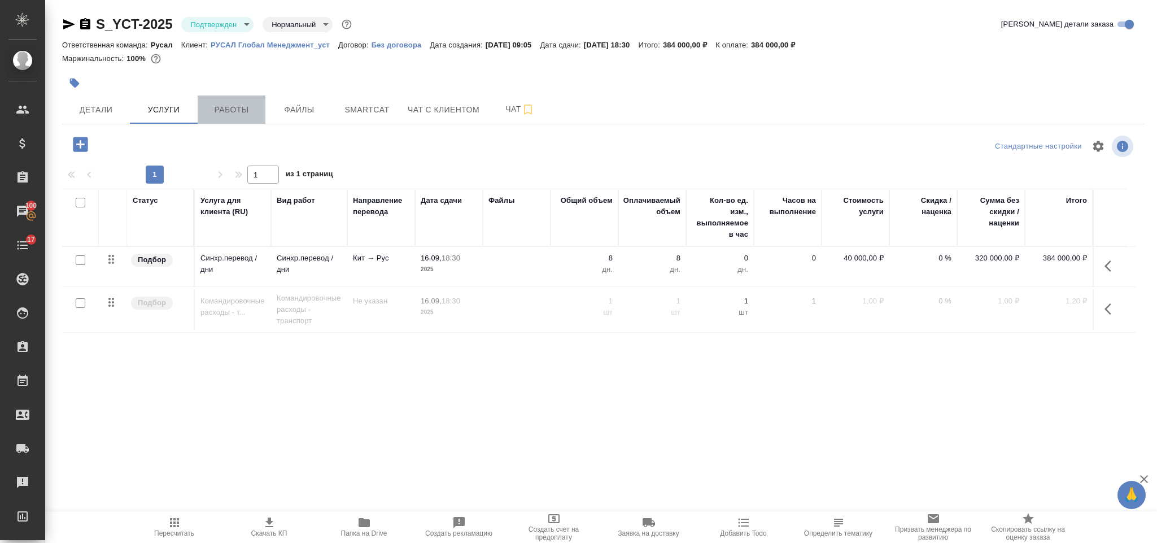
click at [230, 107] on span "Работы" at bounding box center [231, 110] width 54 height 14
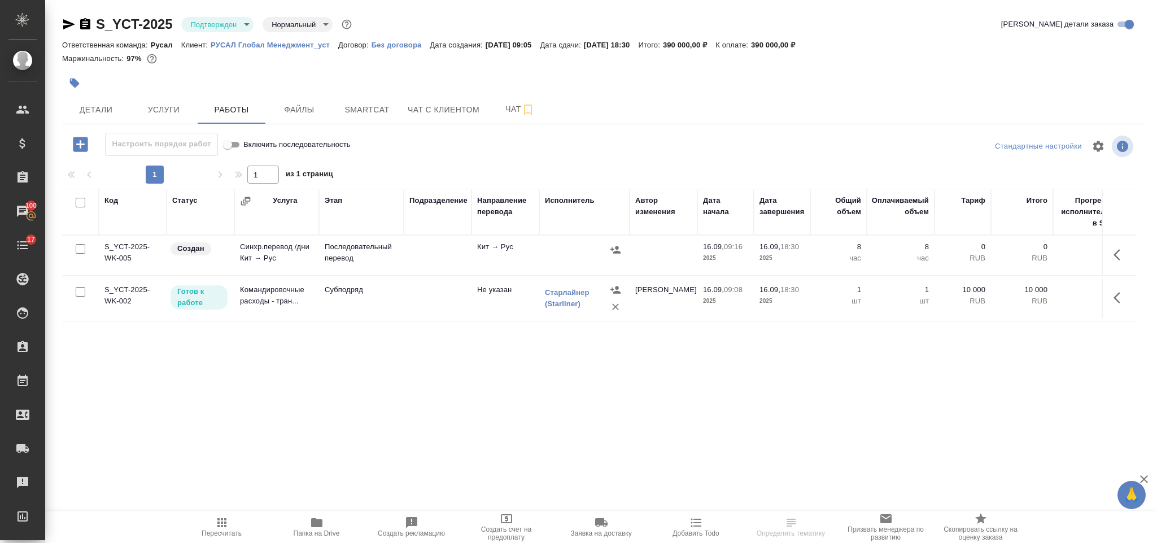
click at [1121, 308] on button "button" at bounding box center [1120, 297] width 27 height 27
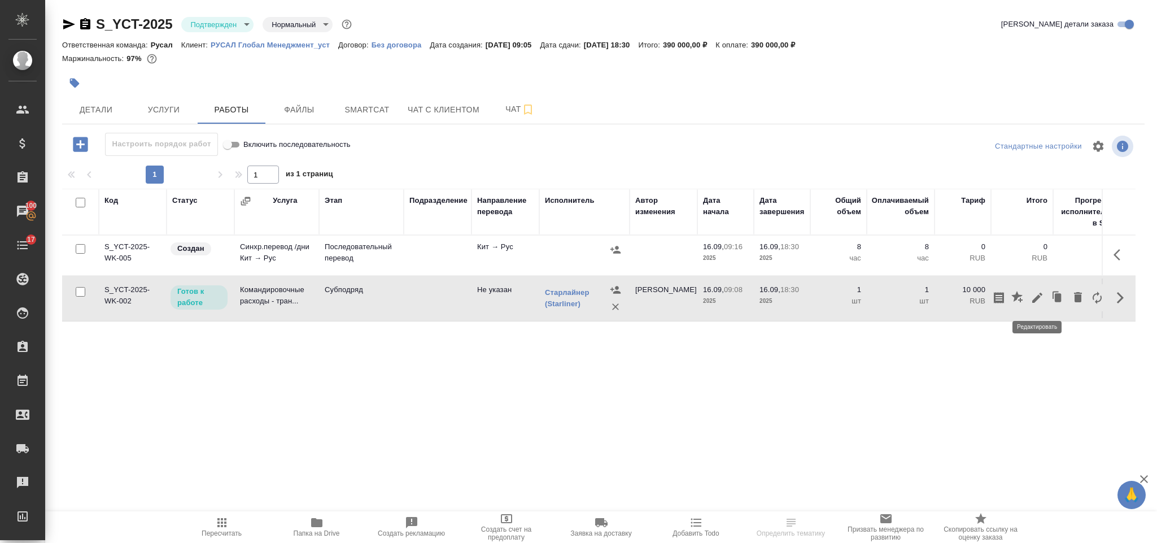
click at [1040, 300] on icon "button" at bounding box center [1037, 298] width 14 height 14
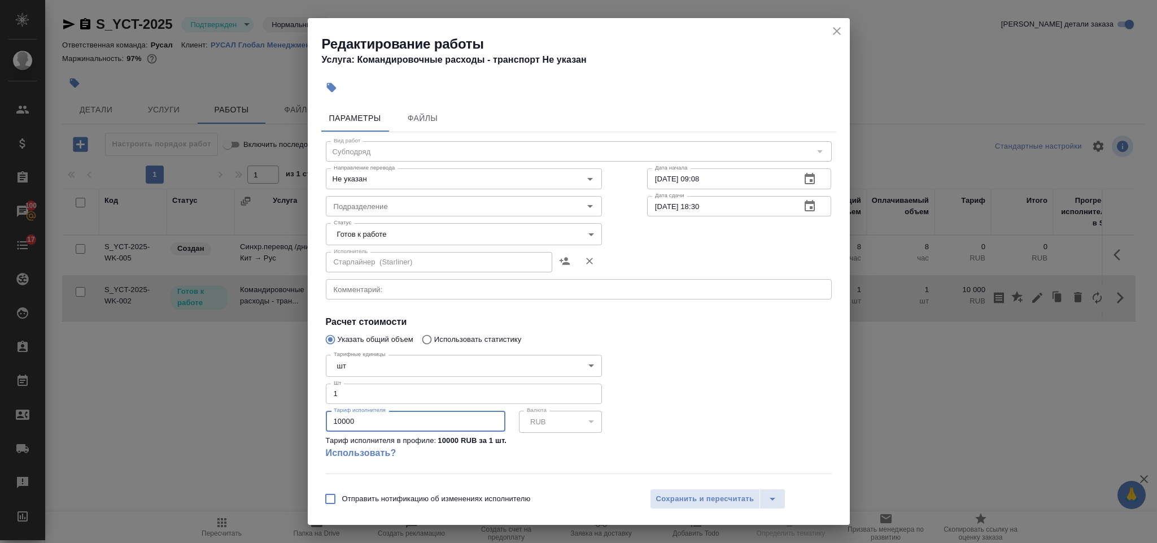
drag, startPoint x: 373, startPoint y: 422, endPoint x: 321, endPoint y: 415, distance: 53.0
click at [321, 415] on div "Тарифные единицы шт 5a8b1489cc6b4906c91bfdc1 Тарифные единицы Шт 1 Шт Тариф исп…" at bounding box center [463, 411] width 321 height 168
type input "133281"
click at [447, 235] on body "🙏 .cls-1 fill:#fff; AWATERA [PERSON_NAME] Спецификации Заказы 100 Чаты 17 Todo …" at bounding box center [578, 271] width 1157 height 543
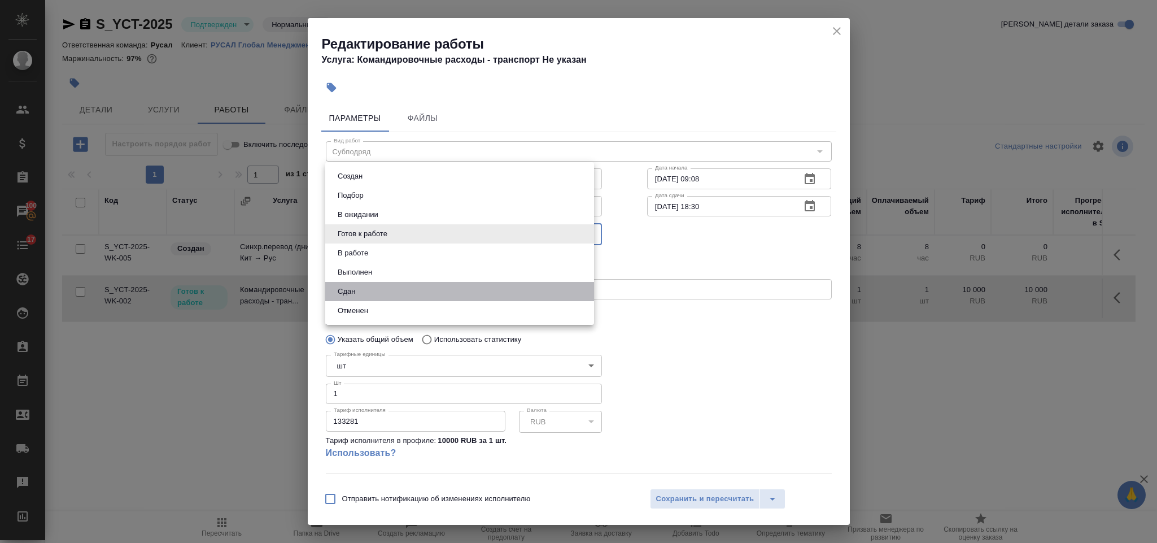
click at [377, 294] on li "Сдан" at bounding box center [459, 291] width 269 height 19
type input "closed"
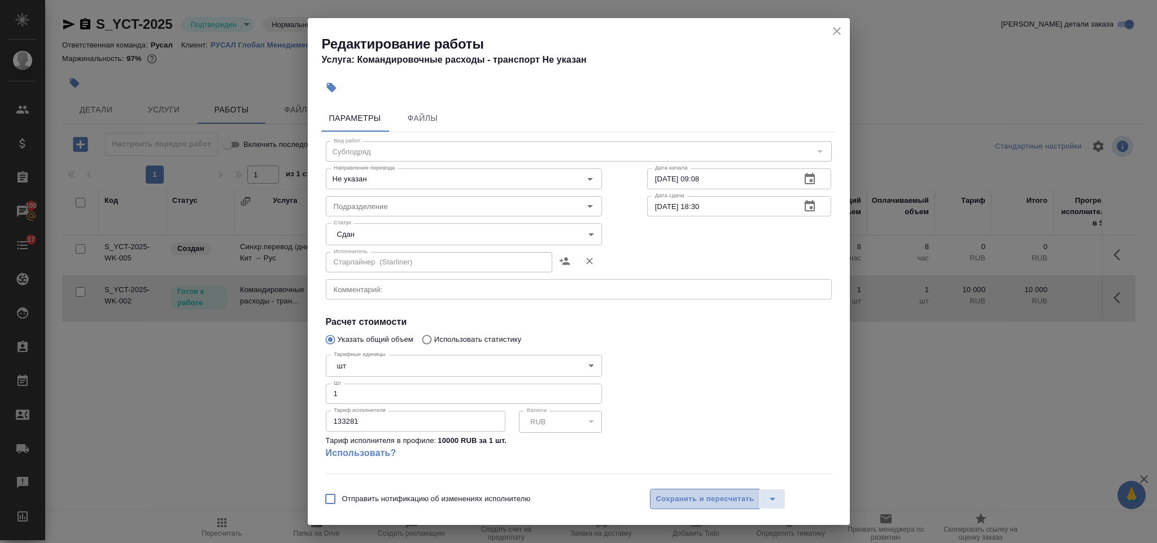
click at [696, 496] on span "Сохранить и пересчитать" at bounding box center [705, 498] width 98 height 13
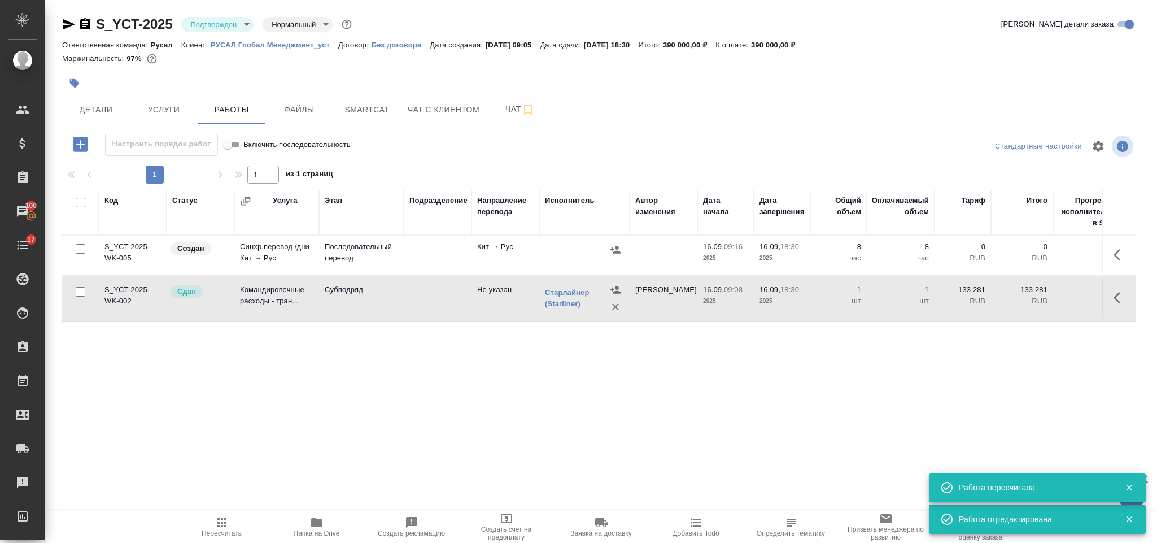
click at [227, 521] on icon "button" at bounding box center [222, 522] width 14 height 14
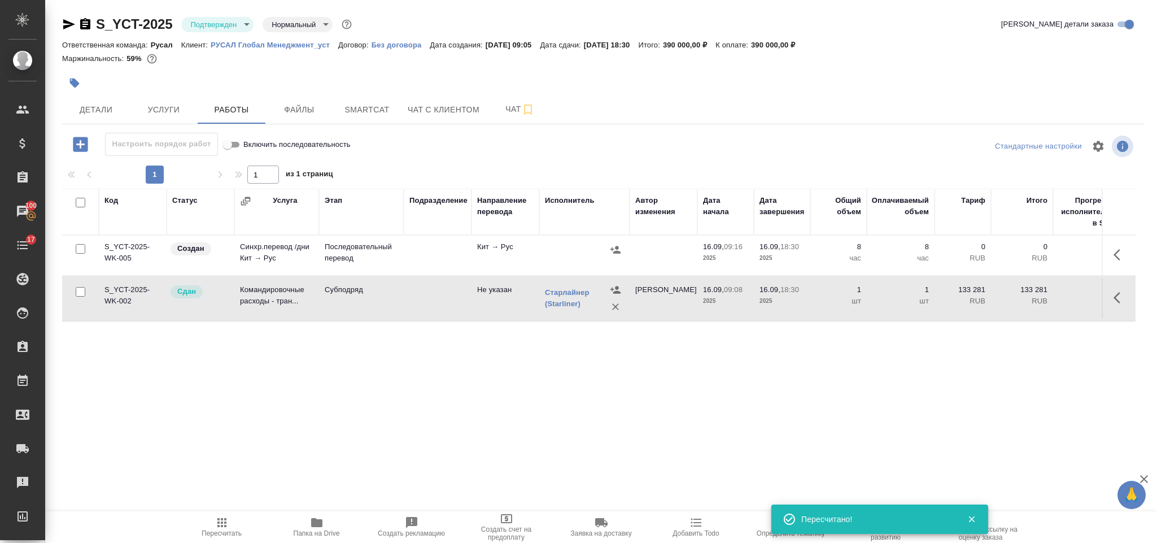
click at [230, 522] on span "Пересчитать" at bounding box center [221, 525] width 81 height 21
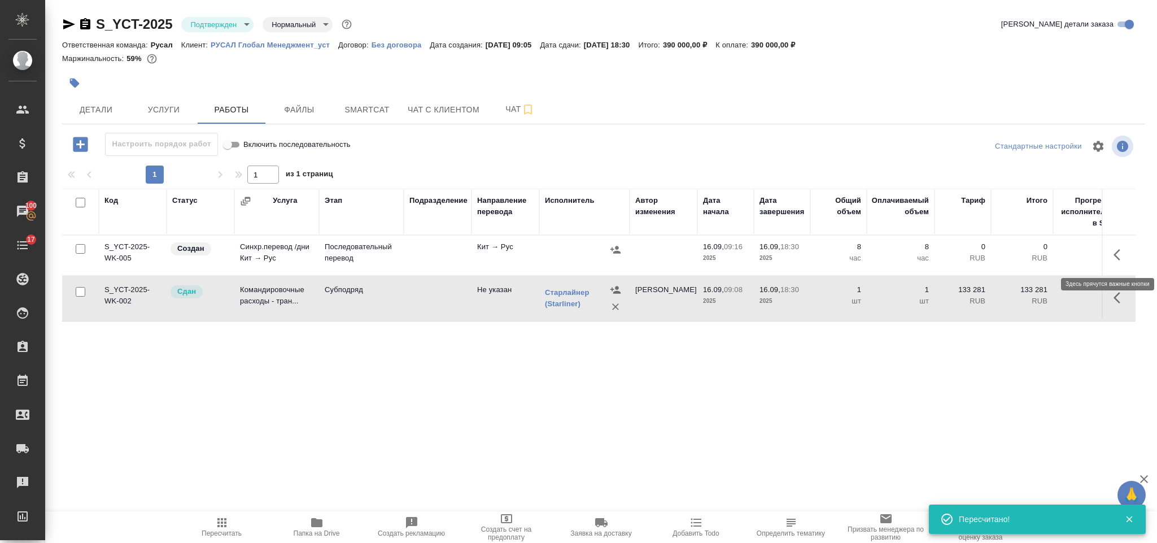
click at [1115, 258] on icon "button" at bounding box center [1120, 255] width 14 height 14
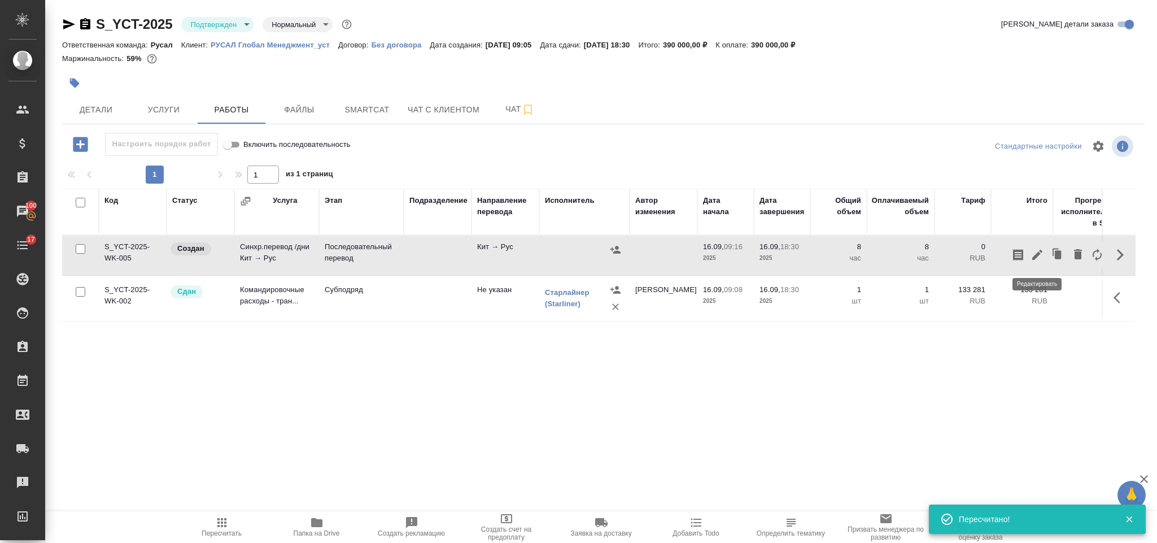
click at [1037, 253] on icon "button" at bounding box center [1037, 255] width 14 height 14
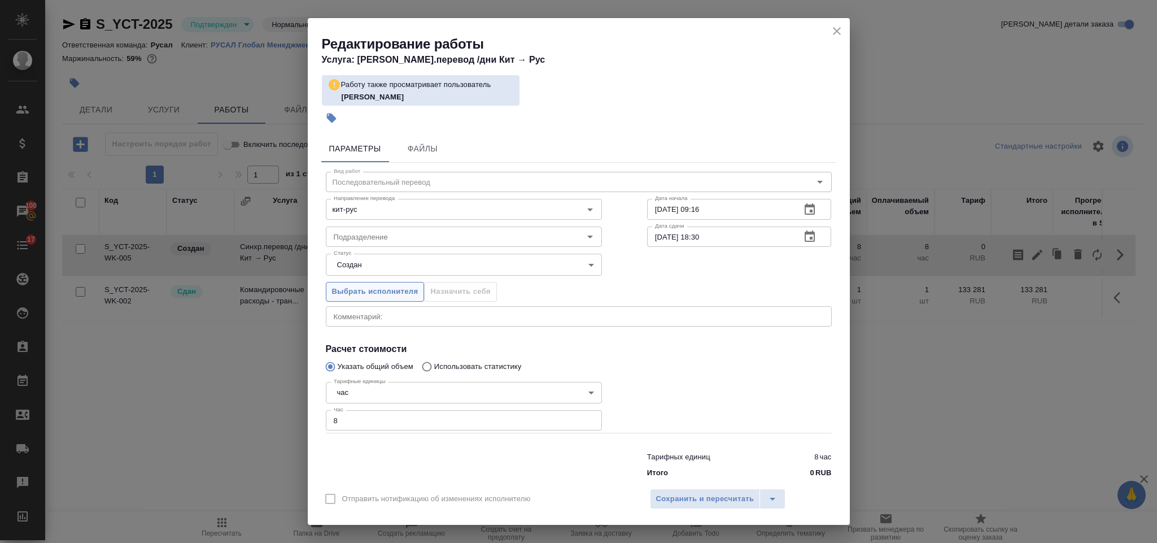
click at [358, 298] on button "Выбрать исполнителя" at bounding box center [375, 292] width 99 height 20
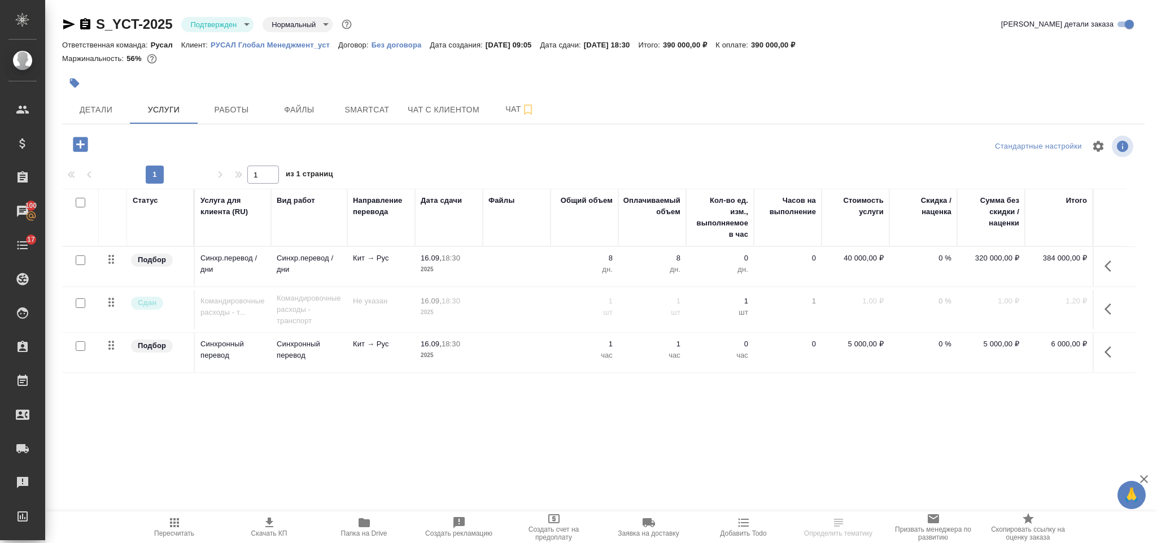
click at [237, 127] on div "S_YCT-2025 Подтвержден confirmed Нормальный normal Кратко детали заказа Ответст…" at bounding box center [603, 230] width 1095 height 460
click at [244, 86] on div at bounding box center [423, 83] width 722 height 25
click at [244, 97] on button "Работы" at bounding box center [232, 109] width 68 height 28
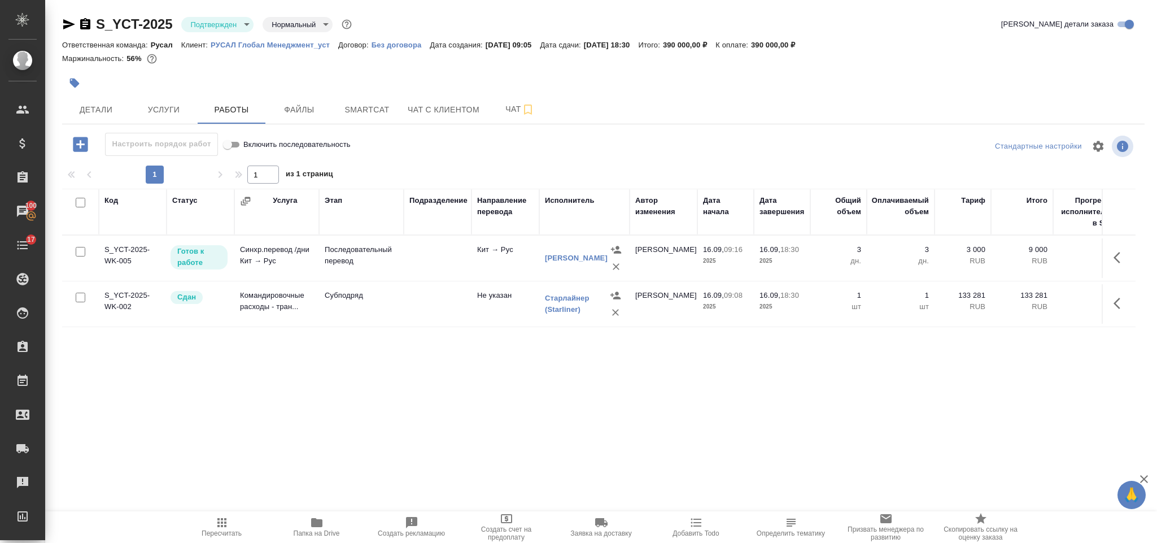
click at [1111, 252] on button "button" at bounding box center [1120, 257] width 27 height 27
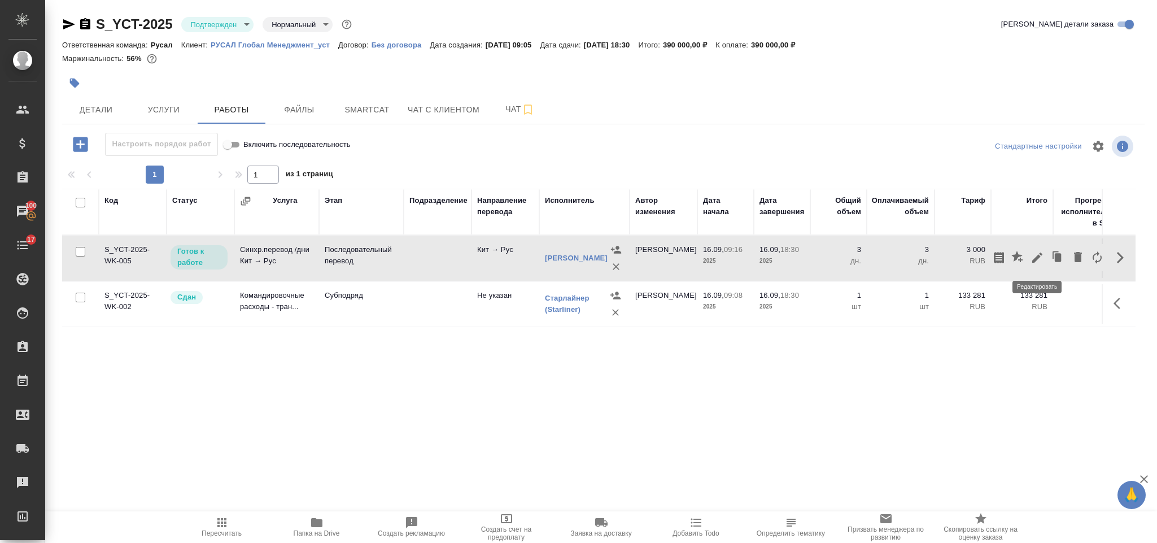
click at [1037, 254] on icon "button" at bounding box center [1037, 258] width 14 height 14
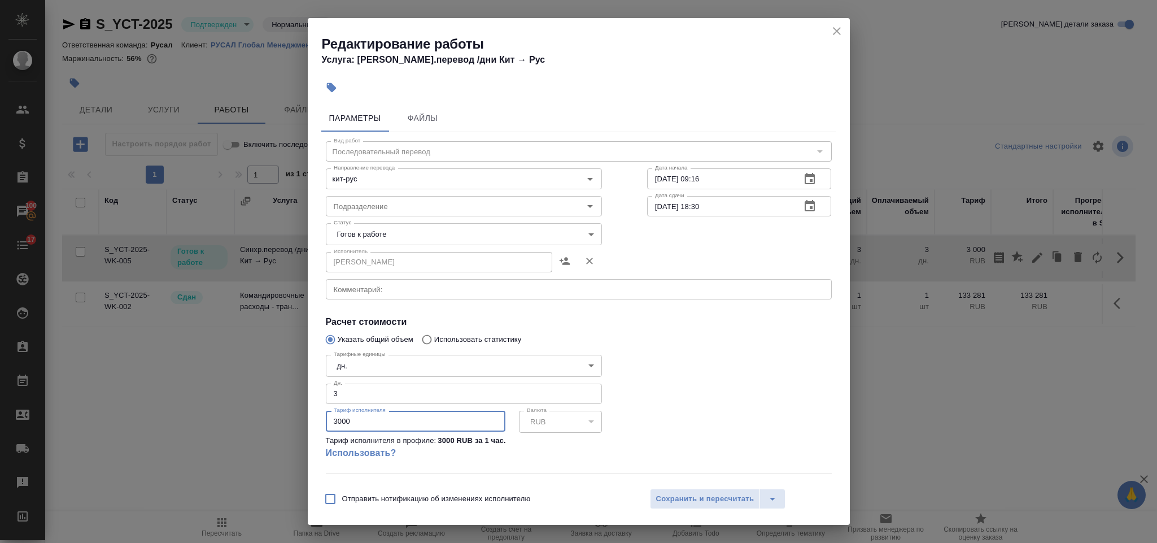
drag, startPoint x: 373, startPoint y: 417, endPoint x: 324, endPoint y: 415, distance: 49.1
click at [324, 415] on div "Тарифные единицы дн. 5a8b1489cc6b4906c91bfd8a Тарифные единицы Дн. 3 Дн. Тариф …" at bounding box center [463, 411] width 321 height 168
type input "32880"
click at [424, 231] on body "🙏 .cls-1 fill:#fff; AWATERA Gorlenko Yuliua Клиенты Спецификации Заказы 100 Чат…" at bounding box center [578, 271] width 1157 height 543
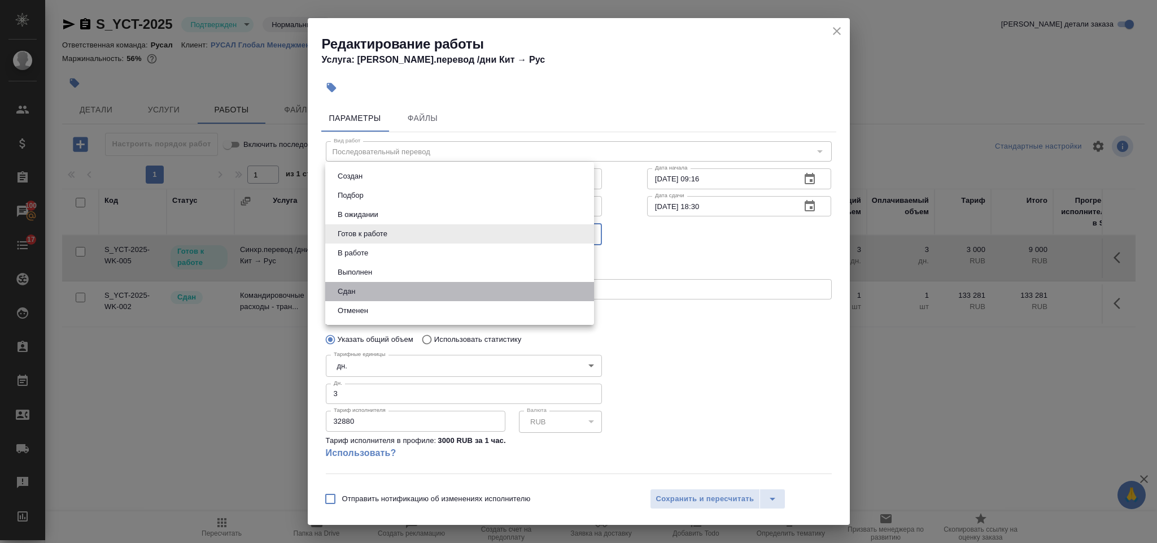
click at [379, 296] on li "Сдан" at bounding box center [459, 291] width 269 height 19
type input "closed"
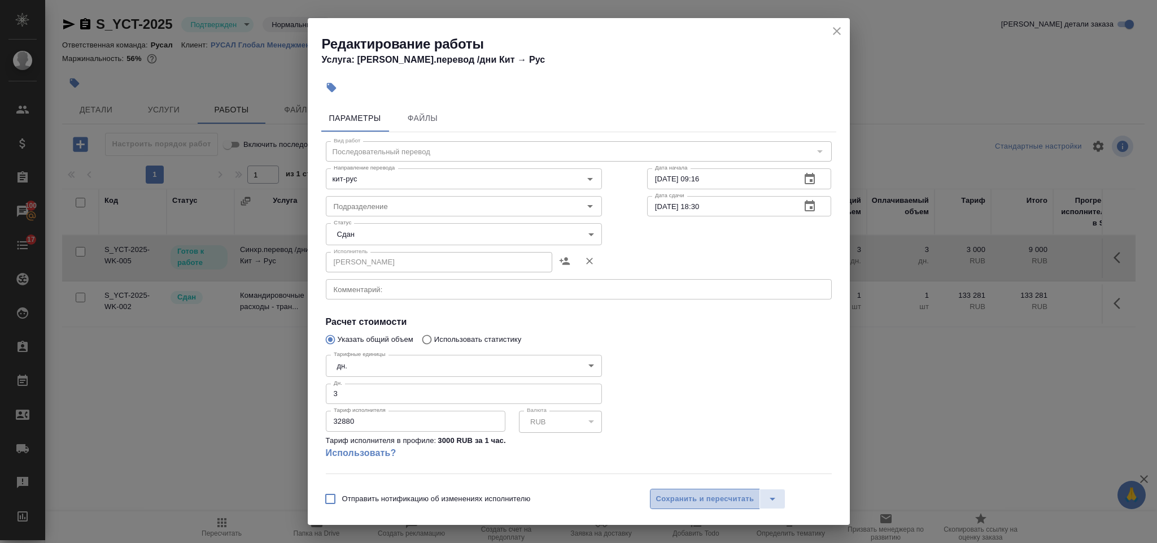
click at [685, 500] on span "Сохранить и пересчитать" at bounding box center [705, 498] width 98 height 13
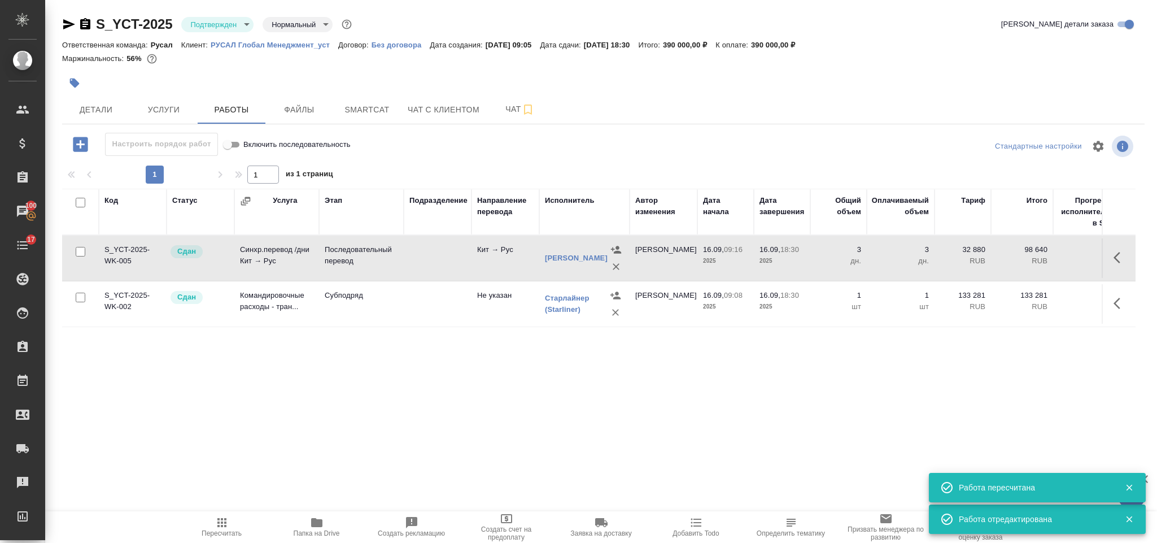
click at [217, 523] on icon "button" at bounding box center [222, 522] width 14 height 14
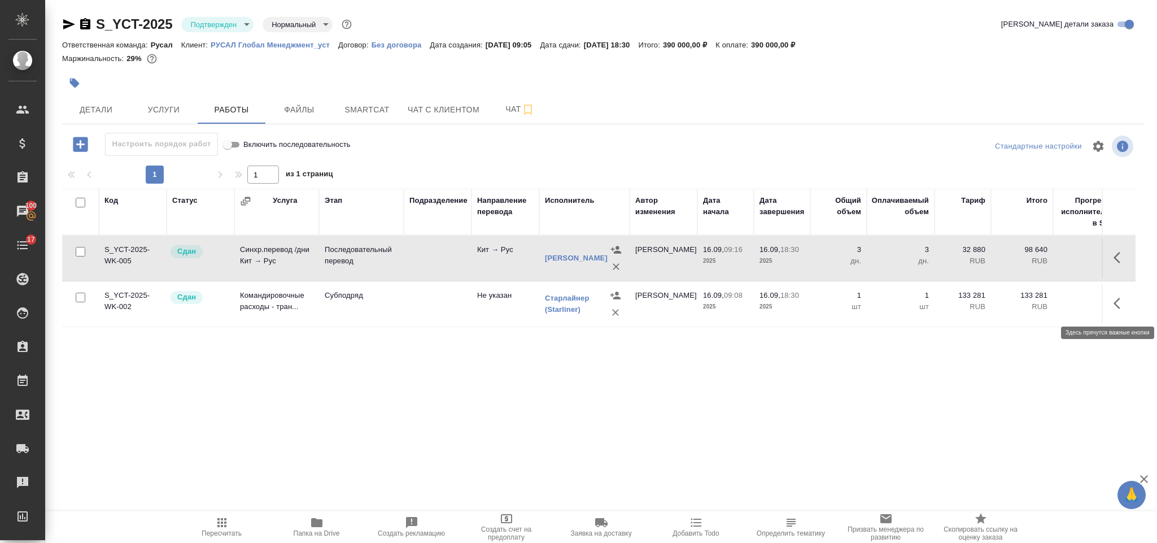
click at [1120, 310] on icon "button" at bounding box center [1120, 303] width 14 height 14
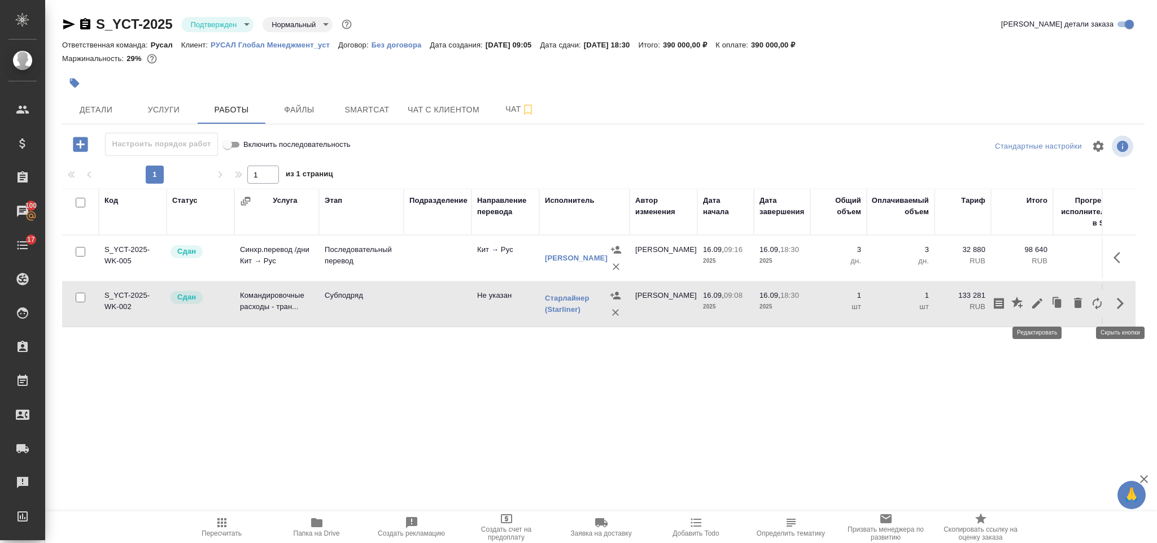
click at [1035, 307] on icon "button" at bounding box center [1037, 303] width 10 height 10
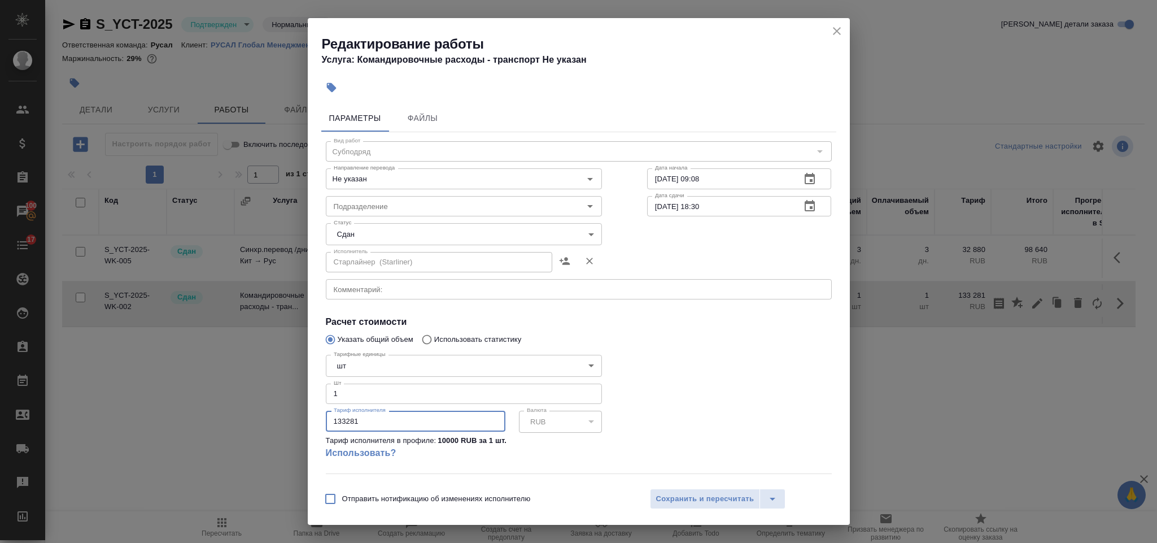
click at [340, 418] on input "133281" at bounding box center [416, 420] width 180 height 20
type input "123281"
click at [703, 506] on button "Сохранить и пересчитать" at bounding box center [705, 498] width 111 height 20
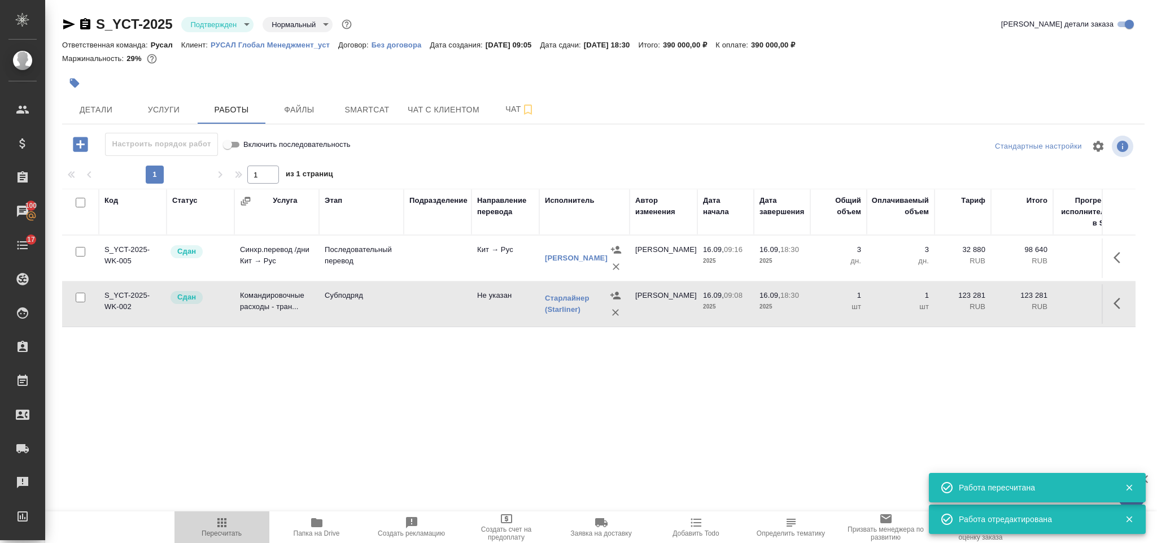
click at [226, 526] on icon "button" at bounding box center [222, 522] width 14 height 14
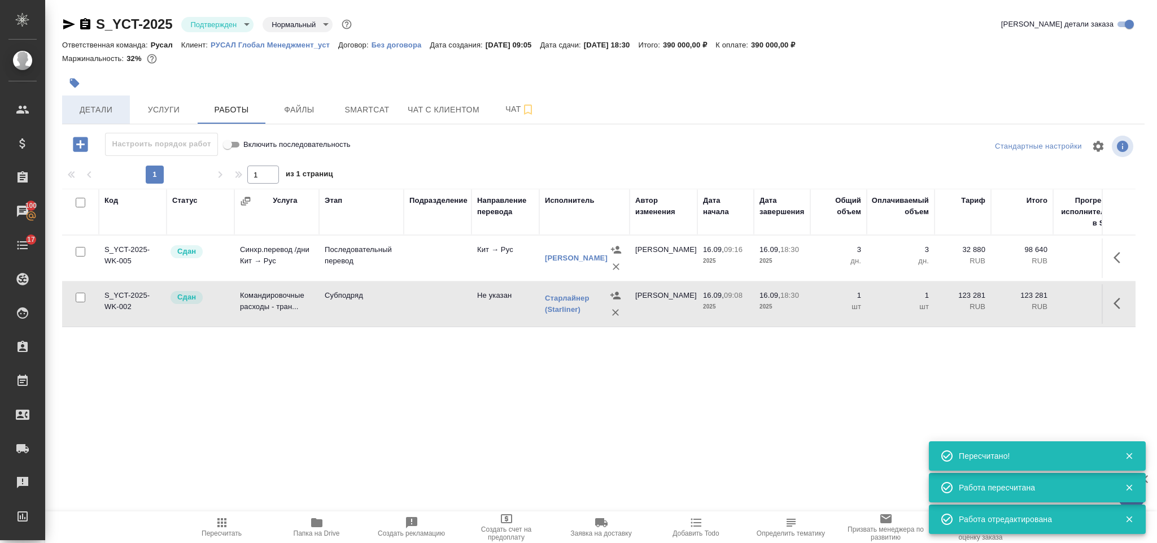
click at [92, 98] on button "Детали" at bounding box center [96, 109] width 68 height 28
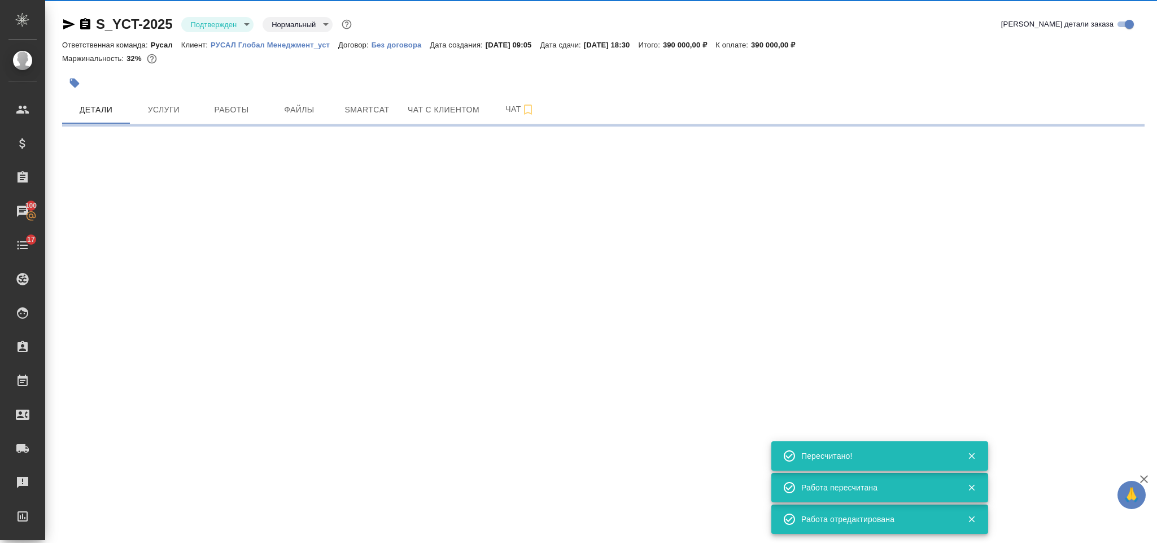
select select "RU"
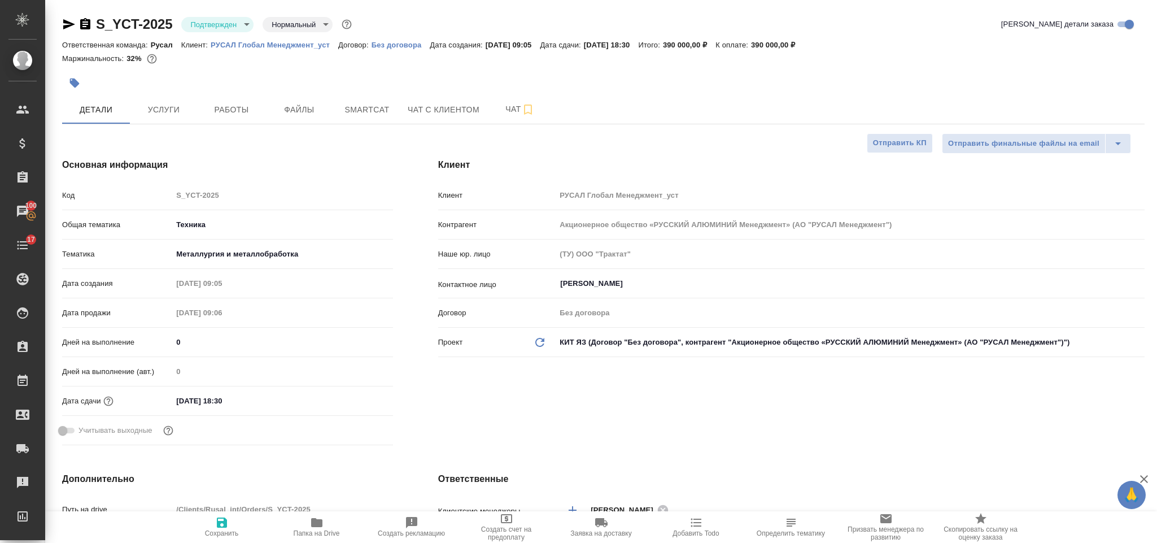
click at [212, 24] on body "🙏 .cls-1 fill:#fff; AWATERA Gorlenko Yuliua Клиенты Спецификации Заказы 100 Чат…" at bounding box center [578, 271] width 1157 height 543
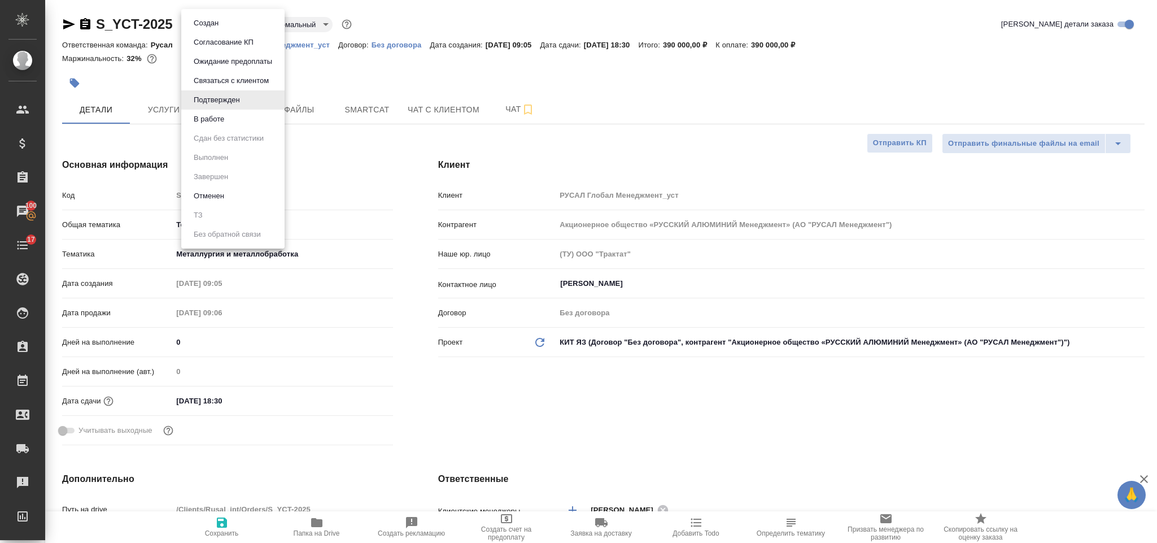
type textarea "x"
click at [222, 119] on button "В работе" at bounding box center [208, 119] width 37 height 12
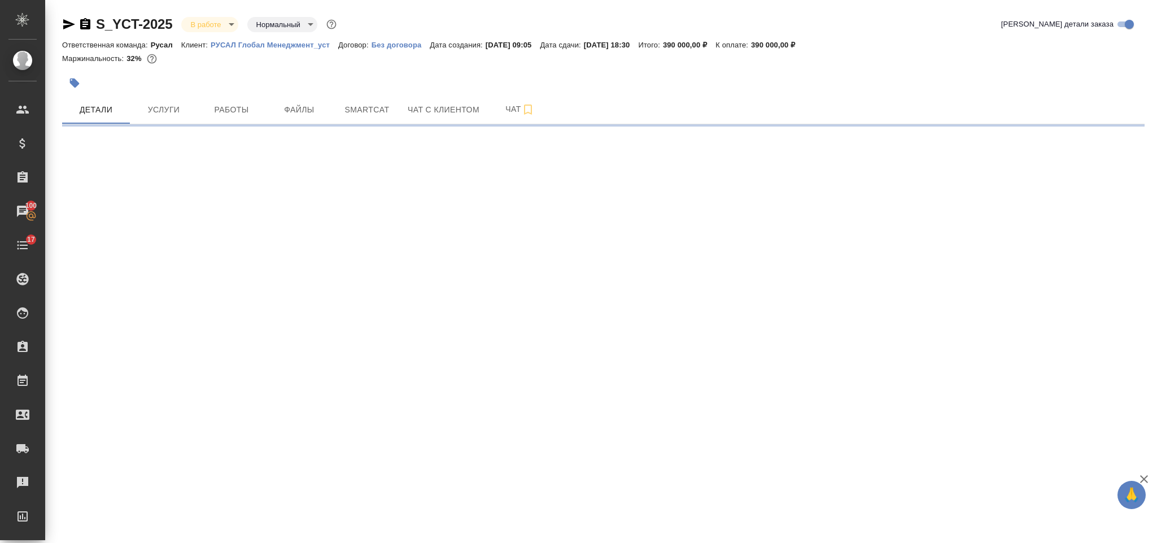
select select "RU"
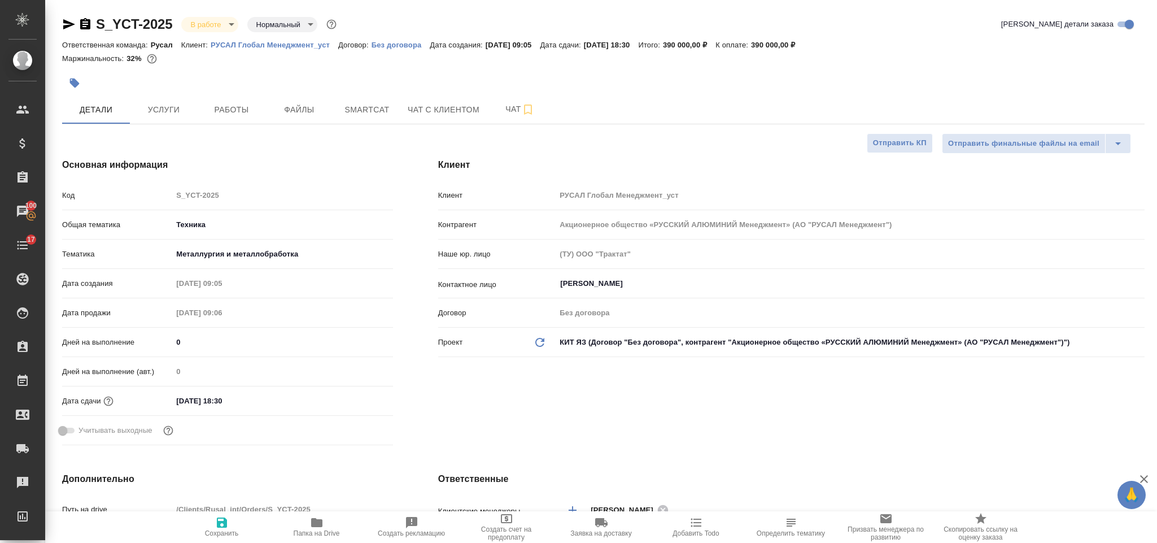
click at [211, 27] on body "🙏 .cls-1 fill:#fff; AWATERA Gorlenko Yuliua Клиенты Спецификации Заказы 100 Чат…" at bounding box center [578, 271] width 1157 height 543
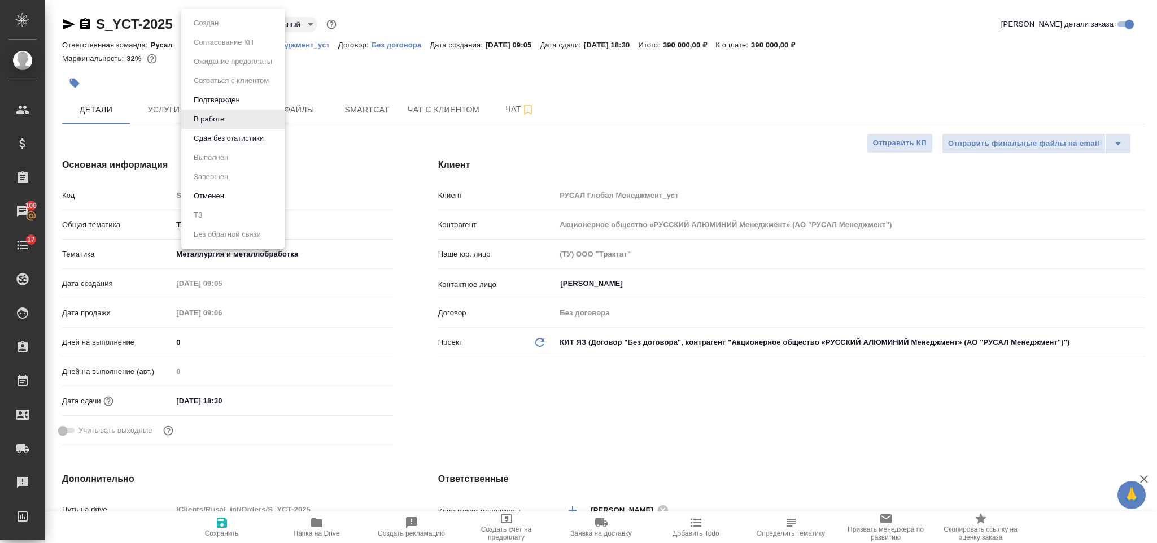
type textarea "x"
click at [222, 134] on button "Сдан без статистики" at bounding box center [228, 138] width 77 height 12
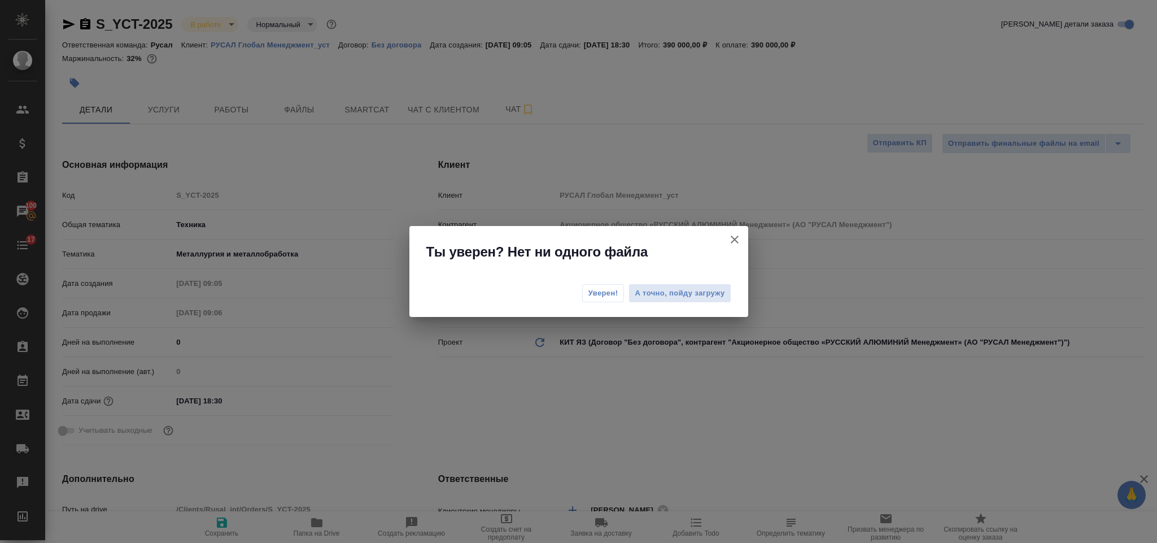
click at [586, 300] on button "Уверен!" at bounding box center [603, 293] width 42 height 18
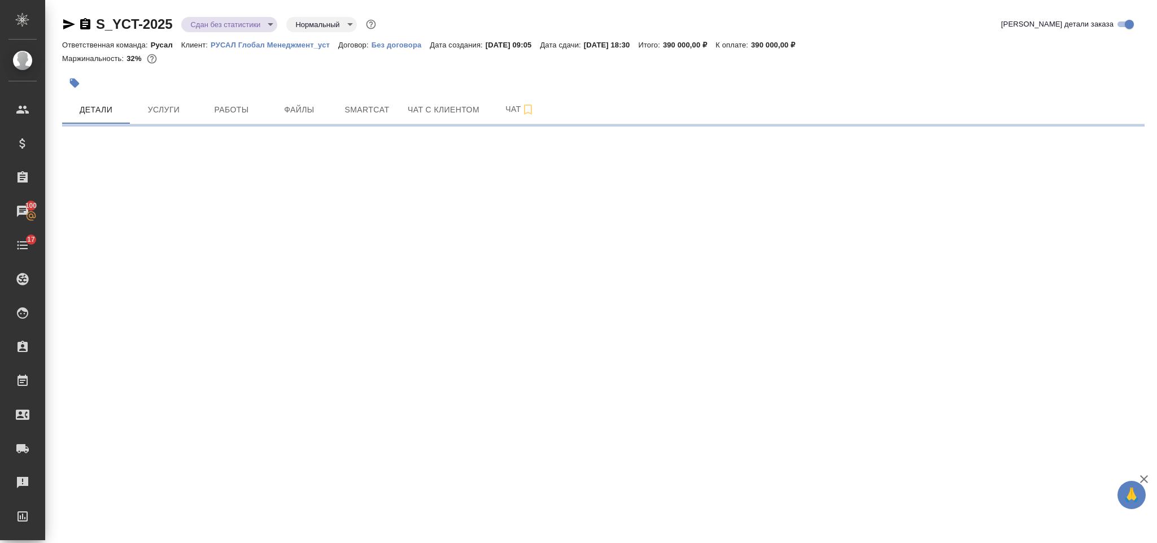
select select "RU"
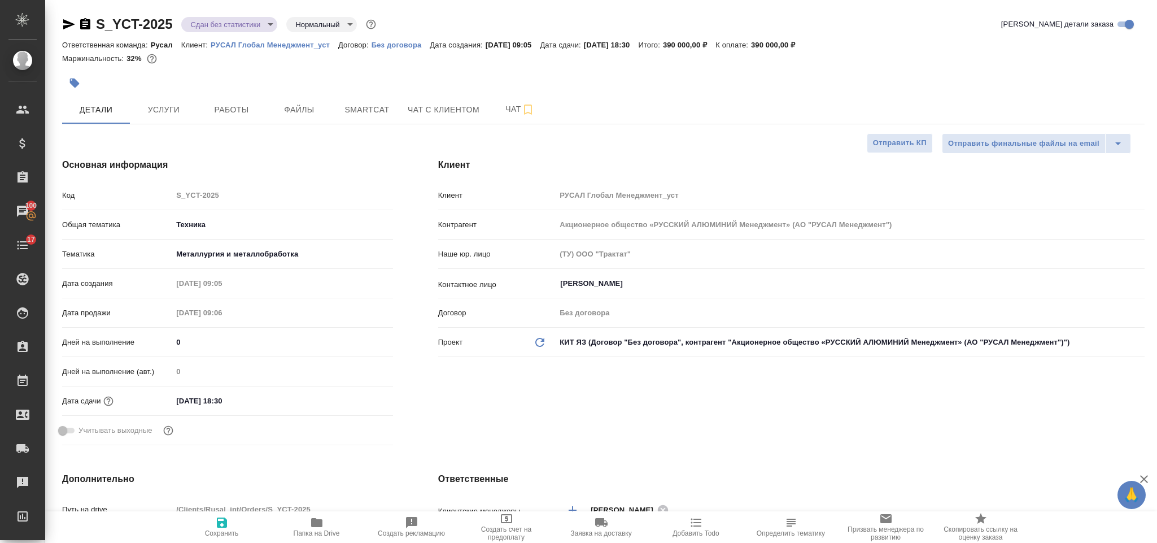
click at [226, 25] on body "🙏 .cls-1 fill:#fff; AWATERA Gorlenko Yuliua Клиенты Спецификации Заказы 100 Чат…" at bounding box center [578, 271] width 1157 height 543
type textarea "x"
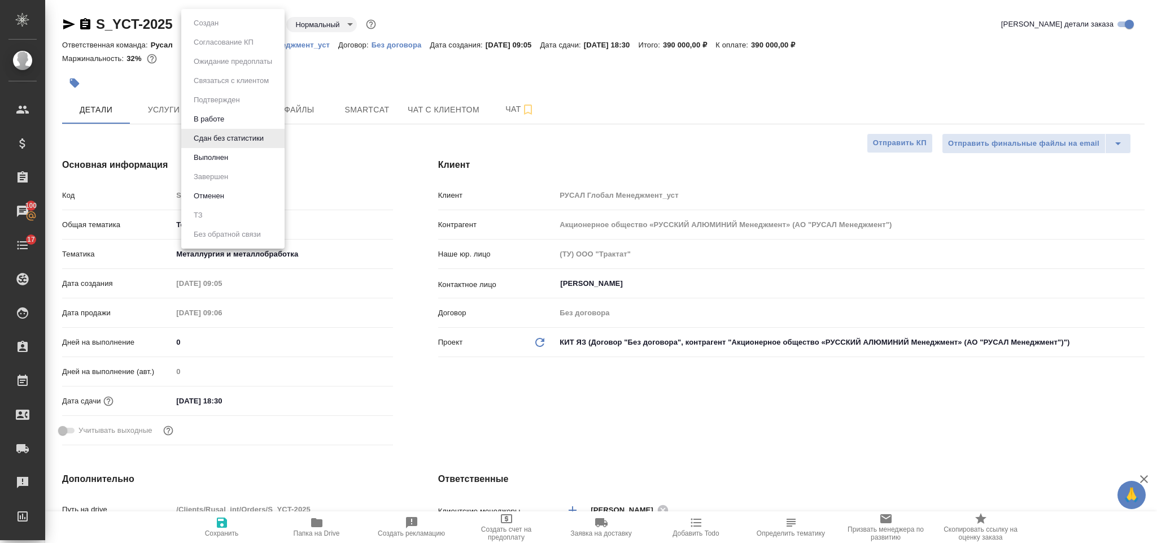
click at [241, 163] on li "Выполнен" at bounding box center [232, 157] width 103 height 19
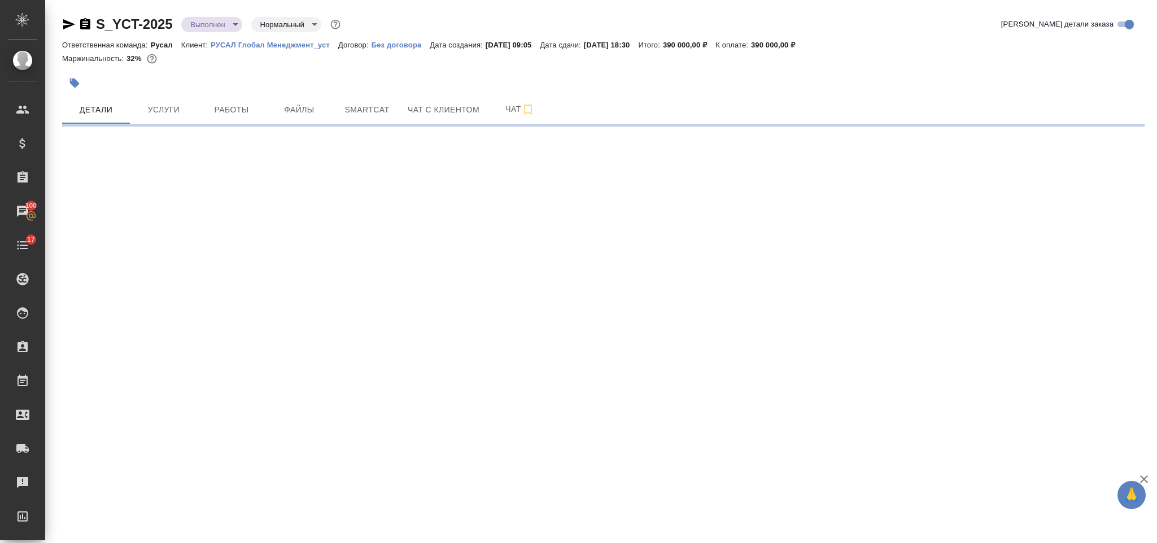
select select "RU"
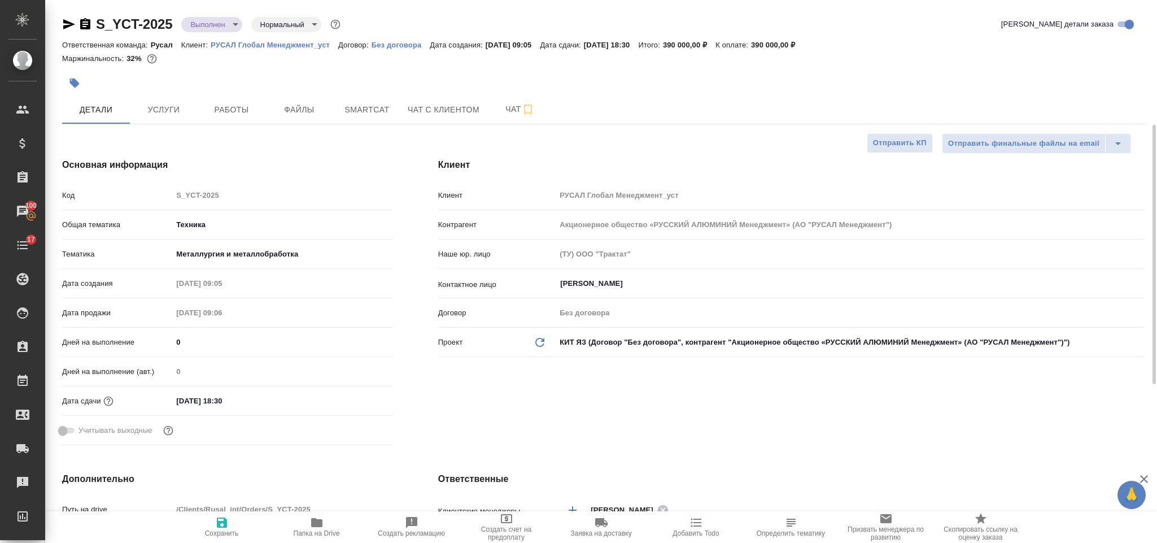
type textarea "x"
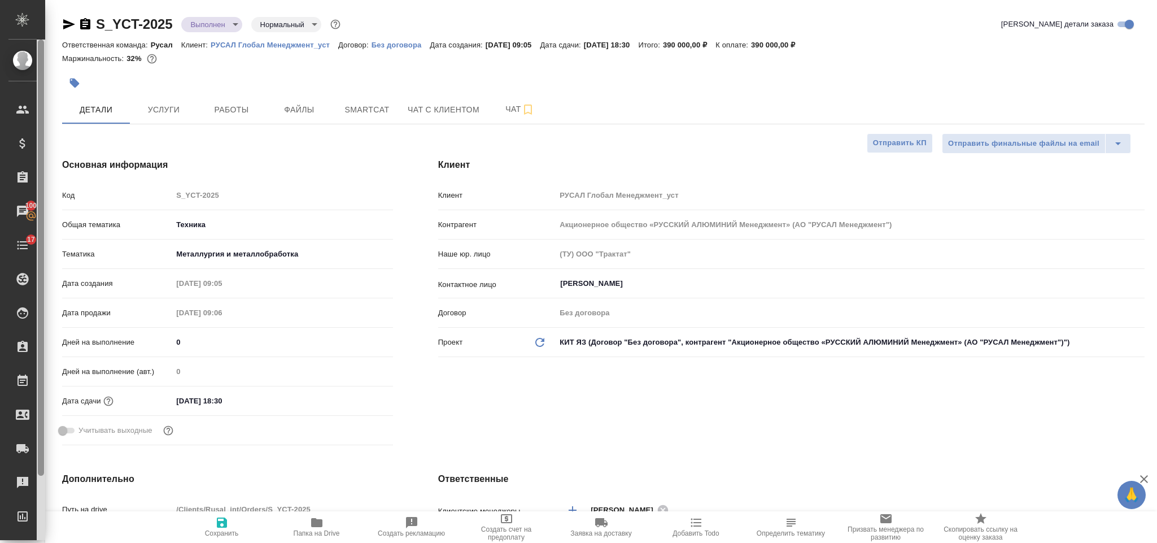
type textarea "x"
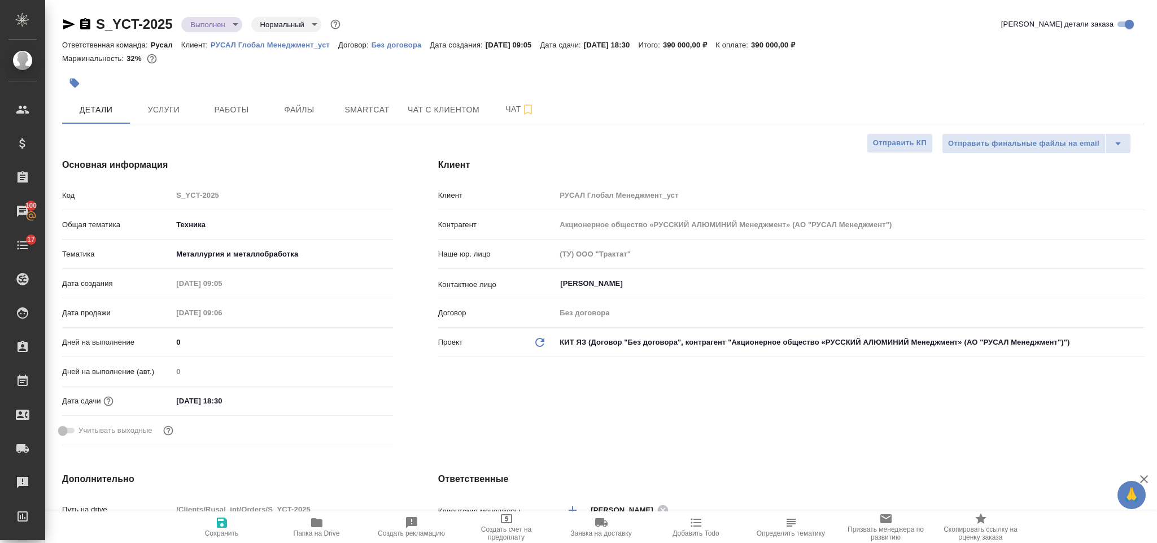
type textarea "x"
click at [85, 24] on icon "button" at bounding box center [85, 25] width 14 height 14
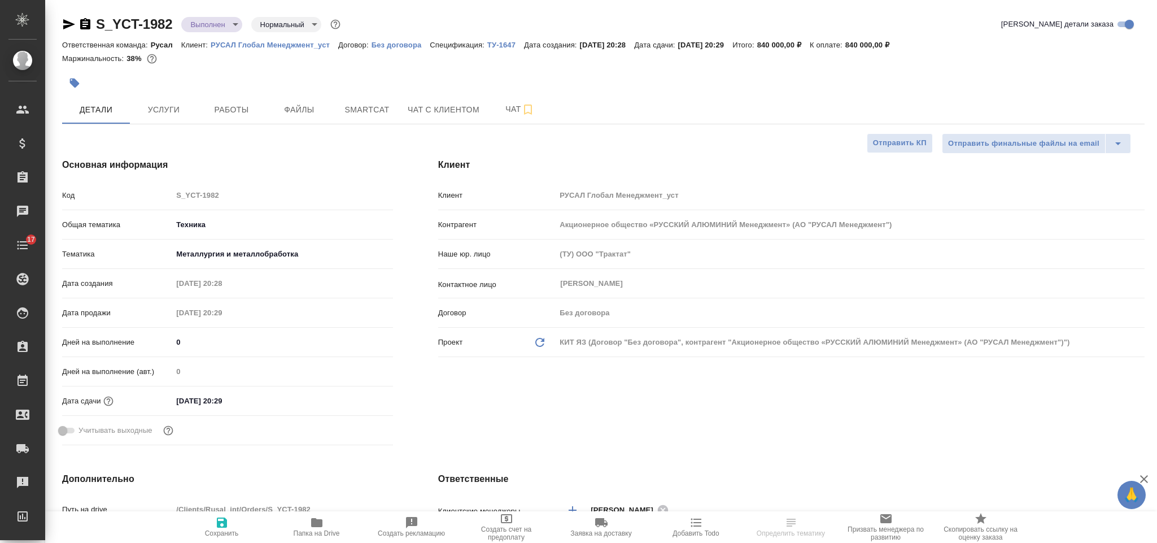
select select "RU"
click at [244, 108] on span "Работы" at bounding box center [231, 110] width 54 height 14
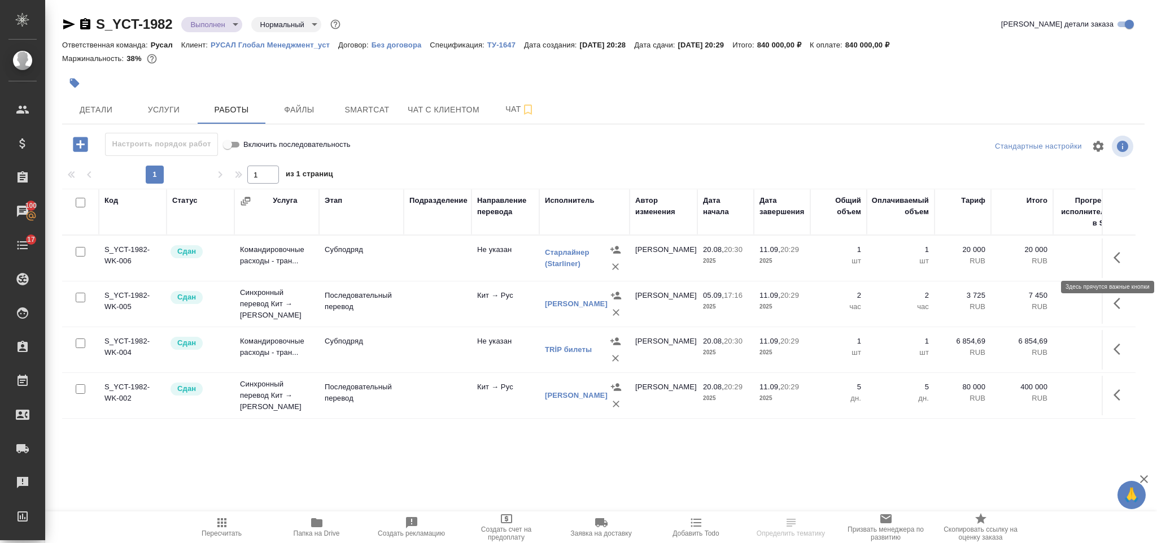
click at [1113, 261] on icon "button" at bounding box center [1120, 258] width 14 height 14
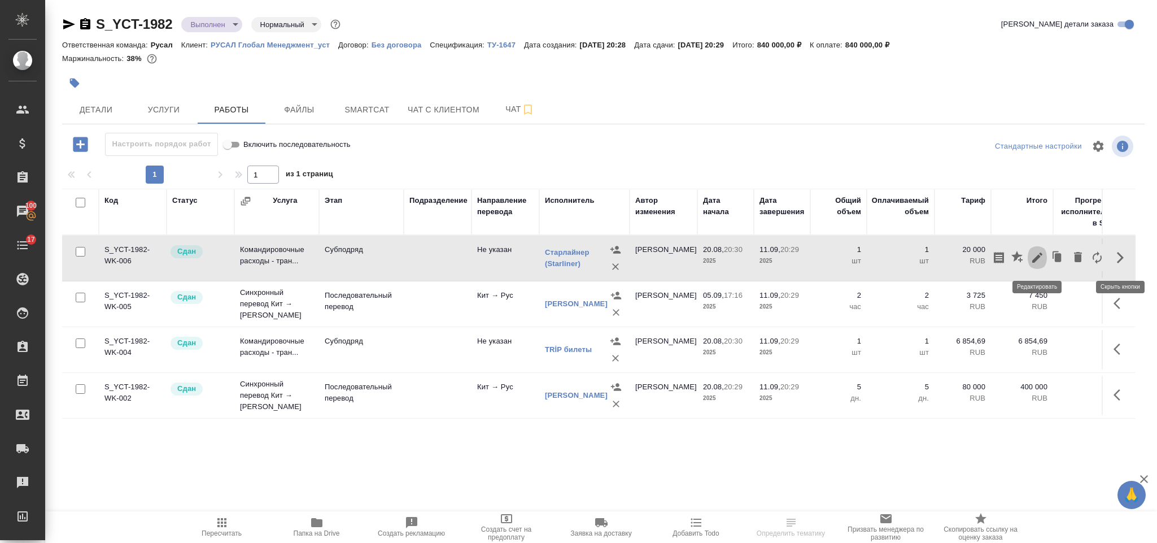
click at [1041, 261] on icon "button" at bounding box center [1037, 258] width 14 height 14
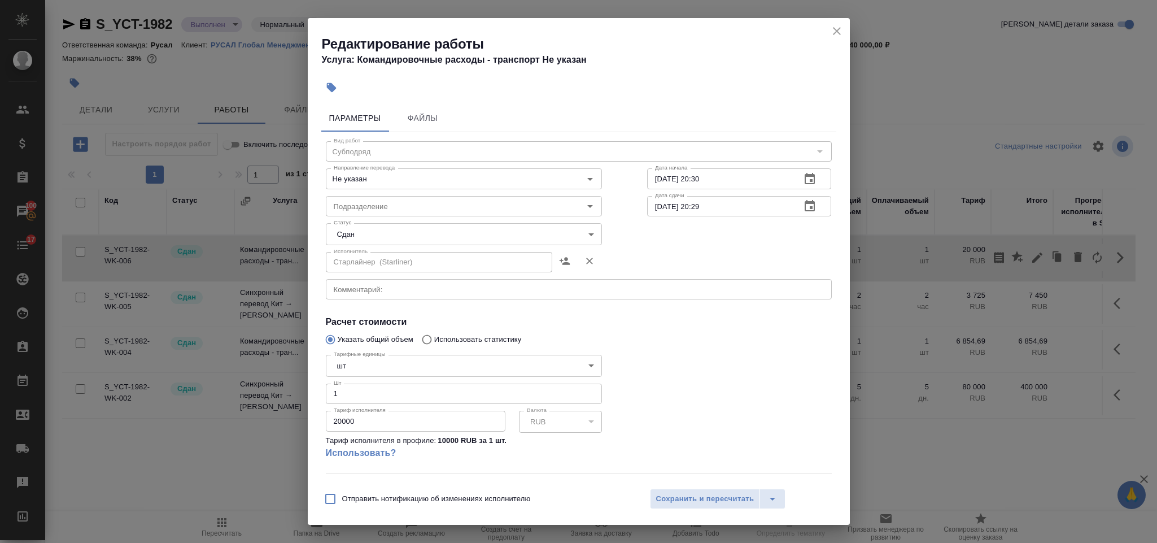
click at [338, 425] on input "20000" at bounding box center [416, 420] width 180 height 20
type input "30000"
click at [657, 500] on span "Сохранить и пересчитать" at bounding box center [705, 498] width 98 height 13
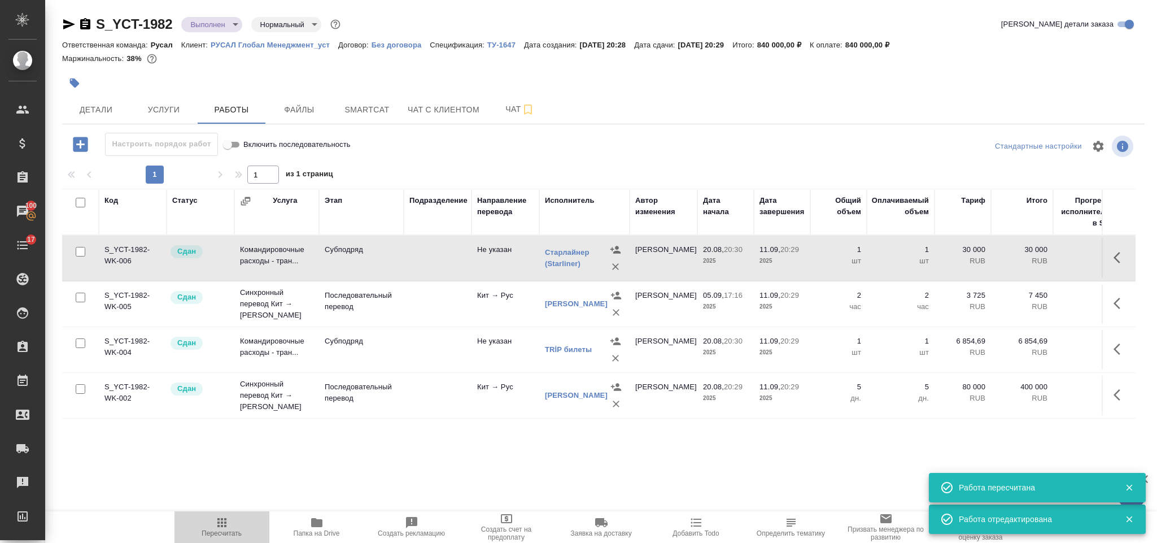
click at [210, 518] on span "Пересчитать" at bounding box center [221, 525] width 81 height 21
